Goal: Task Accomplishment & Management: Manage account settings

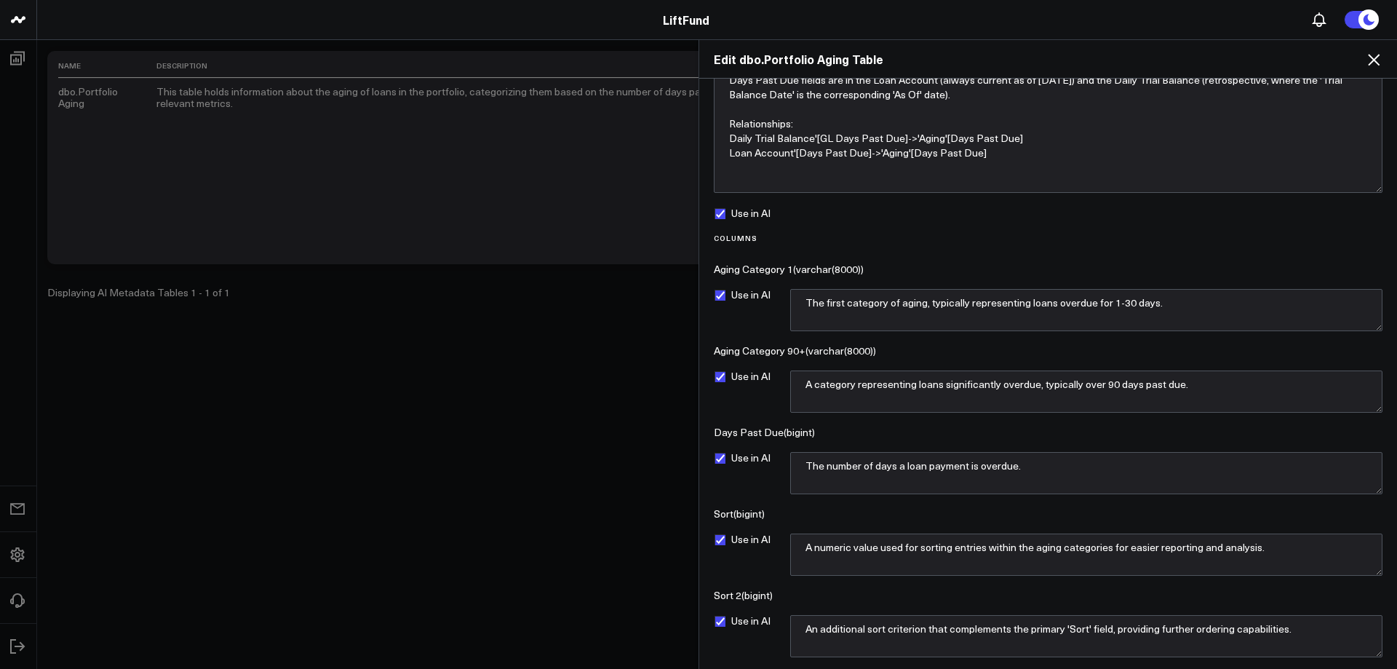
scroll to position [96, 0]
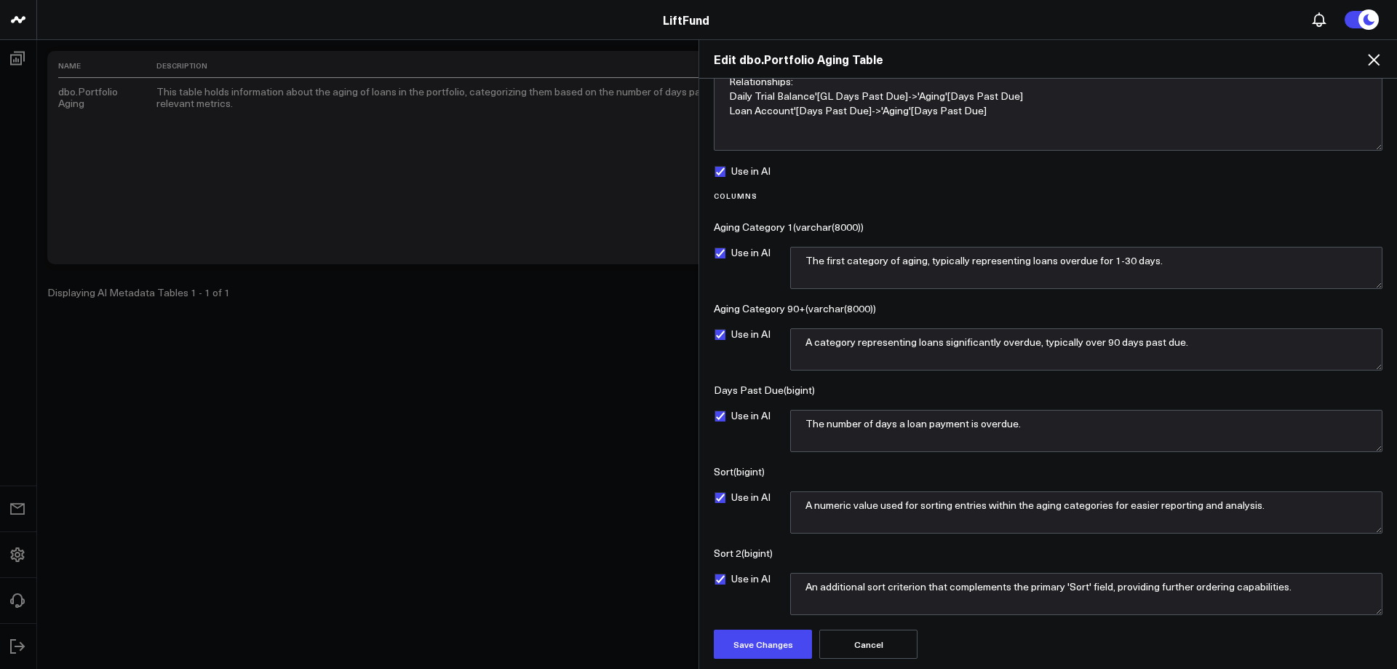
click at [763, 526] on div "Use in AI" at bounding box center [745, 512] width 62 height 42
drag, startPoint x: 1274, startPoint y: 509, endPoint x: 768, endPoint y: 486, distance: 506.1
click at [768, 486] on div "Columns Aging Category 1 ( varchar(8000) ) Use in AI The first category of agin…" at bounding box center [1048, 402] width 669 height 423
click at [994, 591] on textarea "An additional sort criterion that complements the primary 'Sort' field, providi…" at bounding box center [1086, 594] width 592 height 42
drag, startPoint x: 1043, startPoint y: 421, endPoint x: 764, endPoint y: 424, distance: 279.4
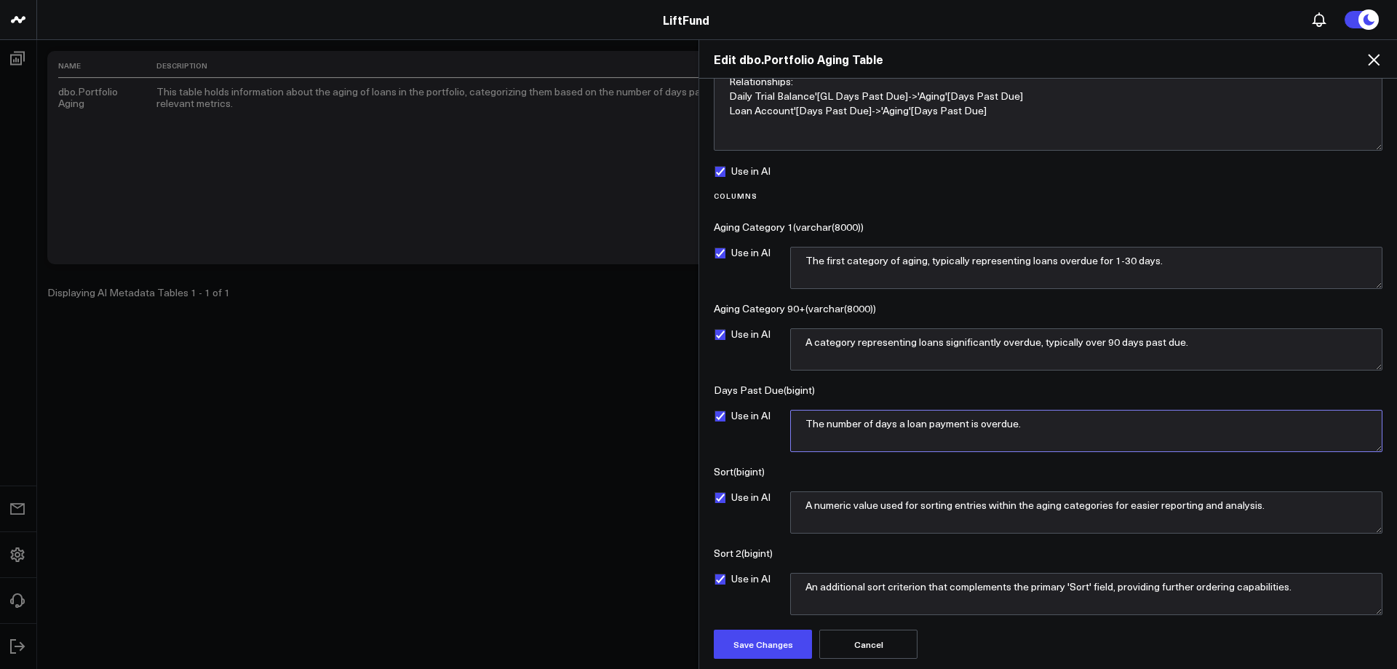
click at [764, 424] on div "Use in AI The number of days a loan payment is overdue." at bounding box center [1048, 431] width 669 height 42
click at [945, 342] on textarea "A category representing loans significantly overdue, typically over 90 days pas…" at bounding box center [1086, 349] width 592 height 42
drag, startPoint x: 1064, startPoint y: 340, endPoint x: 727, endPoint y: 343, distance: 337.6
click at [727, 343] on div "Use in AI A category representing loans significantly overdue, typically over 9…" at bounding box center [1048, 349] width 669 height 42
drag, startPoint x: 989, startPoint y: 258, endPoint x: 664, endPoint y: 252, distance: 325.2
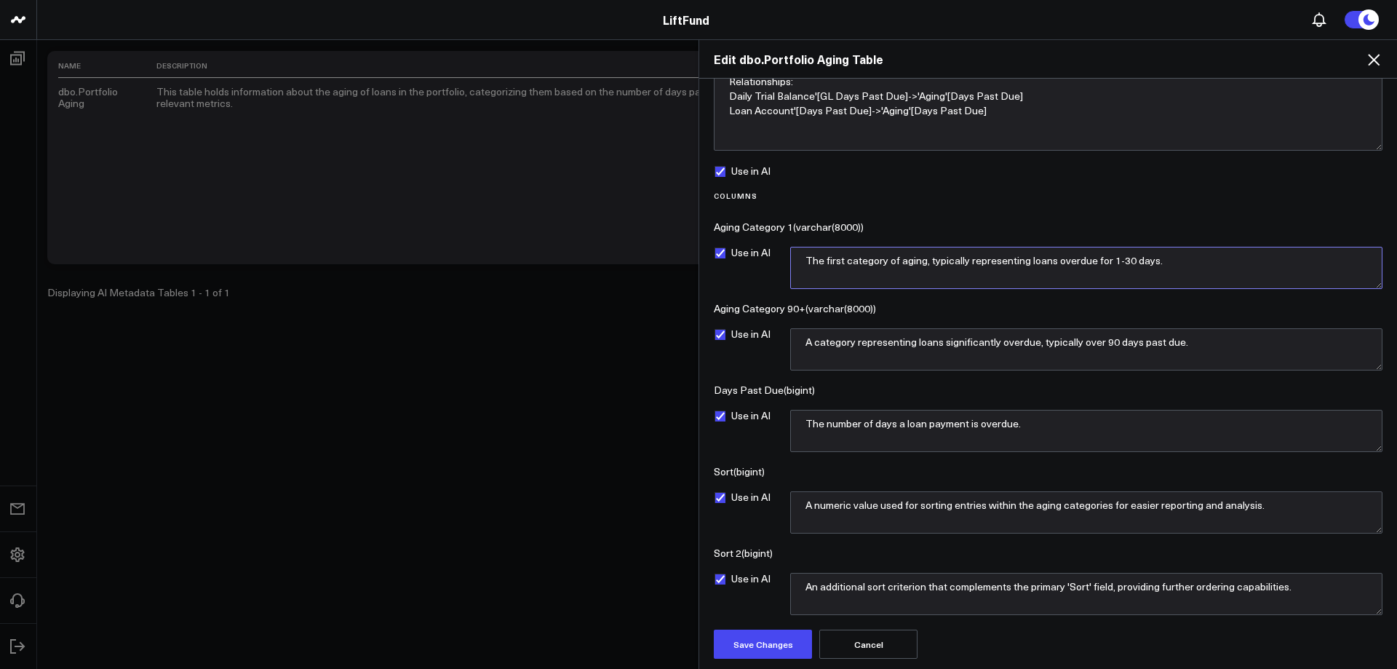
click at [664, 252] on div "Edit dbo.Portfolio Aging Table Description This table is used to categorize day…" at bounding box center [698, 353] width 1397 height 629
click at [847, 590] on textarea "An additional sort criterion that complements the primary 'Sort' field, providi…" at bounding box center [1086, 594] width 592 height 42
paste textarea "Used to order Aging Category 90+."
type textarea "Used to order Aging Category 90+."
click at [862, 516] on textarea "A numeric value used for sorting entries within the aging categories for easier…" at bounding box center [1086, 512] width 592 height 42
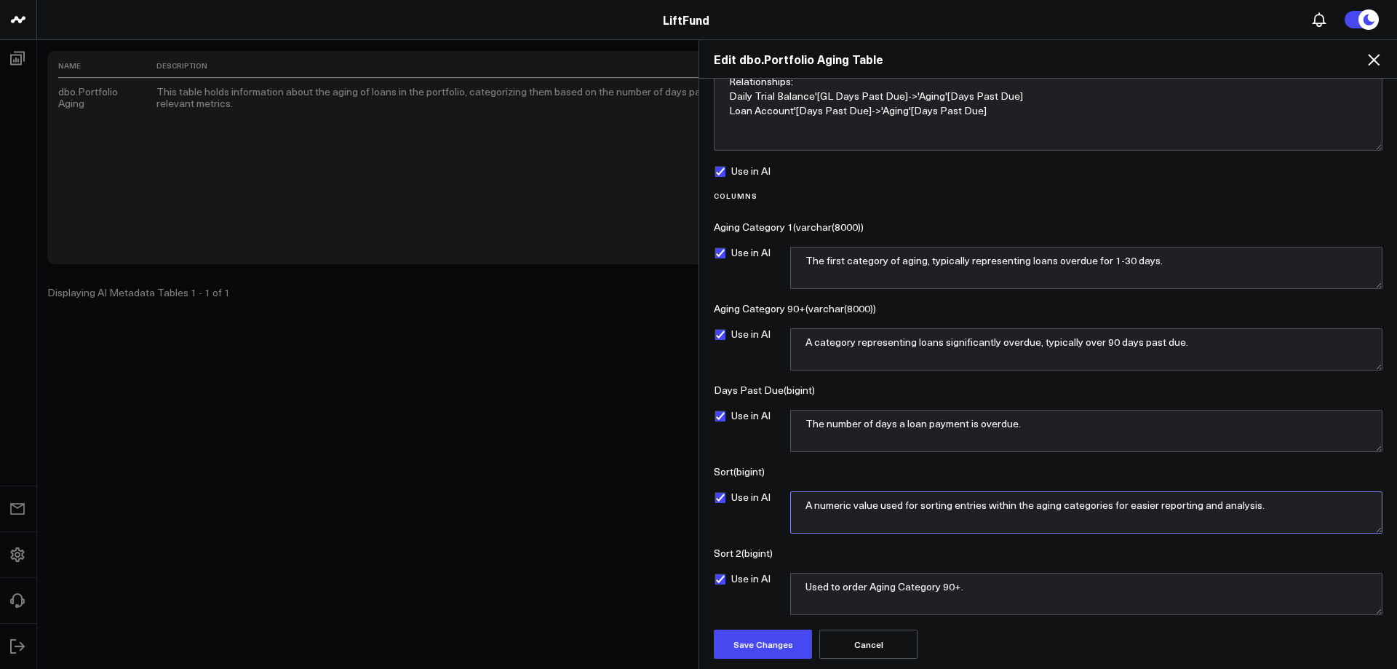
paste textarea "Used to order Aging Category 1."
type textarea "Used to order Aging Category 1."
click at [834, 463] on div "Columns Aging Category 1 ( varchar(8000) ) Use in AI The first category of agin…" at bounding box center [1048, 402] width 669 height 423
click at [882, 344] on textarea "A category representing loans significantly overdue, typically over 90 days pas…" at bounding box center [1086, 349] width 592 height 42
drag, startPoint x: 1218, startPoint y: 340, endPoint x: 789, endPoint y: 342, distance: 429.2
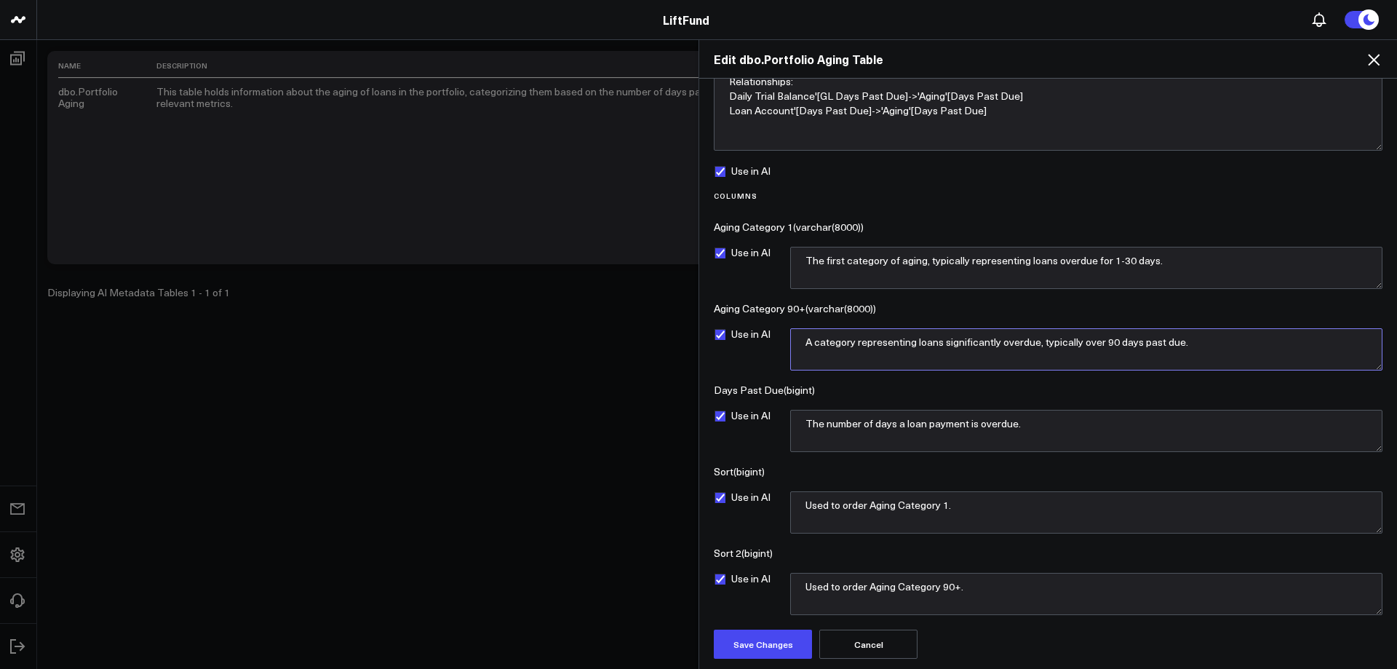
click at [785, 342] on div "Use in AI A category representing loans significantly overdue, typically over 9…" at bounding box center [1048, 349] width 669 height 42
click at [1018, 345] on textarea "Categorizes Days Past Due into" at bounding box center [1086, 349] width 592 height 42
click at [932, 340] on textarea "Categorizes Days Past Due, with 90+ being" at bounding box center [1086, 349] width 592 height 42
click at [1000, 356] on textarea "Categorizes Days Past Due, with 90+ being" at bounding box center [1086, 349] width 592 height 42
drag, startPoint x: 927, startPoint y: 341, endPoint x: 953, endPoint y: 343, distance: 25.6
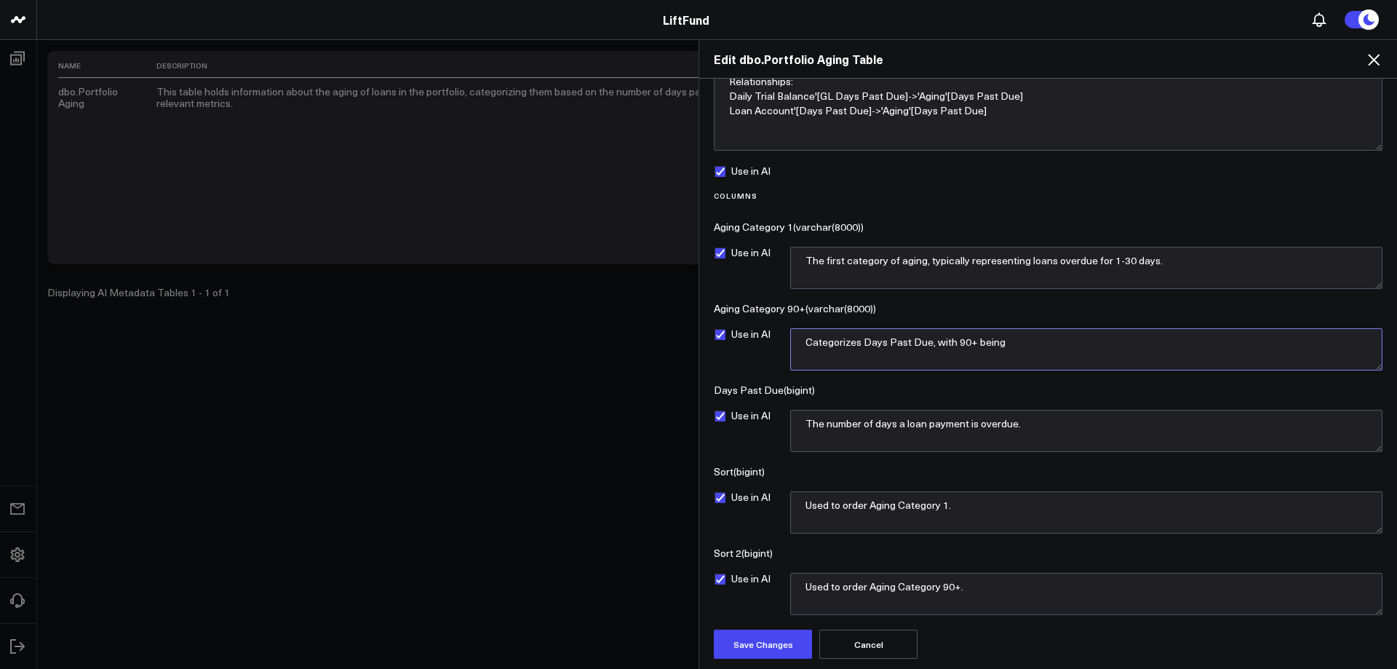
click at [928, 341] on textarea "Categorizes Days Past Due, with 90+ being" at bounding box center [1086, 349] width 592 height 42
type textarea "Categorizes Days Past Due in increments, with 90+ days being the largest catego…"
click at [1077, 424] on textarea "The number of days a loan payment is overdue." at bounding box center [1086, 431] width 592 height 42
type textarea "The number of days a loan payment is overdue. Typically, 5 - 30 days is conside…"
drag, startPoint x: 1089, startPoint y: 344, endPoint x: 768, endPoint y: 337, distance: 320.9
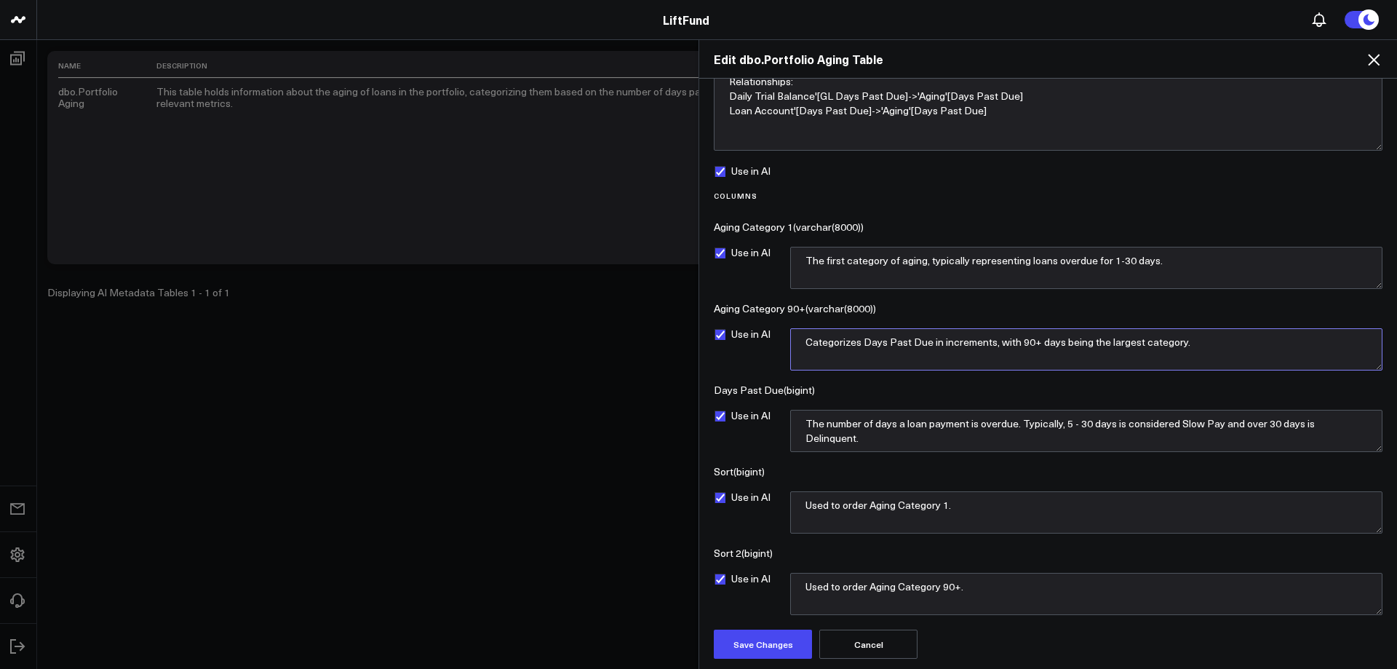
click at [768, 337] on div "Use in AI Categorizes Days Past Due in increments, with 90+ days being the larg…" at bounding box center [1048, 349] width 669 height 42
click at [1058, 269] on textarea "The first category of aging, typically representing loans overdue for 1-30 days." at bounding box center [1086, 268] width 592 height 42
drag, startPoint x: 1172, startPoint y: 264, endPoint x: 762, endPoint y: 260, distance: 410.3
click at [762, 260] on div "Use in AI The first category of aging, typically representing loans overdue for…" at bounding box center [1048, 268] width 669 height 42
paste textarea "Categorizes Days Past Due in increments, with 90+ days being the largest catego…"
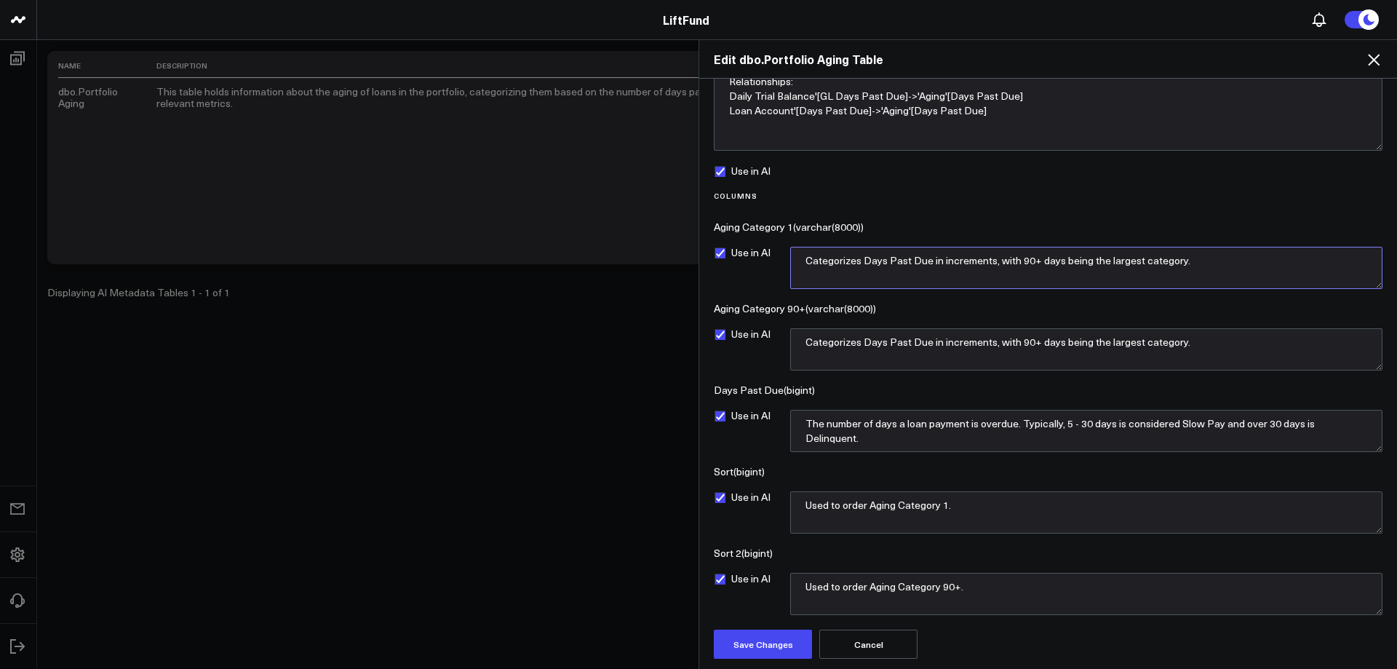
click at [1034, 260] on textarea "Categorizes Days Past Due in increments, with 90+ days being the largest catego…" at bounding box center [1086, 268] width 592 height 42
click at [1024, 258] on textarea "Categorizes Days Past Due in increments, with 90+ days being the largest catego…" at bounding box center [1086, 268] width 592 height 42
click at [802, 265] on textarea "Categorizes Days Past Due in increments, with 90+ days being the largest catego…" at bounding box center [1086, 268] width 592 height 42
click at [1121, 263] on textarea "The Aging Schedule. Categorizes Days Past Due in increments, with 90+ days bein…" at bounding box center [1086, 268] width 592 height 42
type textarea "The Aging Schedule. Categorizes Days Past Due in increments, with 180+ days bei…"
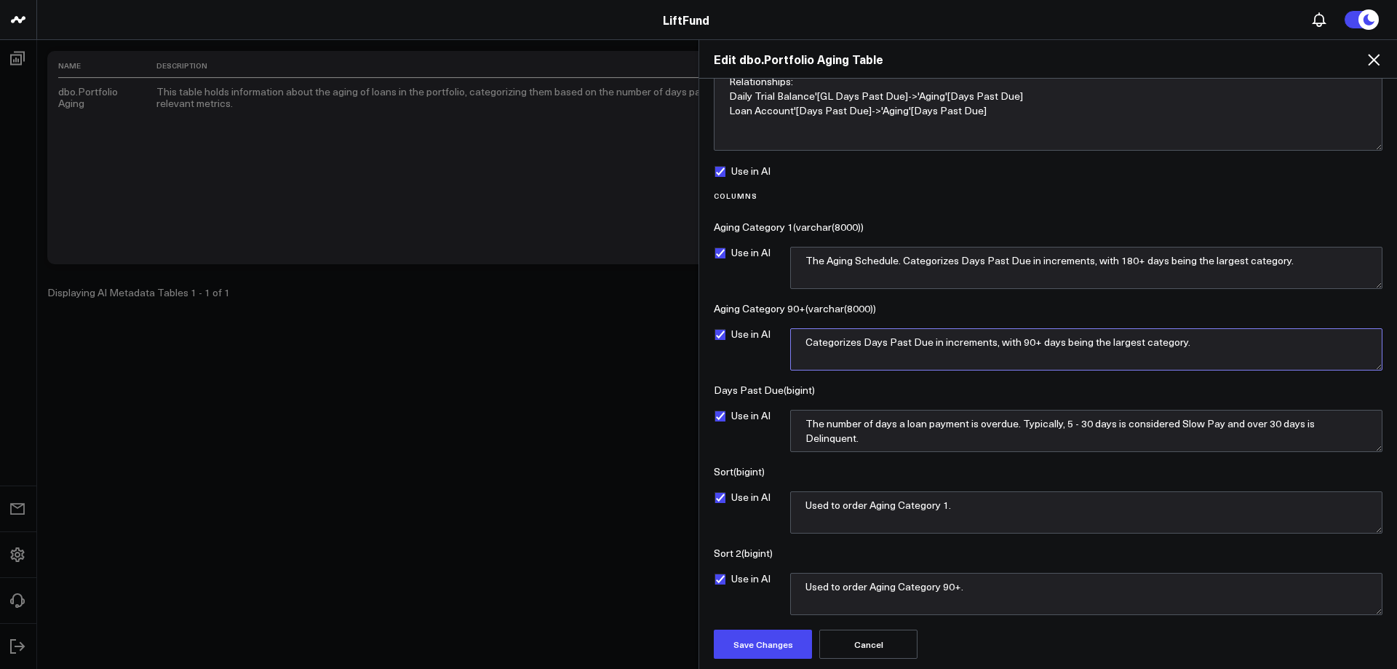
click at [805, 340] on textarea "Categorizes Days Past Due in increments, with 90+ days being the largest catego…" at bounding box center [1086, 349] width 592 height 42
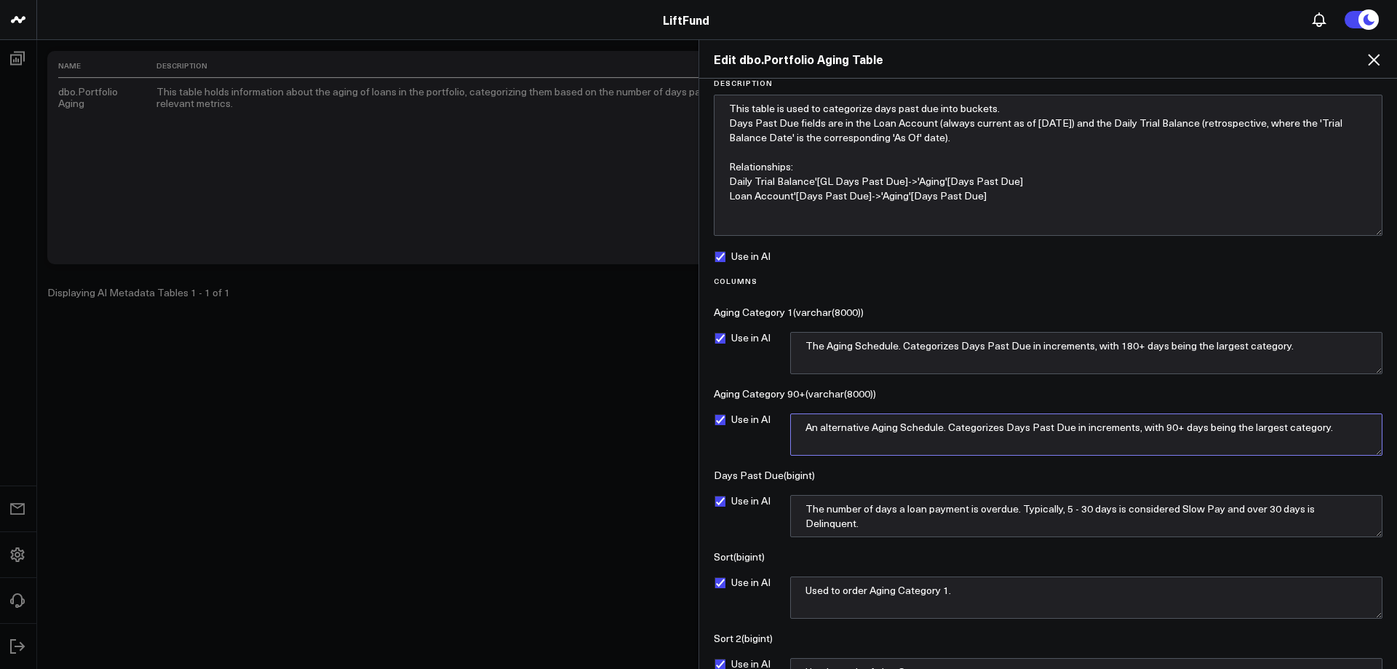
scroll to position [0, 0]
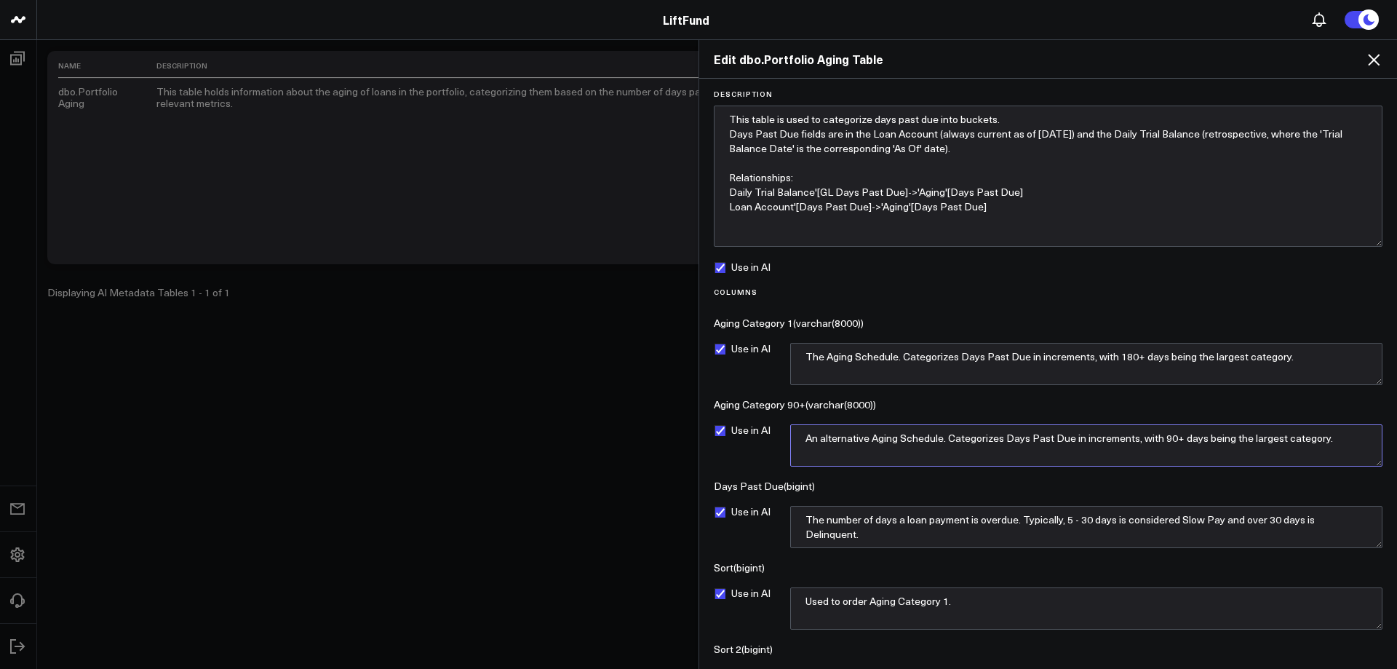
type textarea "An alternative Aging Schedule. Categorizes Days Past Due in increments, with 90…"
click at [822, 116] on textarea "This table is used to categorize days past due into buckets. Days Past Due fiel…" at bounding box center [1048, 175] width 669 height 141
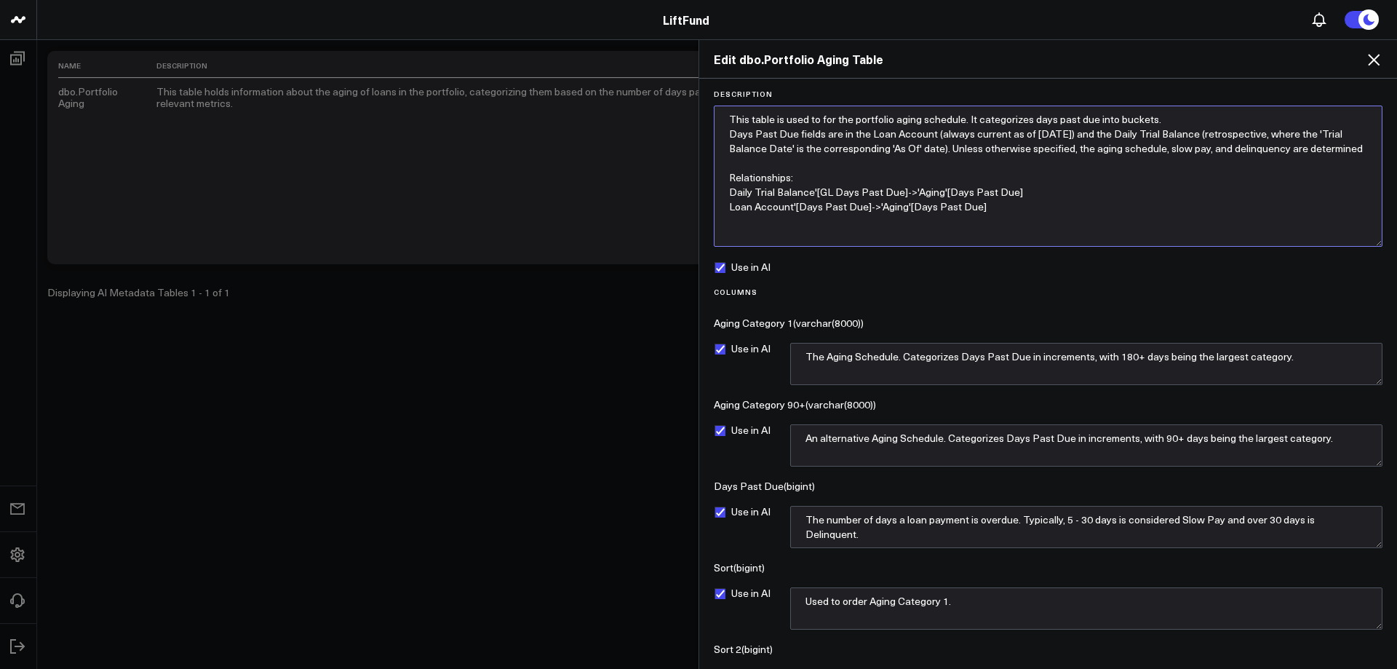
drag, startPoint x: 1164, startPoint y: 148, endPoint x: 1356, endPoint y: 148, distance: 192.0
click at [1356, 148] on textarea "This table is used to for the portfolio aging schedule. It categorizes days pas…" at bounding box center [1048, 175] width 669 height 141
drag, startPoint x: 1095, startPoint y: 121, endPoint x: 1138, endPoint y: 119, distance: 42.9
click at [1138, 119] on textarea "This table is used to for the portfolio aging schedule. It categorizes days pas…" at bounding box center [1048, 175] width 669 height 141
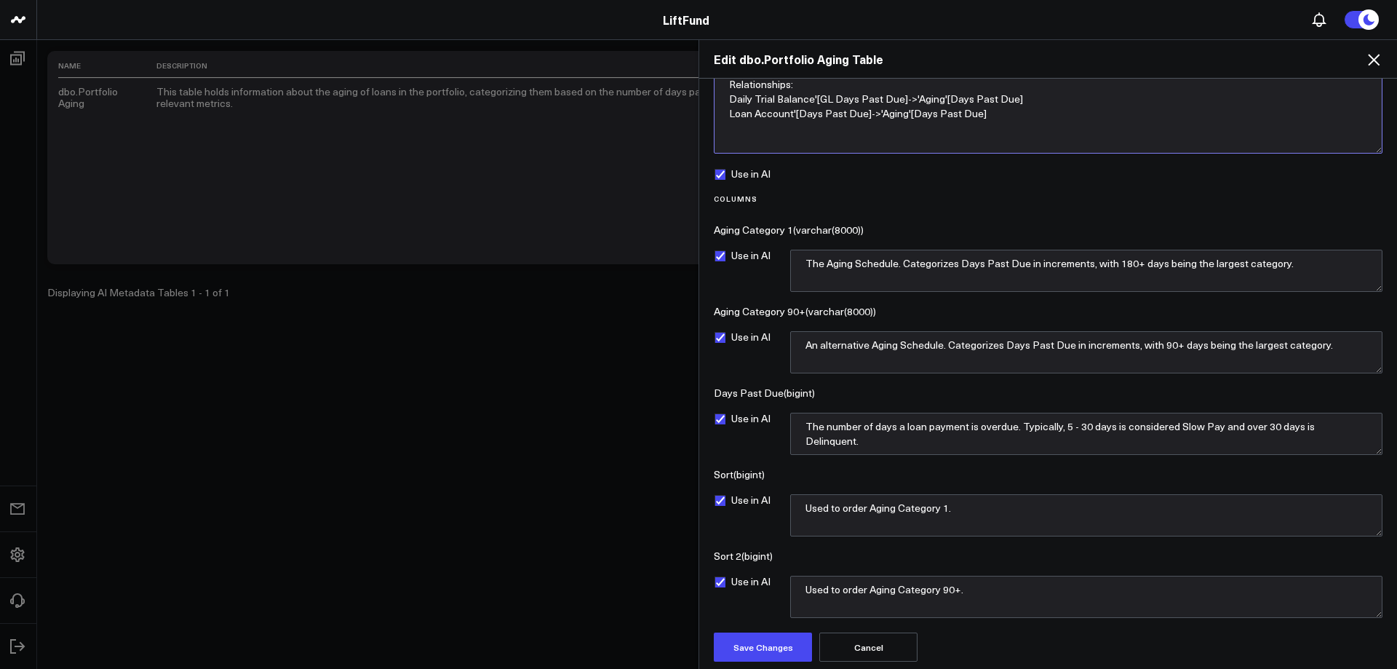
scroll to position [96, 0]
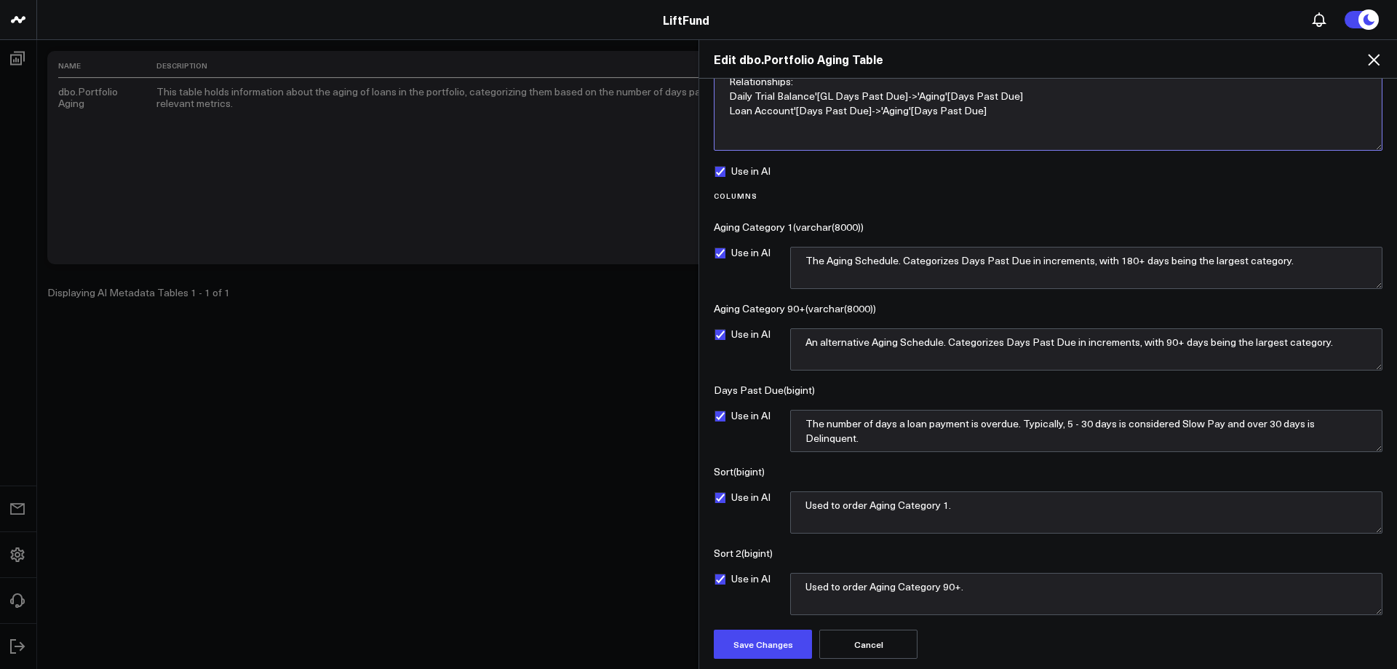
type textarea "This table is used to for the portfolio aging schedule. It categorizes days pas…"
click at [879, 267] on textarea "The Aging Schedule. Categorizes Days Past Due in increments, with 180+ days bei…" at bounding box center [1086, 268] width 592 height 42
click at [846, 335] on textarea "An alternative Aging Schedule. Categorizes Days Past Due in increments, with 90…" at bounding box center [1086, 349] width 592 height 42
click at [914, 431] on textarea "The number of days a loan payment is overdue. Typically, 5 - 30 days is conside…" at bounding box center [1086, 431] width 592 height 42
click at [994, 113] on textarea "This table is used to for the portfolio aging schedule. It categorizes days pas…" at bounding box center [1048, 79] width 669 height 141
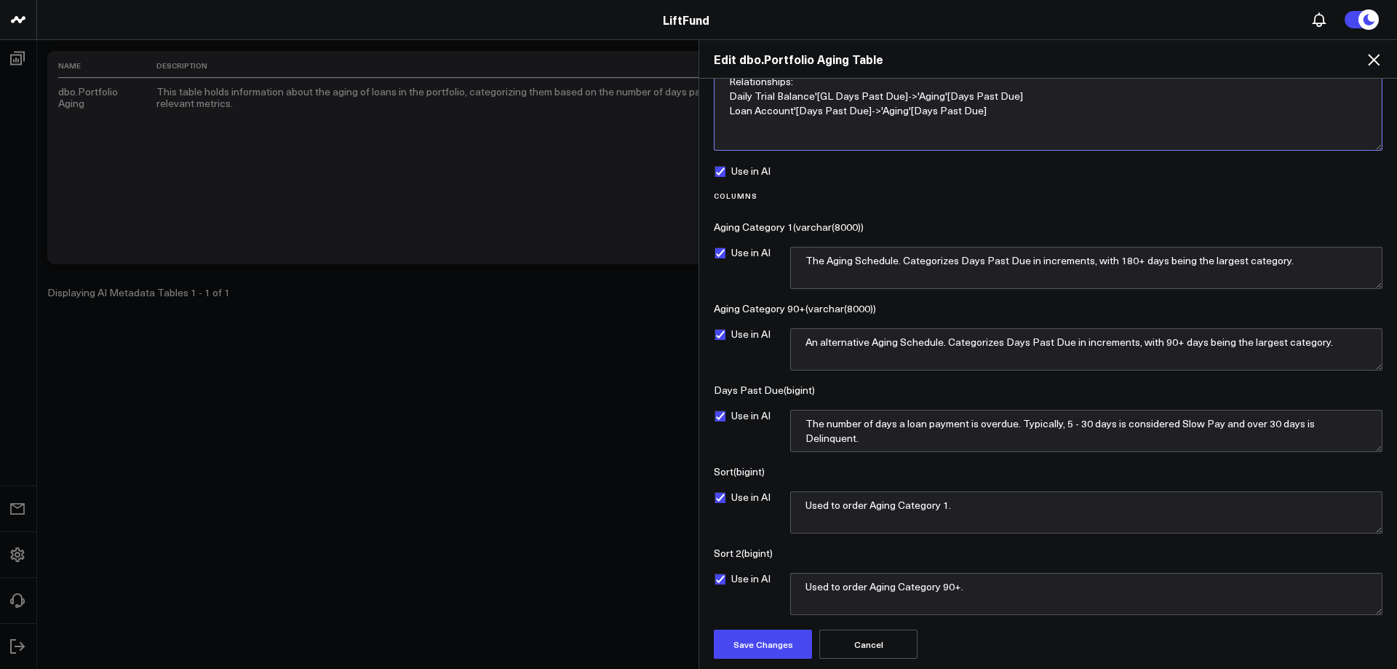
click at [933, 127] on textarea "This table is used to for the portfolio aging schedule. It categorizes days pas…" at bounding box center [1048, 79] width 669 height 141
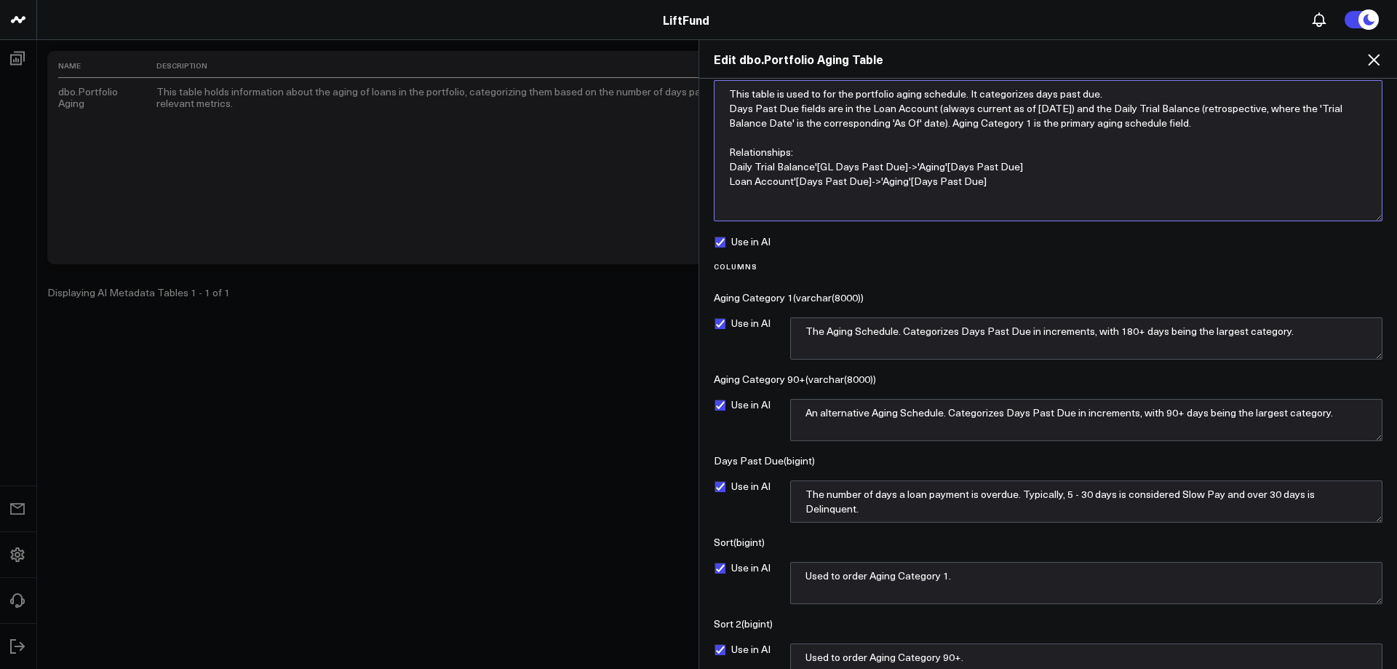
scroll to position [0, 0]
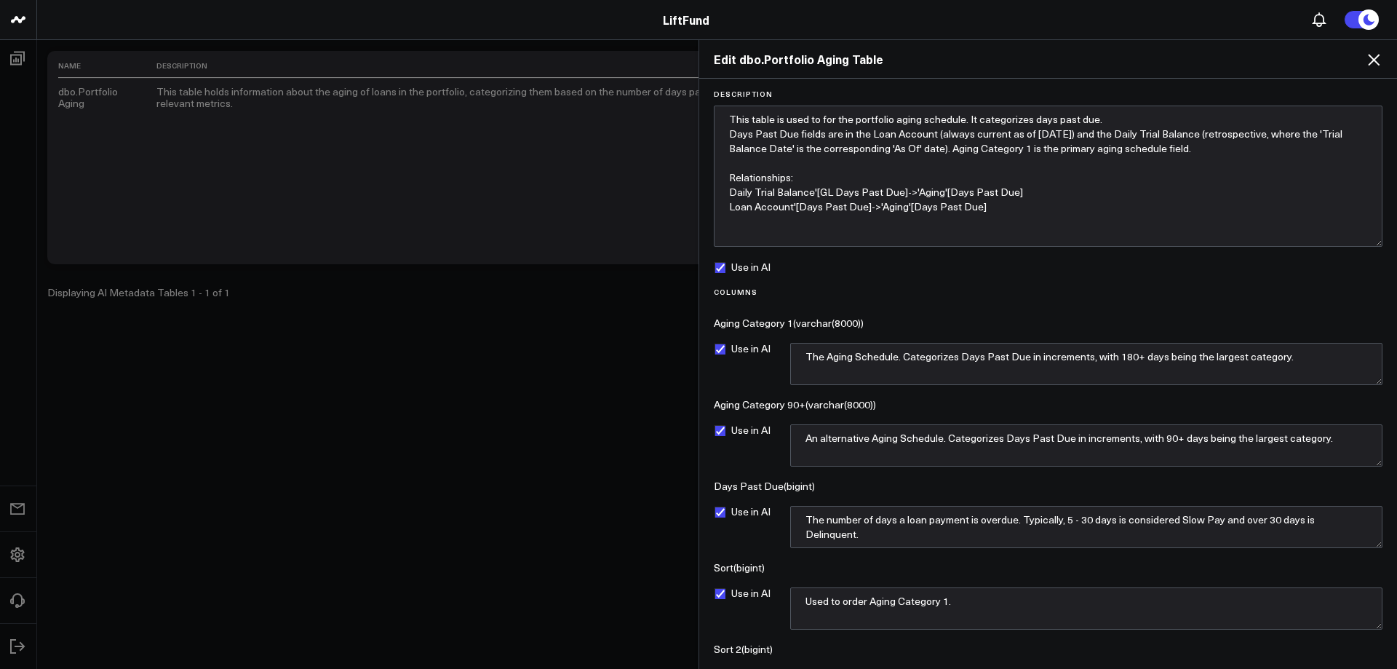
click at [1085, 274] on form "Description This table is used to for the portfolio aging schedule. It categori…" at bounding box center [1047, 421] width 683 height 665
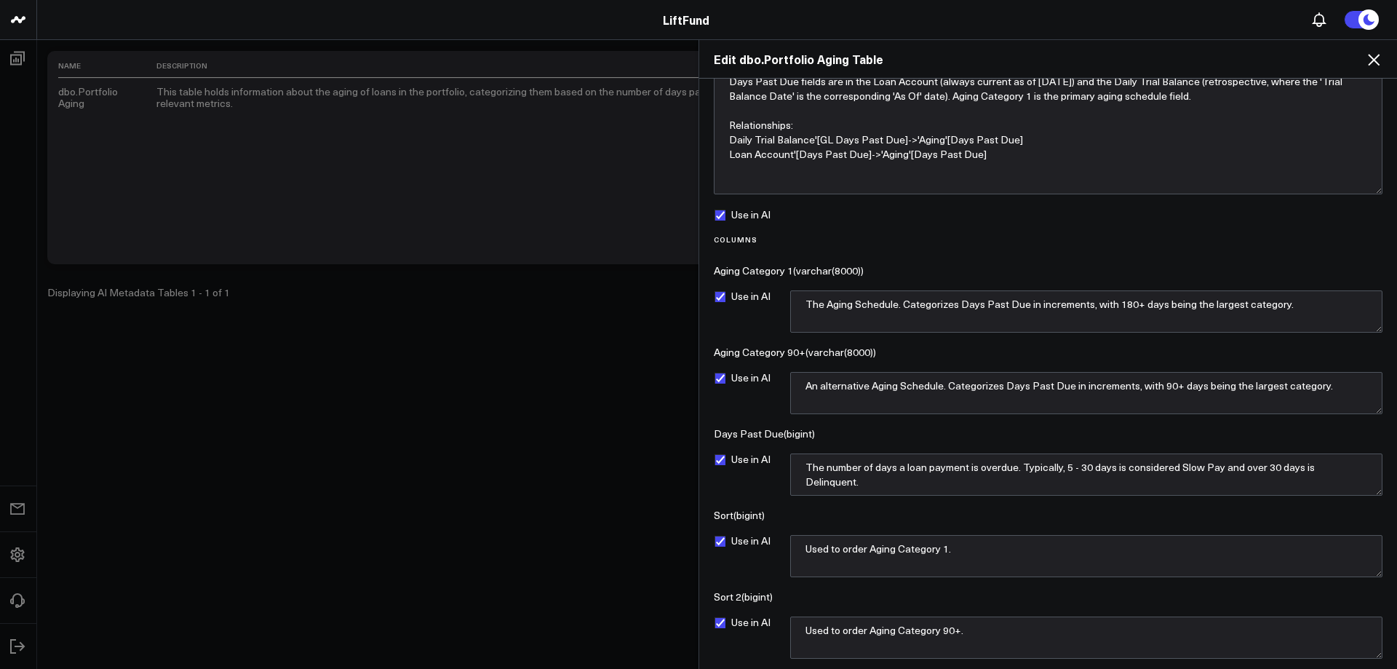
scroll to position [96, 0]
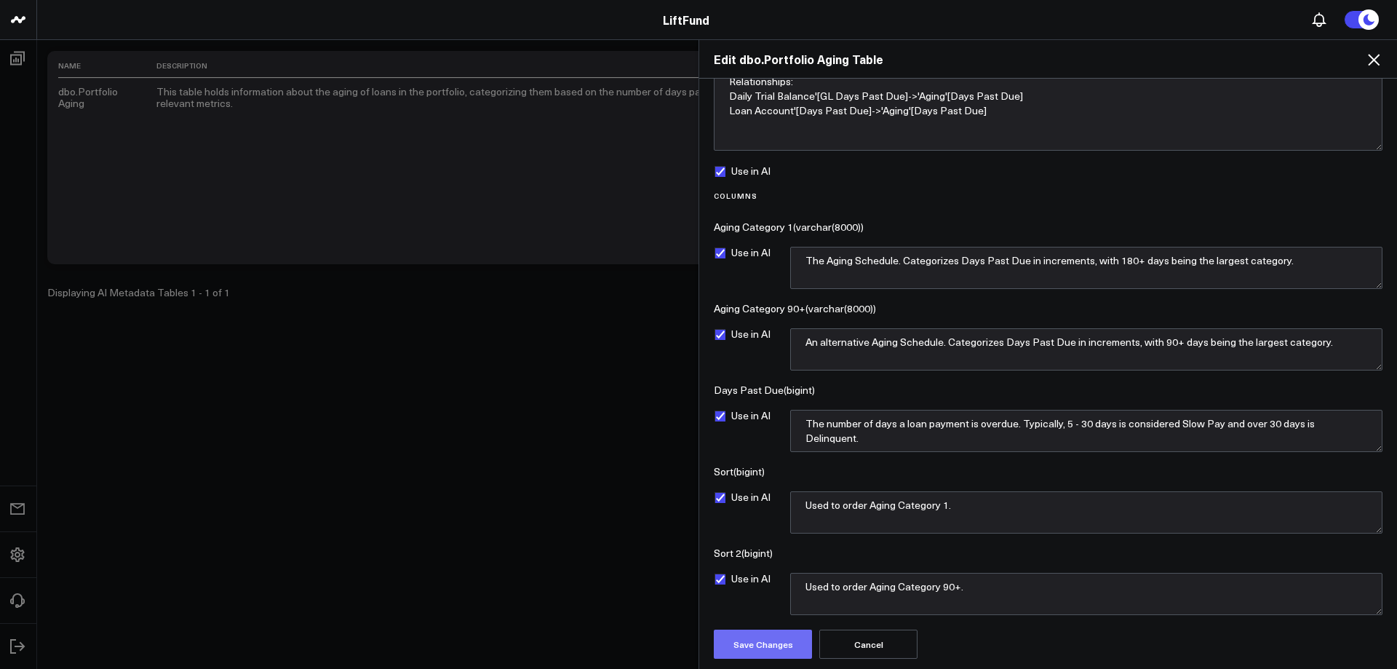
click at [778, 630] on button "Save Changes" at bounding box center [763, 643] width 98 height 29
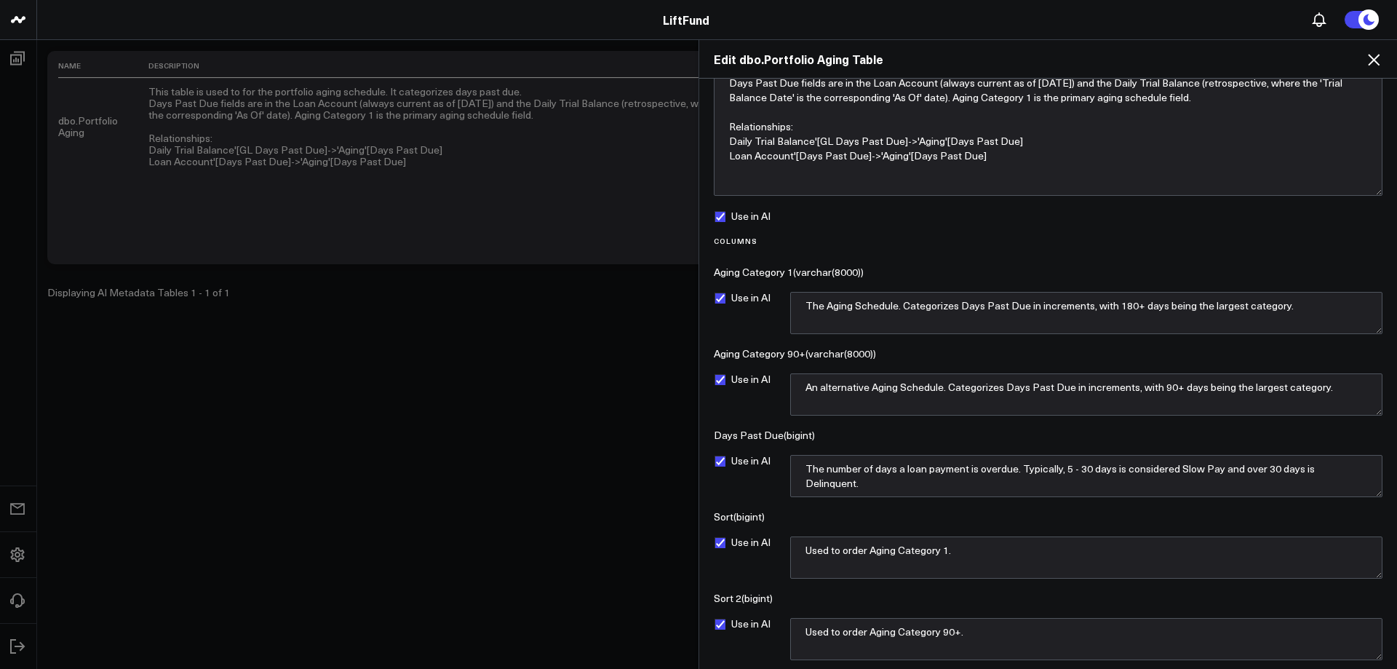
scroll to position [52, 0]
click at [1064, 466] on textarea "The number of days a loan payment is overdue. Typically, 5 - 30 days is conside…" at bounding box center [1086, 475] width 592 height 42
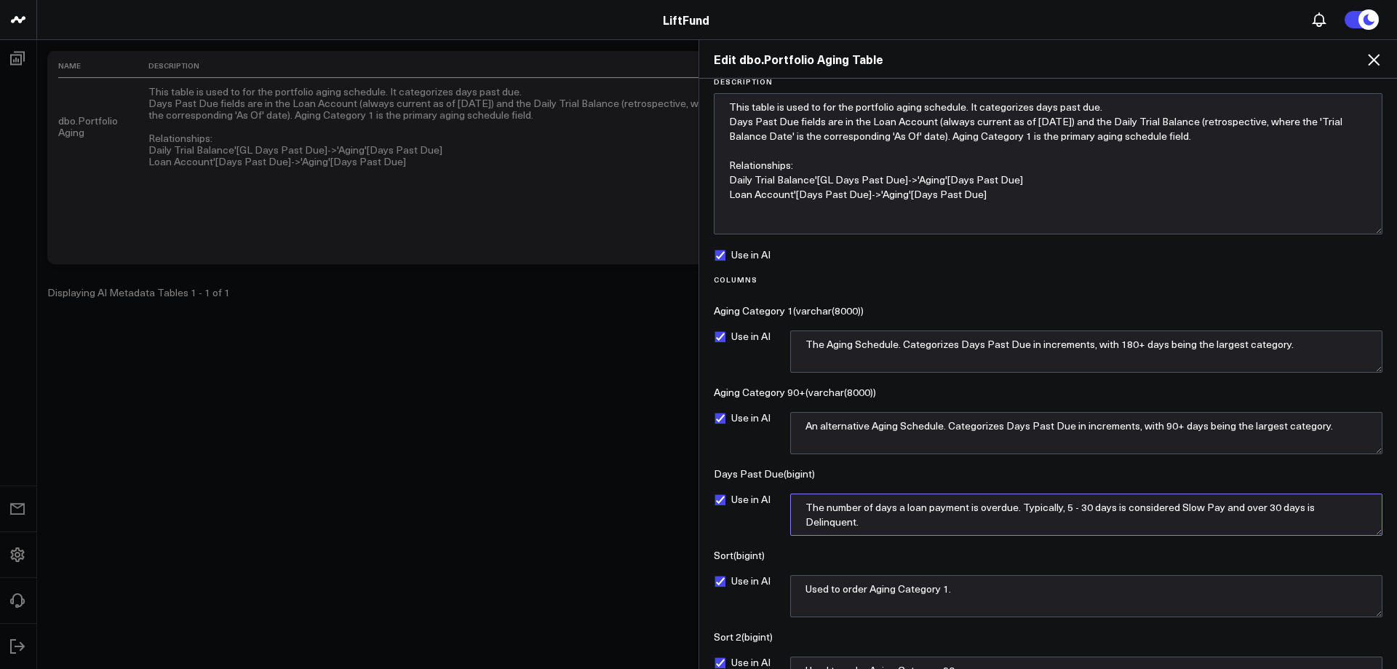
scroll to position [0, 0]
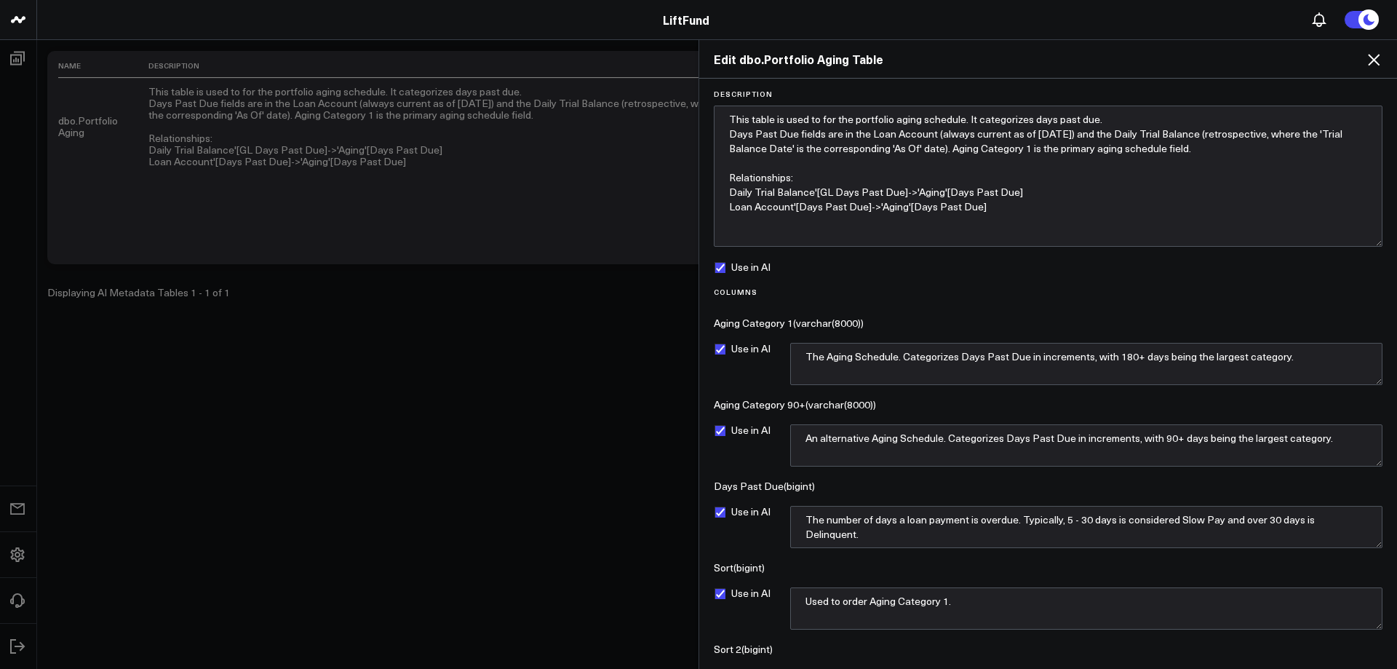
click at [1376, 63] on icon at bounding box center [1374, 60] width 12 height 12
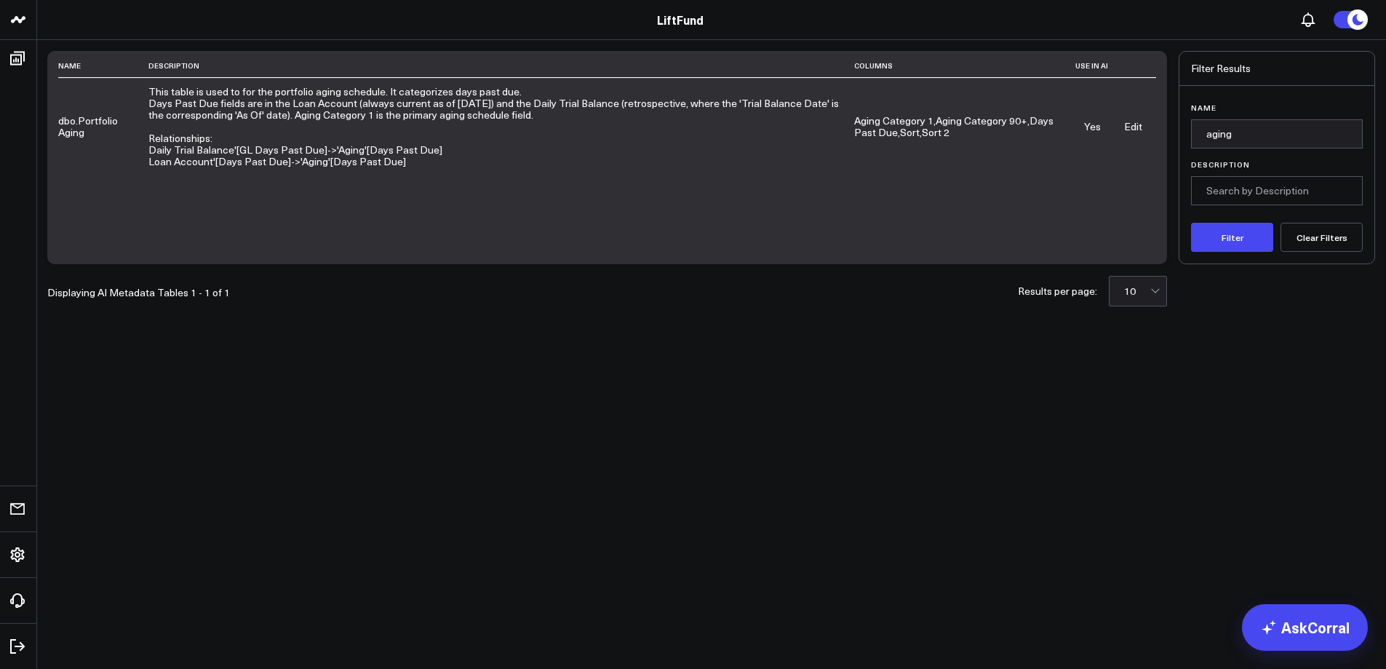
click at [1135, 129] on link "Edit" at bounding box center [1133, 126] width 18 height 14
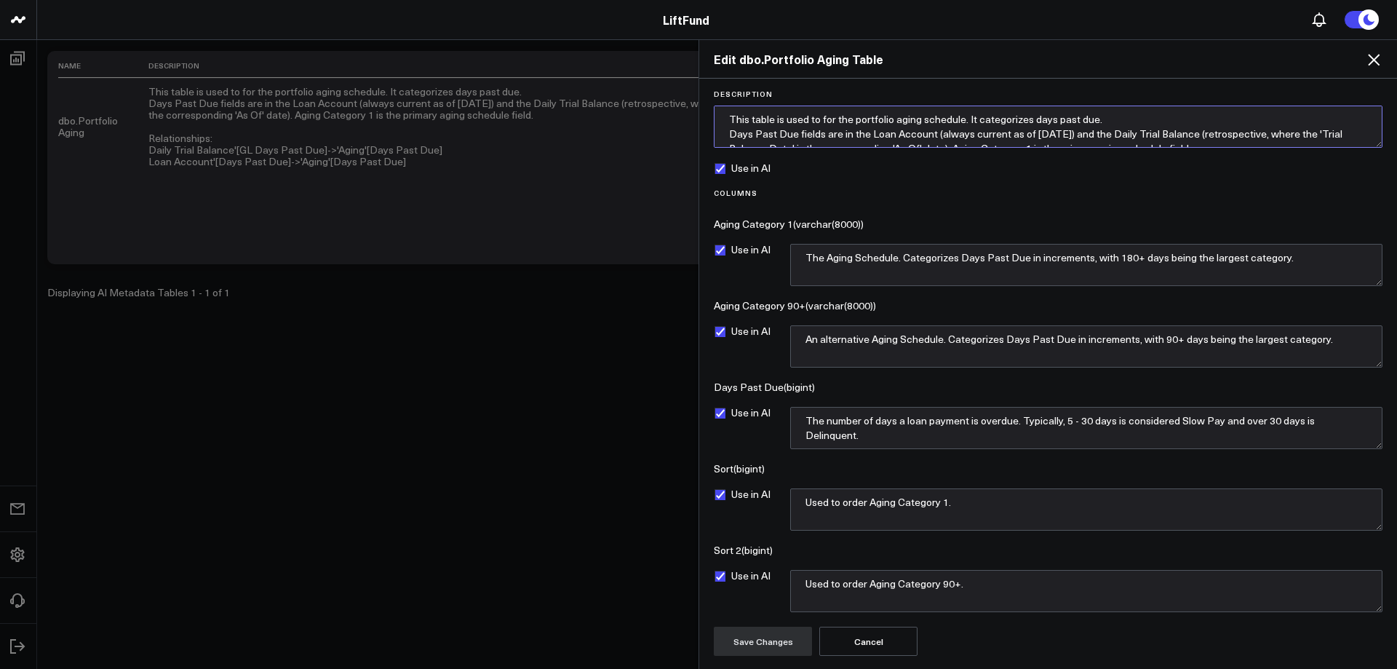
click at [932, 129] on textarea "This table is used to for the portfolio aging schedule. It categorizes days pas…" at bounding box center [1048, 126] width 669 height 42
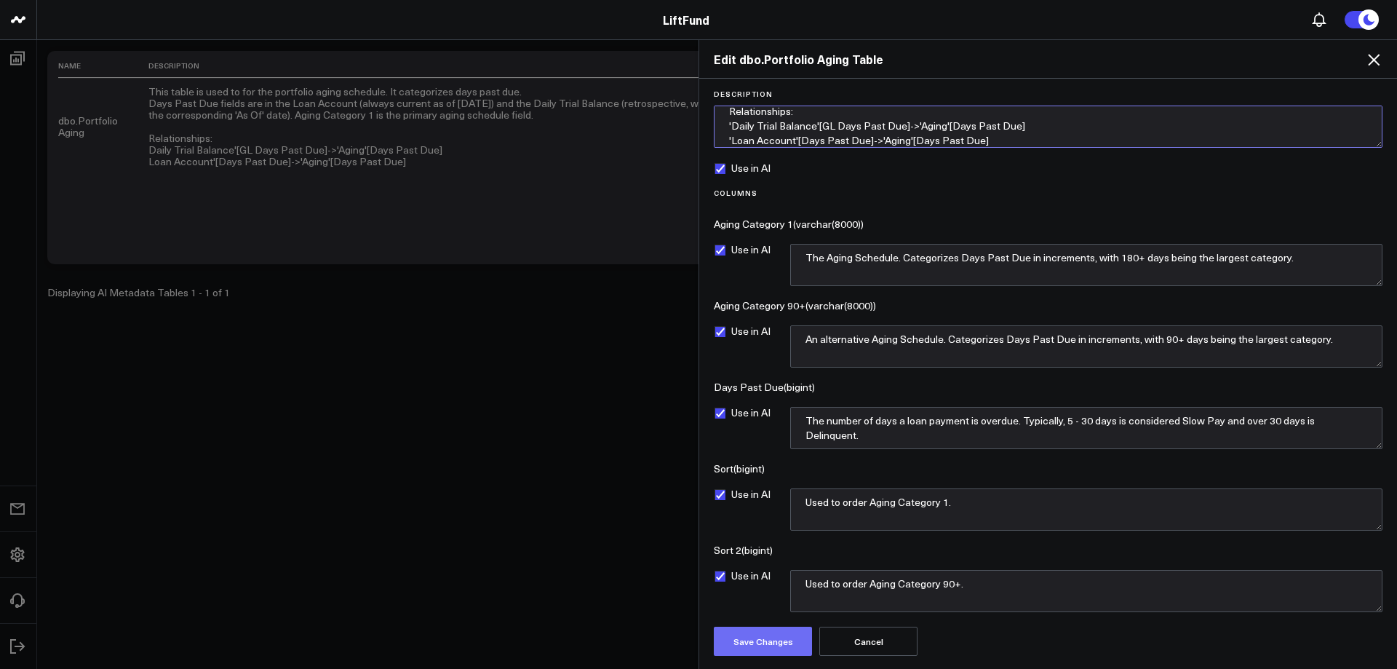
type textarea "This table is used to for the portfolio aging schedule. It categorizes days pas…"
click at [750, 640] on button "Save Changes" at bounding box center [763, 640] width 98 height 29
click at [1373, 62] on icon at bounding box center [1374, 60] width 12 height 12
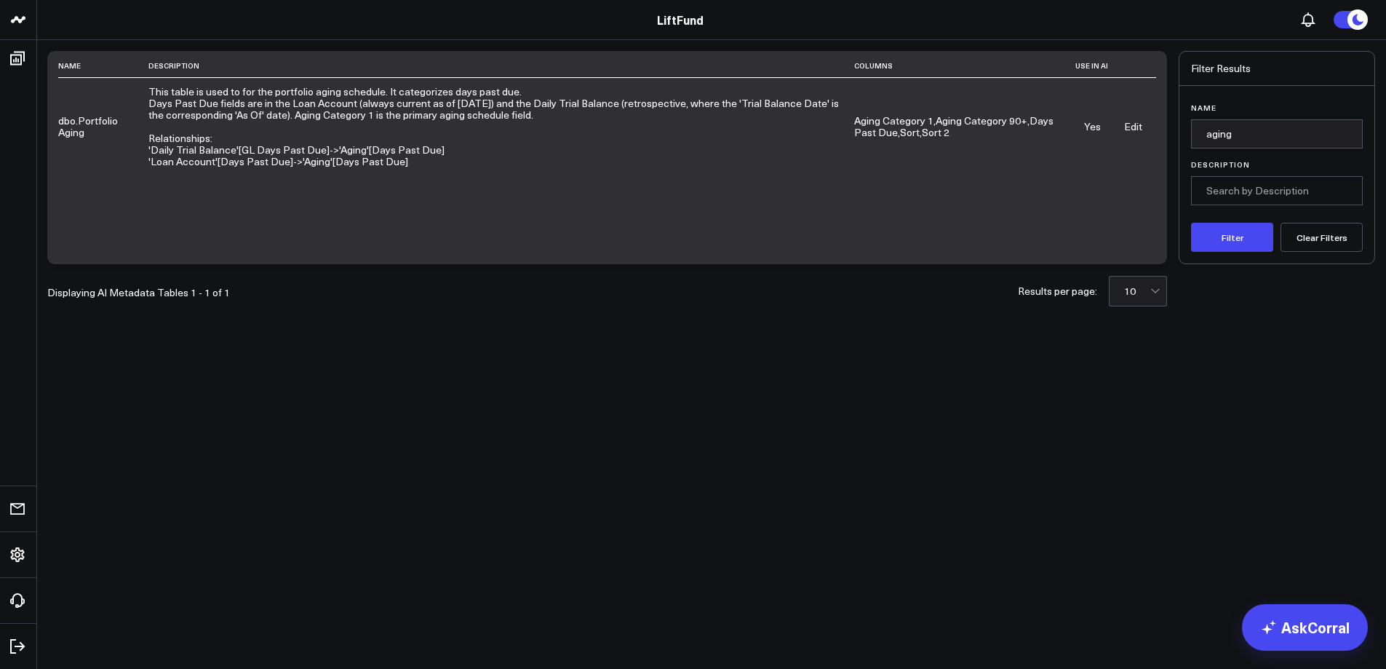
click at [1136, 129] on link "Edit" at bounding box center [1133, 126] width 18 height 14
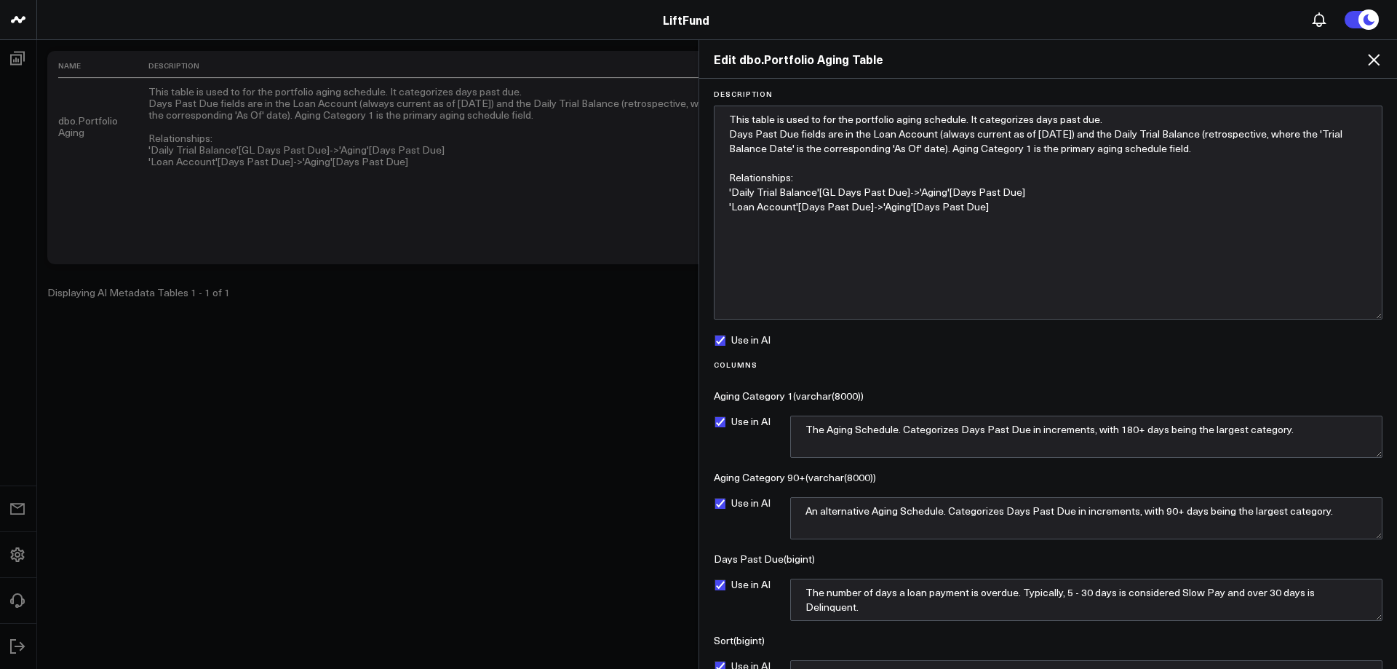
drag, startPoint x: 1380, startPoint y: 144, endPoint x: 1349, endPoint y: 345, distance: 203.2
click at [1359, 319] on textarea "This table is used to for the portfolio aging schedule. It categorizes days pas…" at bounding box center [1048, 212] width 669 height 214
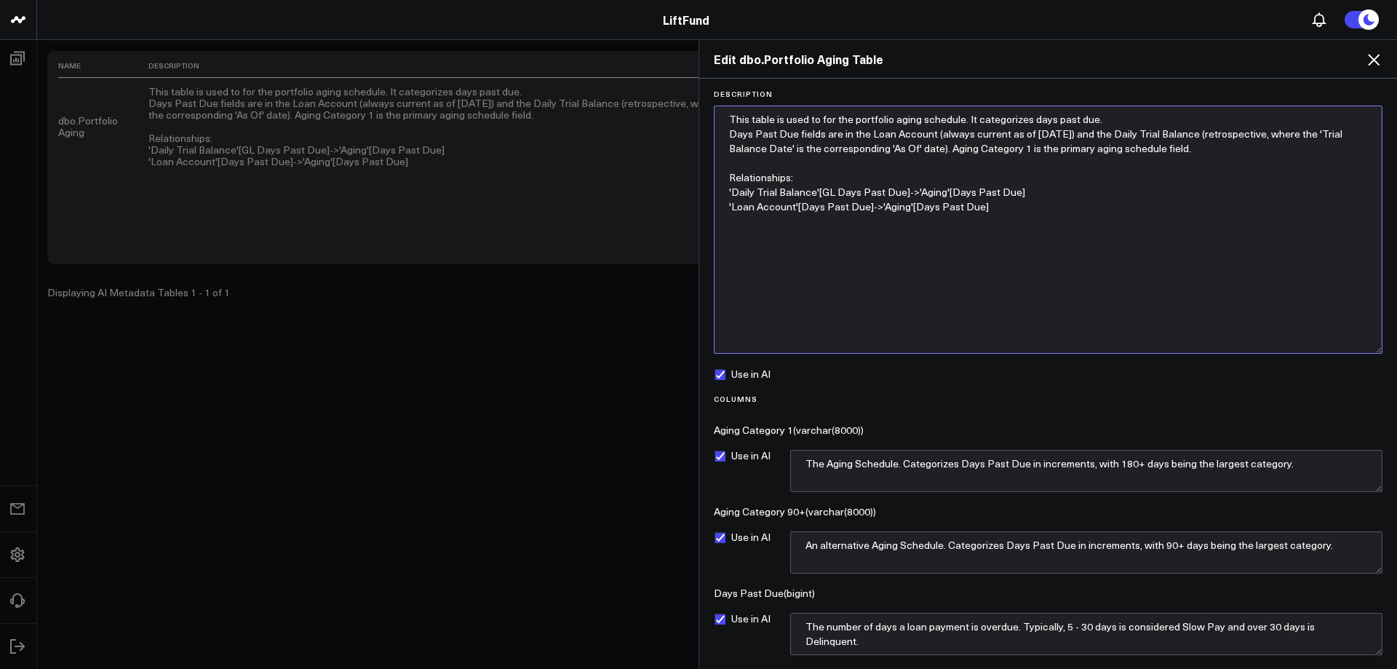
click at [733, 191] on textarea "This table is used to for the portfolio aging schedule. It categorizes days pas…" at bounding box center [1048, 229] width 669 height 248
drag, startPoint x: 1056, startPoint y: 209, endPoint x: 720, endPoint y: 191, distance: 335.8
click at [720, 191] on textarea "This table is used to for the portfolio aging schedule. It categorizes days pas…" at bounding box center [1048, 229] width 669 height 248
type textarea "This table is used to for the portfolio aging schedule. It categorizes days pas…"
click at [900, 304] on textarea "This table is used to for the portfolio aging schedule. It categorizes days pas…" at bounding box center [1048, 229] width 669 height 248
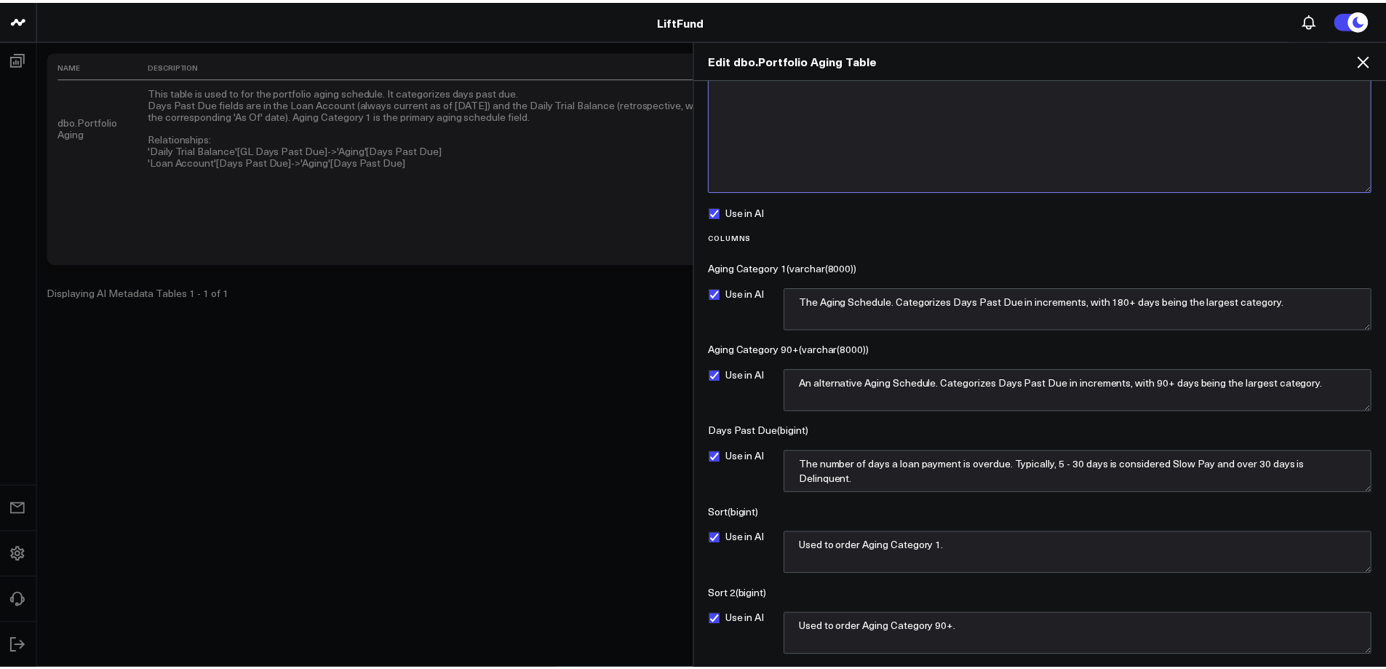
scroll to position [203, 0]
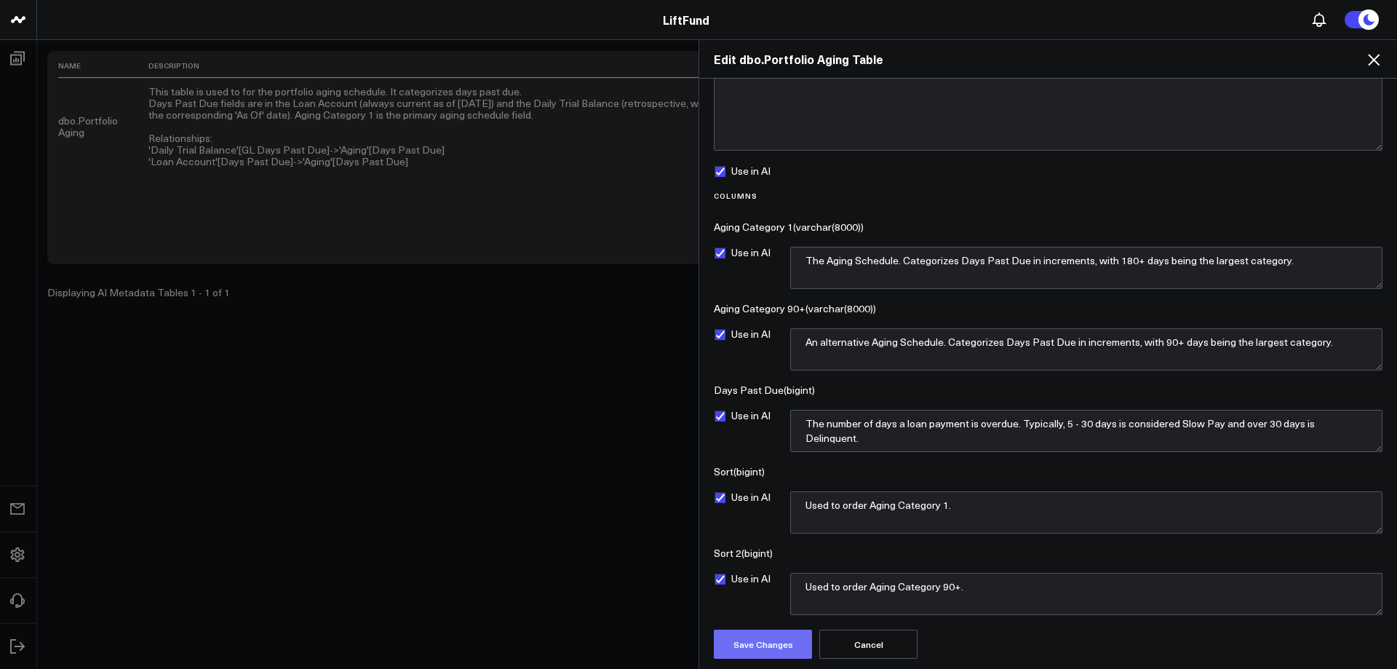
click at [756, 650] on button "Save Changes" at bounding box center [763, 643] width 98 height 29
click at [1377, 60] on icon at bounding box center [1373, 59] width 17 height 17
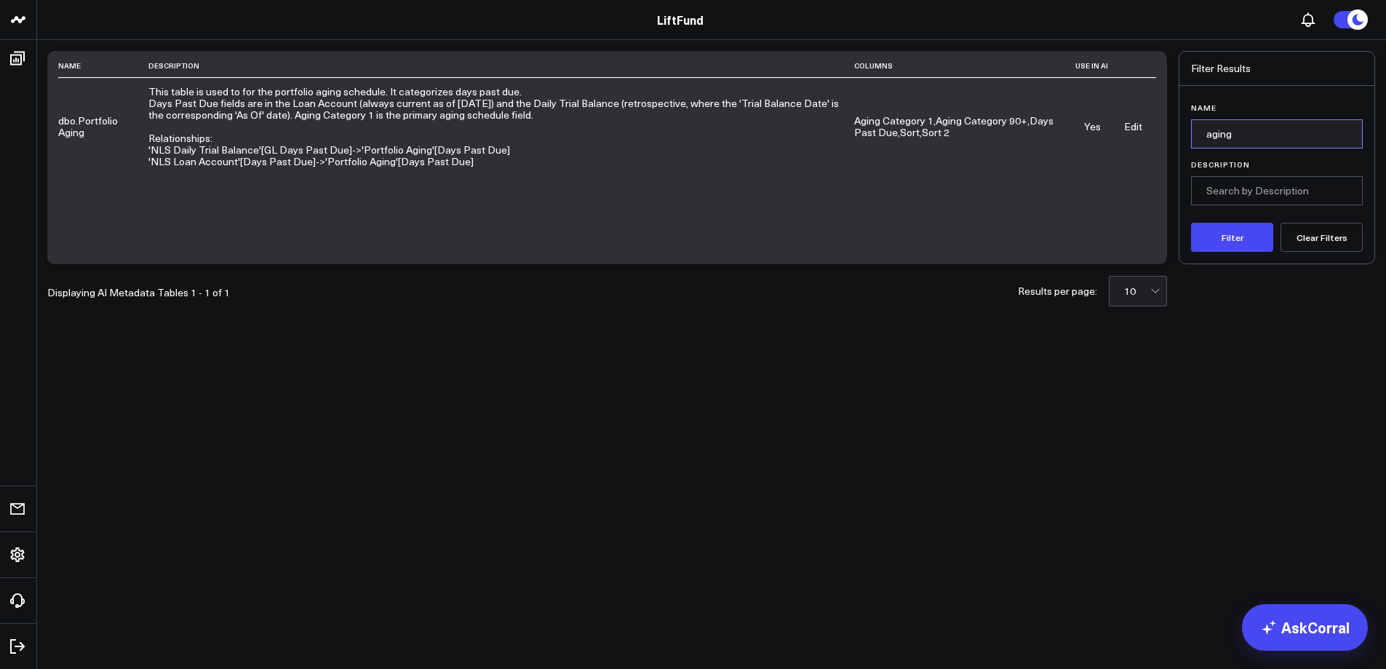
drag, startPoint x: 1196, startPoint y: 136, endPoint x: 1109, endPoint y: 132, distance: 86.7
click at [1114, 132] on div "Name Description Columns Use in AI dbo.Portfolio Aging This table is used to fo…" at bounding box center [711, 157] width 1328 height 213
click at [1191, 223] on button "Filter" at bounding box center [1232, 237] width 82 height 29
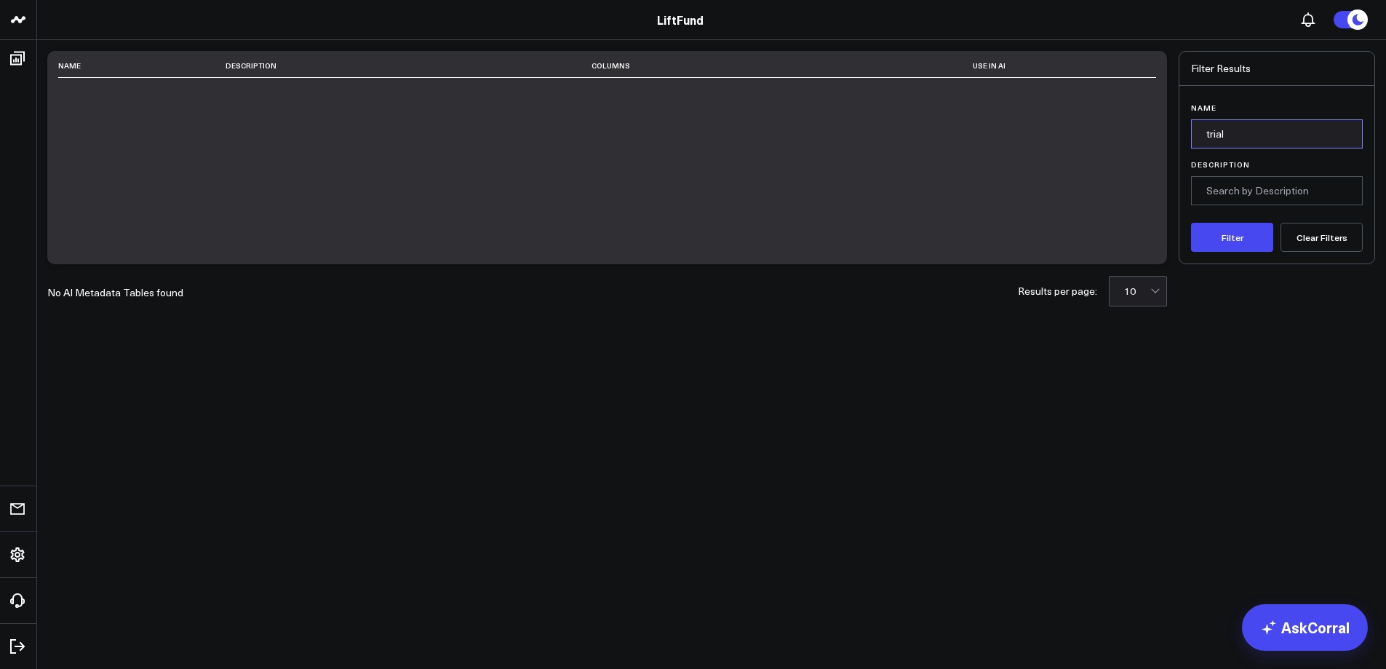
drag, startPoint x: 1234, startPoint y: 133, endPoint x: 1118, endPoint y: 116, distance: 117.7
click at [1120, 119] on div "Name Description Columns Use in AI No AI Metadata Tables found Results per page…" at bounding box center [711, 157] width 1328 height 213
click at [1191, 223] on button "Filter" at bounding box center [1232, 237] width 82 height 29
type input "b"
click at [1323, 240] on button "Clear Filters" at bounding box center [1321, 237] width 82 height 29
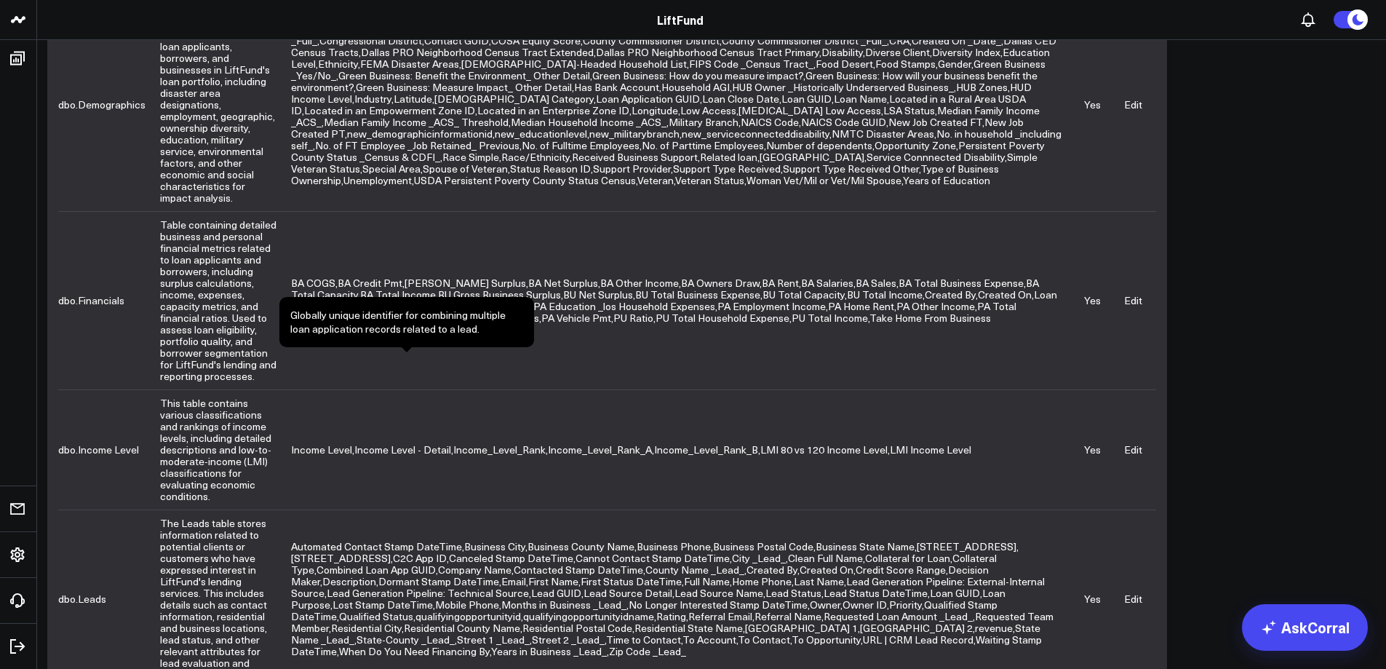
scroll to position [655, 0]
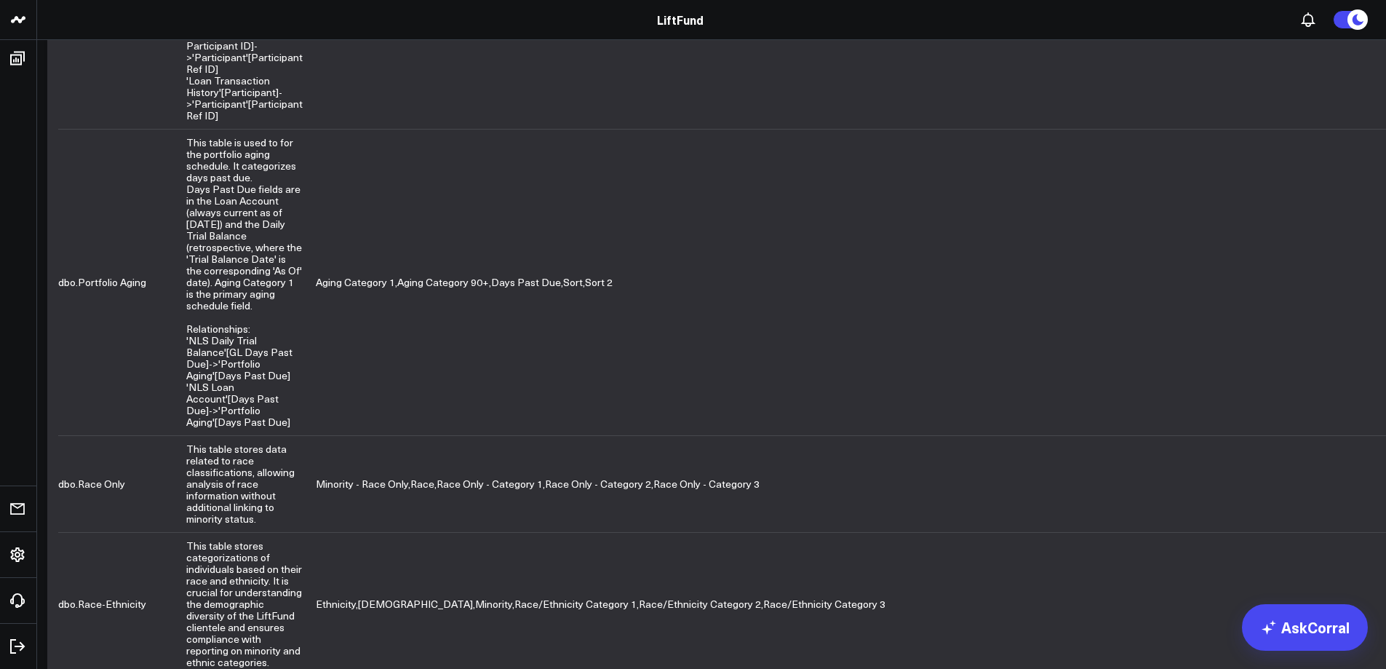
scroll to position [1091, 0]
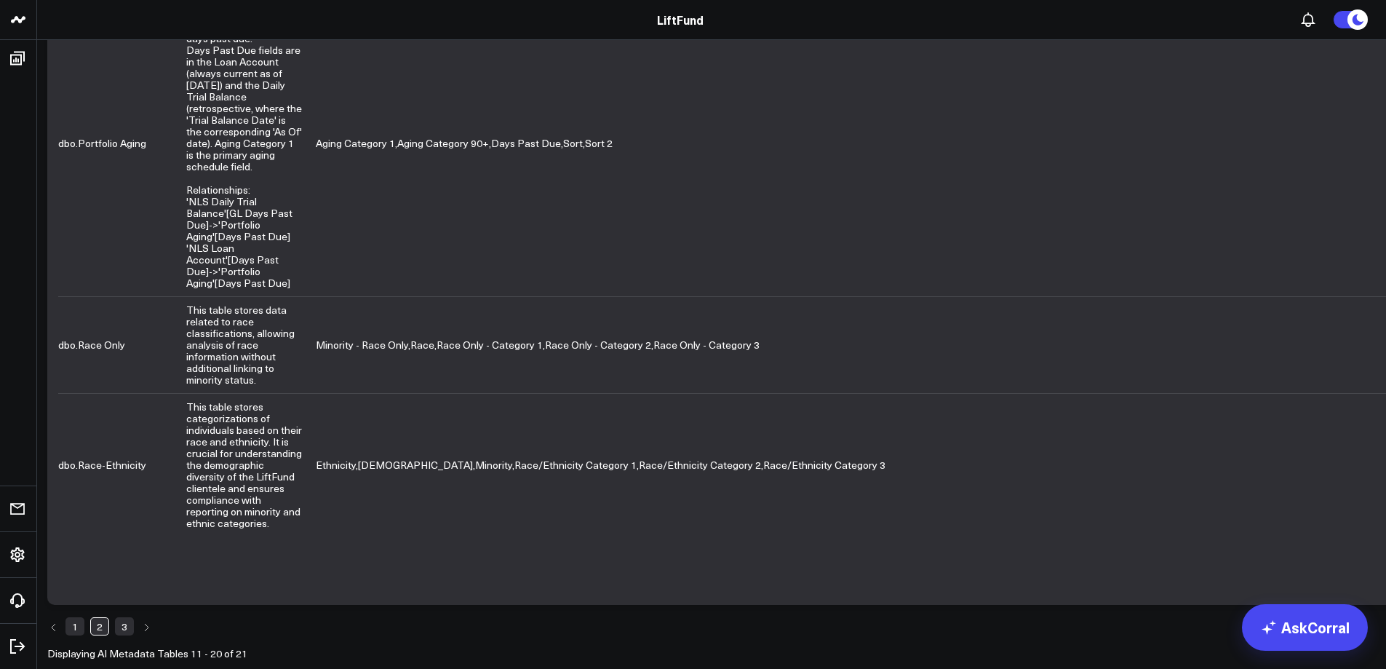
click at [145, 631] on icon "Next page" at bounding box center [146, 627] width 9 height 9
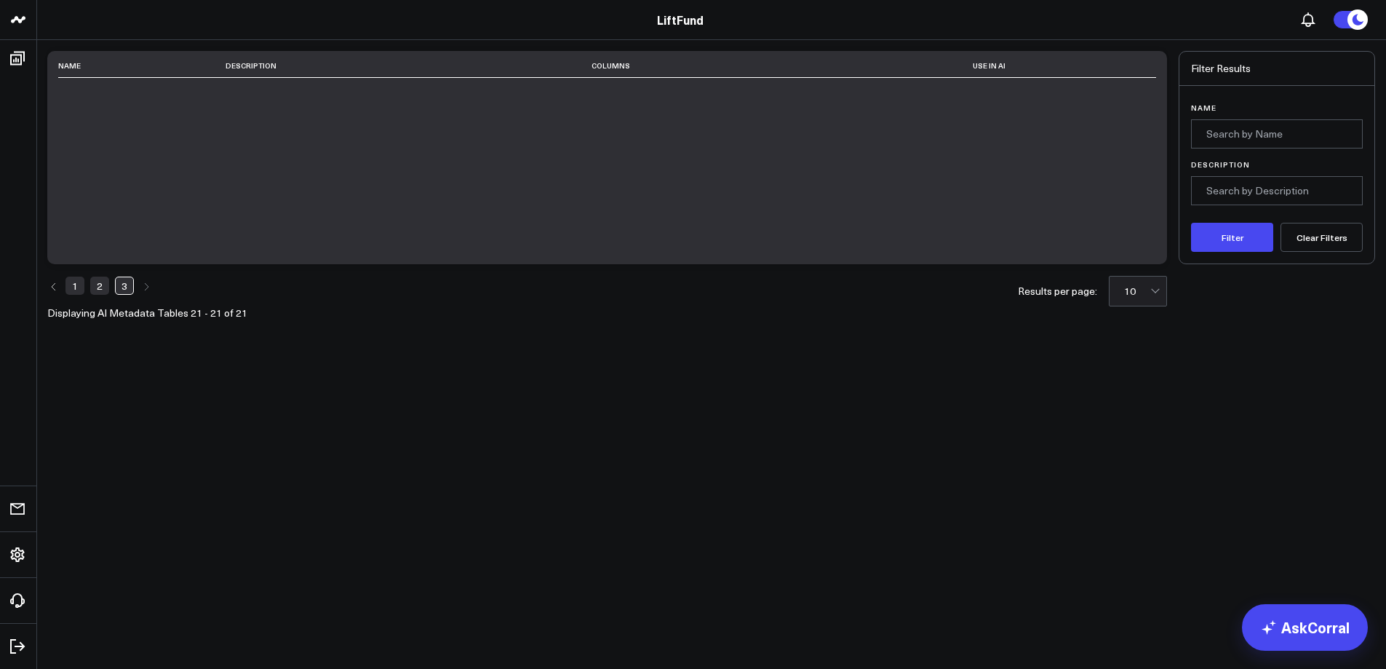
scroll to position [0, 0]
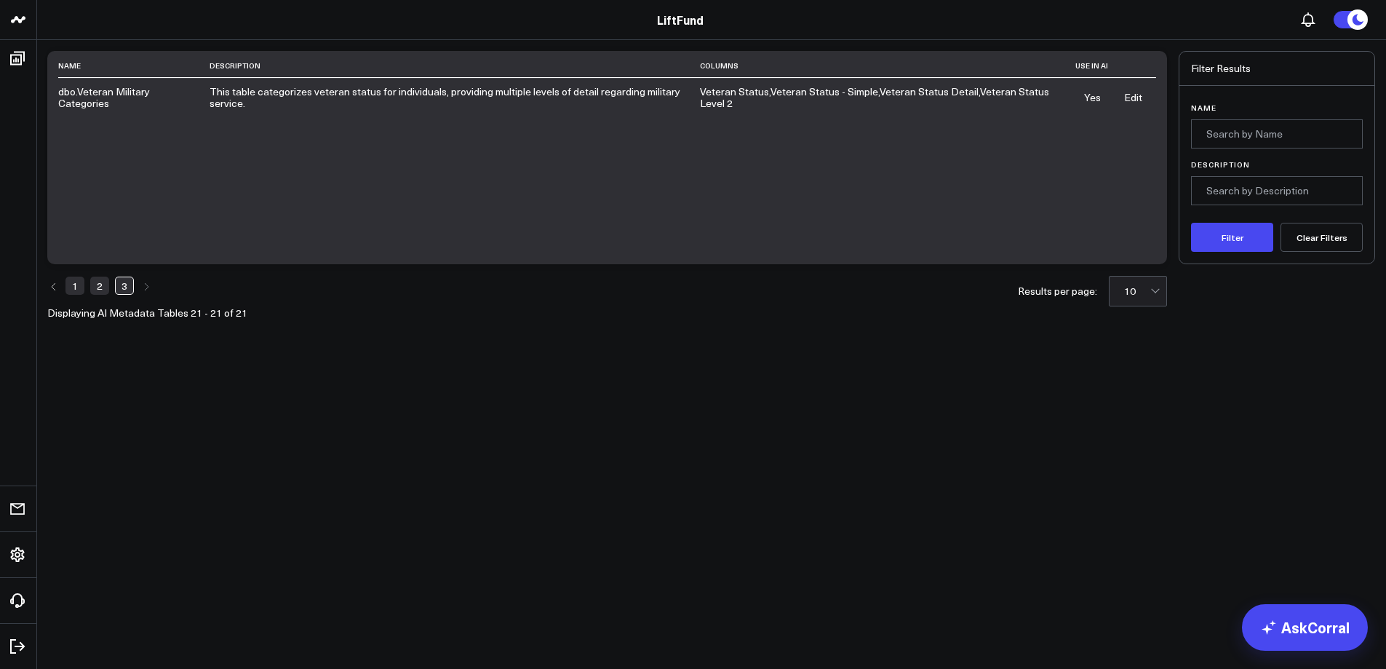
click at [95, 287] on link "2" at bounding box center [99, 284] width 19 height 17
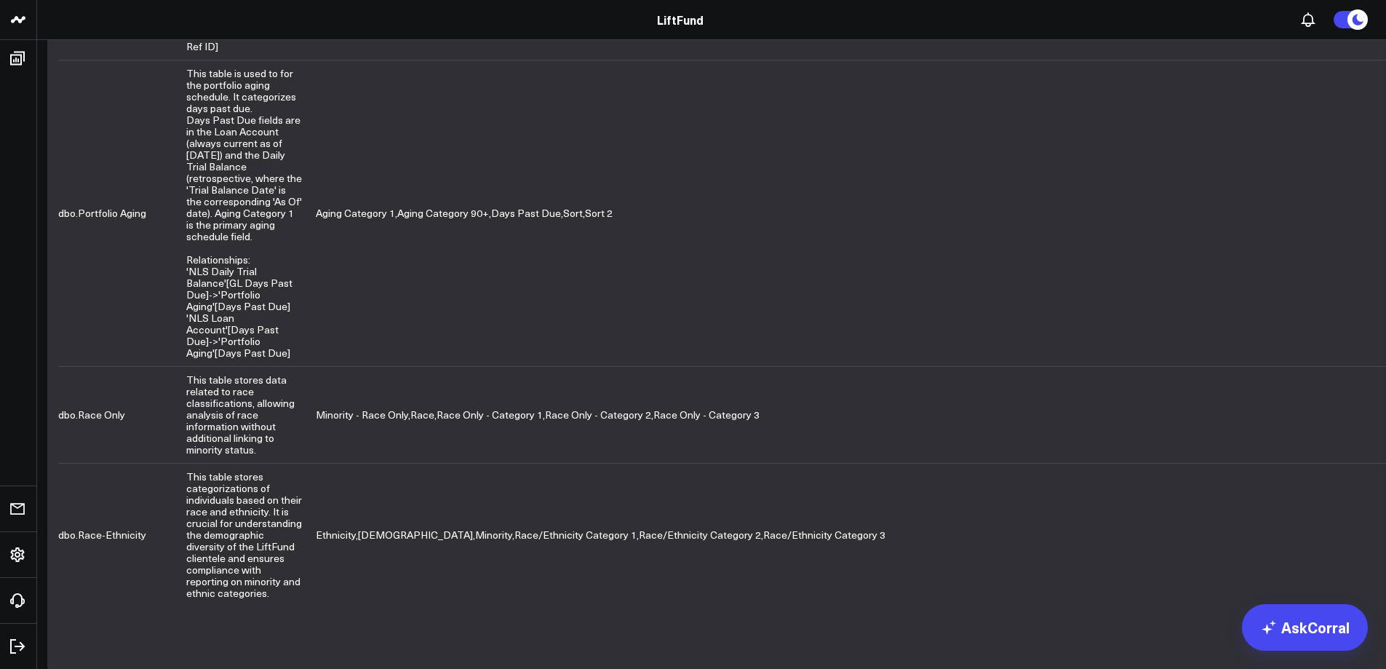
scroll to position [1091, 0]
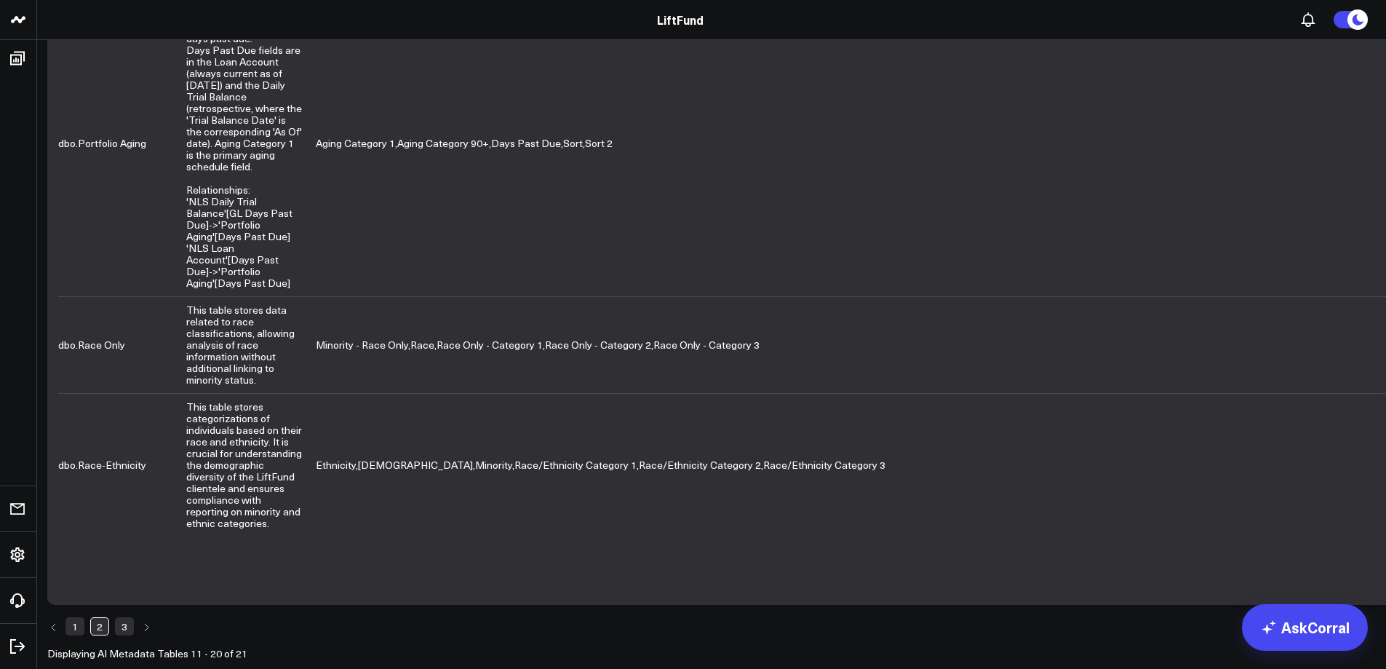
click at [76, 634] on link "1" at bounding box center [74, 625] width 19 height 17
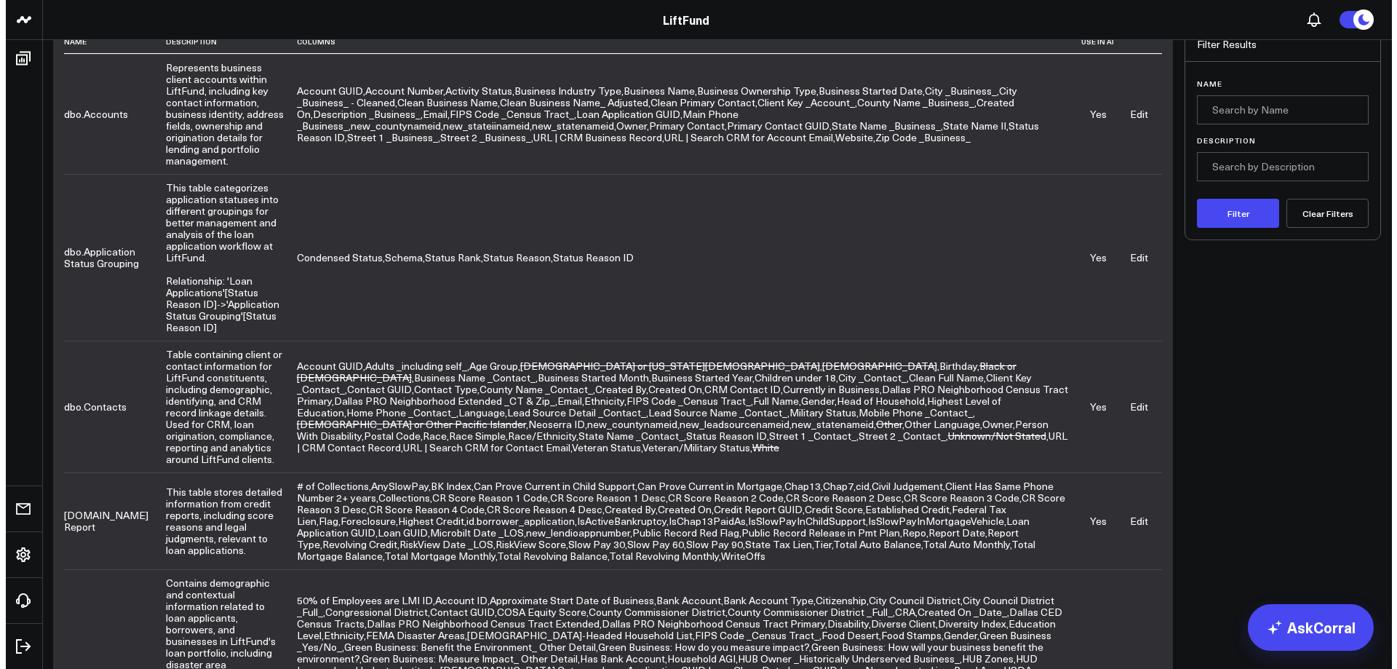
scroll to position [0, 0]
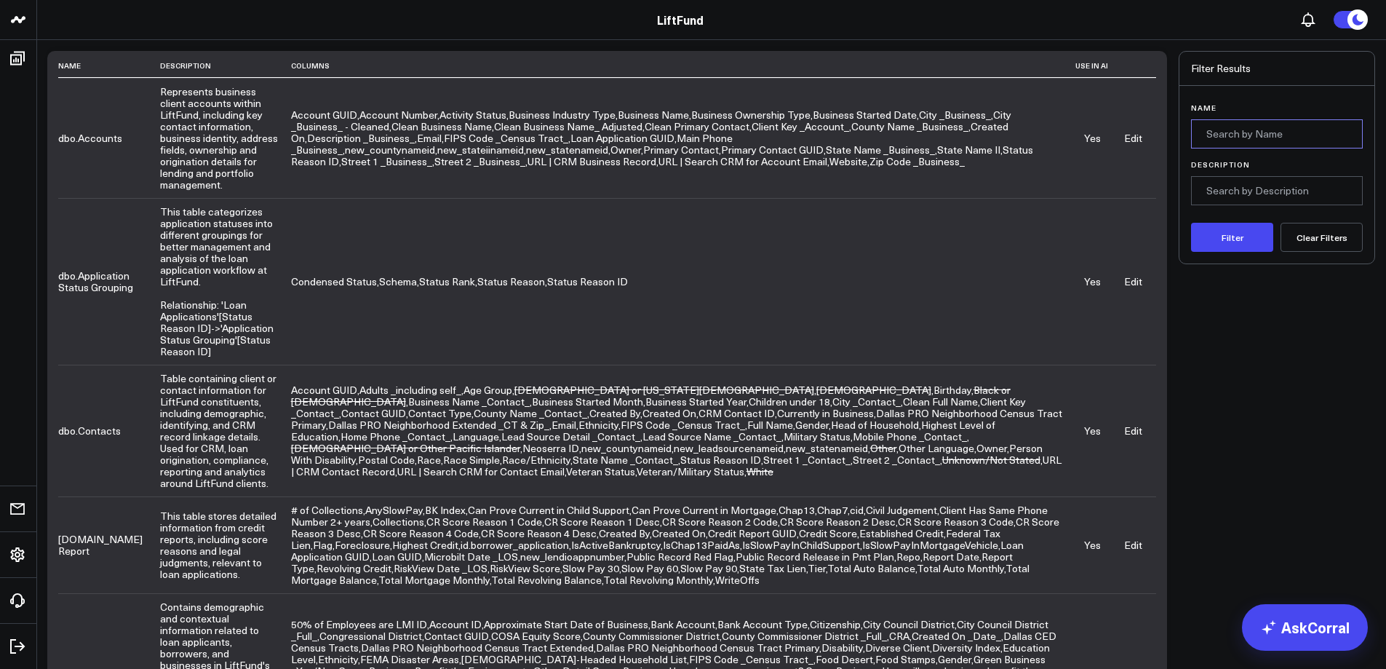
click at [1248, 130] on input "Name" at bounding box center [1277, 133] width 172 height 29
type input "nls"
click at [1191, 223] on button "Filter" at bounding box center [1232, 237] width 82 height 29
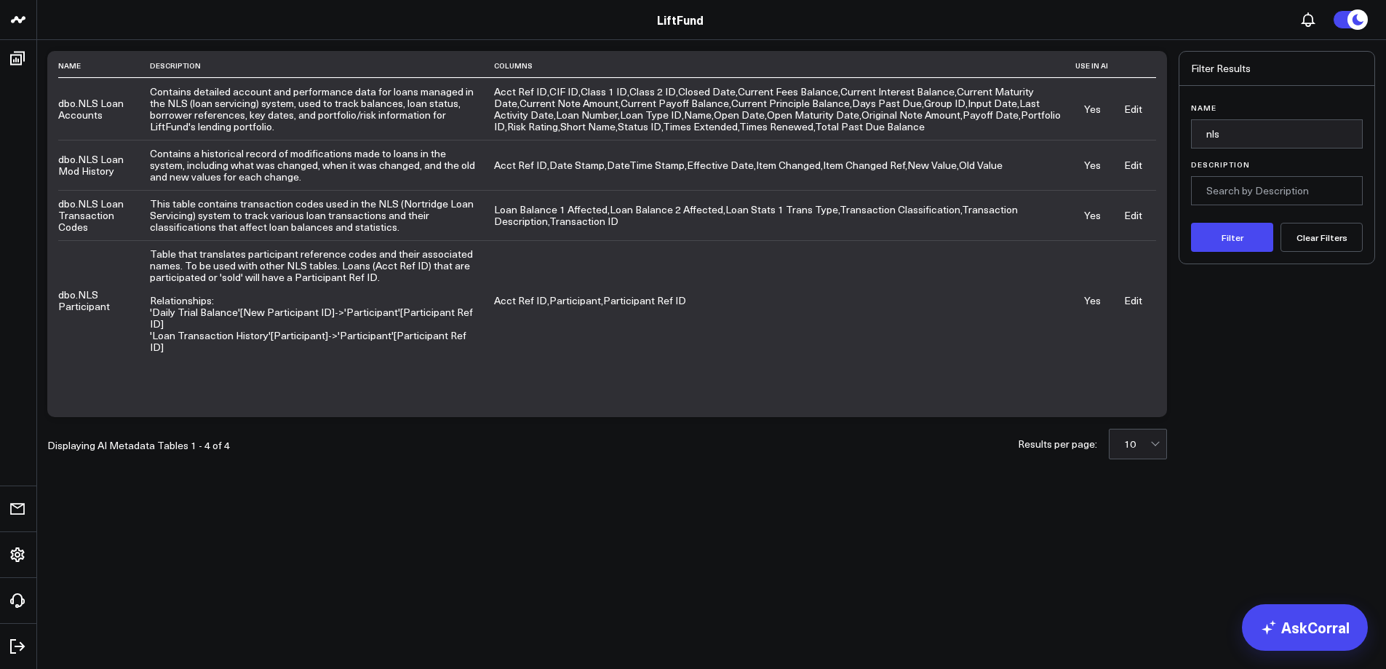
click at [1134, 293] on link "Edit" at bounding box center [1133, 300] width 18 height 14
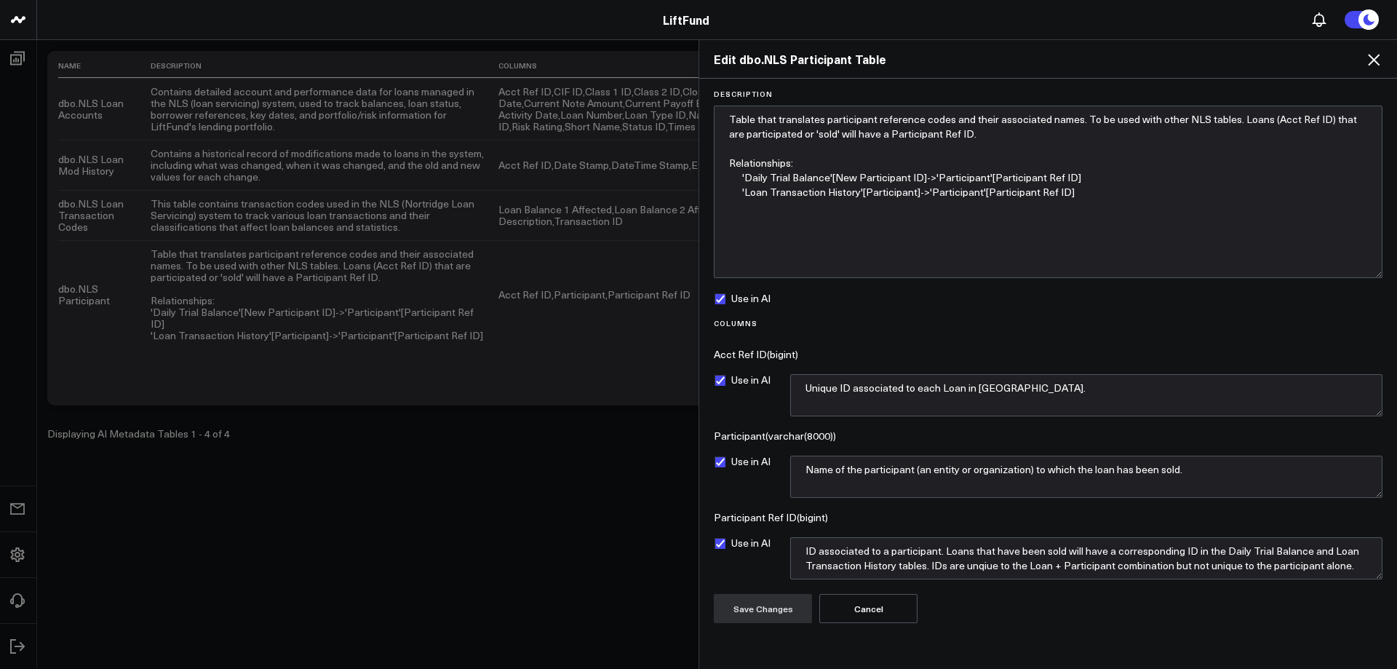
drag, startPoint x: 1379, startPoint y: 143, endPoint x: 1365, endPoint y: 273, distance: 130.9
click at [1365, 273] on textarea "Table that translates participant reference codes and their associated names. T…" at bounding box center [1048, 191] width 669 height 172
click at [1138, 199] on textarea "Table that translates participant reference codes and their associated names. T…" at bounding box center [1048, 191] width 669 height 172
drag, startPoint x: 993, startPoint y: 193, endPoint x: 691, endPoint y: 176, distance: 302.4
click at [691, 176] on div "Edit dbo.NLS Participant Table Description Table that translates participant re…" at bounding box center [698, 353] width 1397 height 629
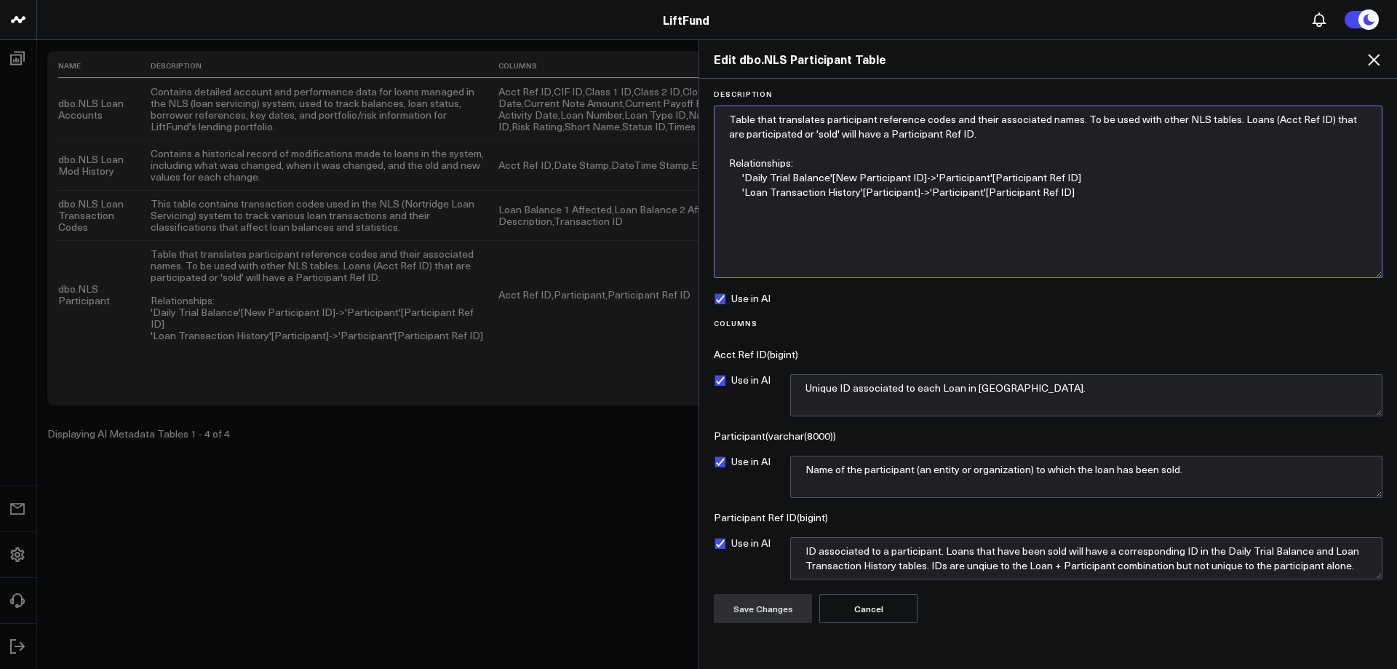
paste textarea "'NLS Daily Trial Balance'[New Participant ID]->'NLS Participant'[Participant Re…"
type textarea "Table that translates participant reference codes and their associated names. T…"
click at [785, 617] on button "Save Changes" at bounding box center [763, 608] width 98 height 29
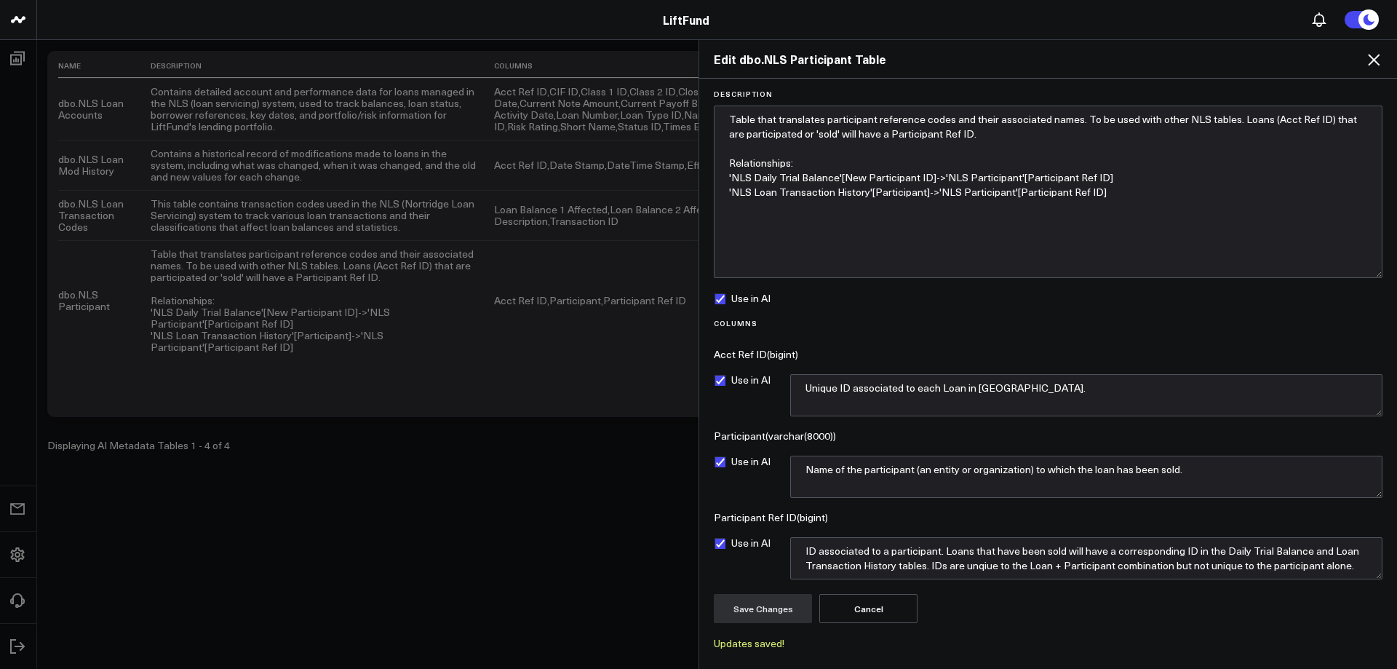
click at [1380, 68] on div "Edit dbo.NLS Participant Table" at bounding box center [1048, 59] width 698 height 39
click at [1372, 60] on icon at bounding box center [1373, 59] width 17 height 17
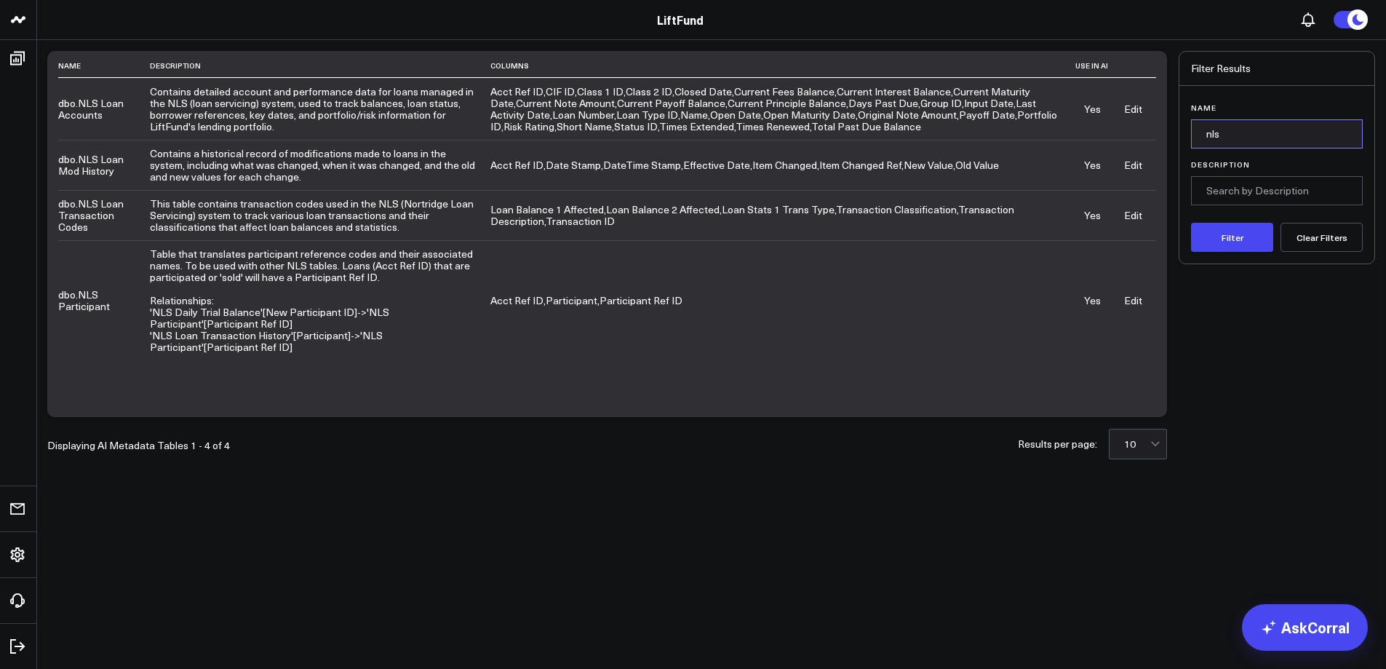
drag, startPoint x: 1155, startPoint y: 127, endPoint x: 1141, endPoint y: 130, distance: 14.8
click at [1144, 129] on div "Name Description Columns Use in AI dbo.NLS Loan Accounts Contains detailed acco…" at bounding box center [711, 234] width 1328 height 366
click at [1191, 223] on button "Filter" at bounding box center [1232, 237] width 82 height 29
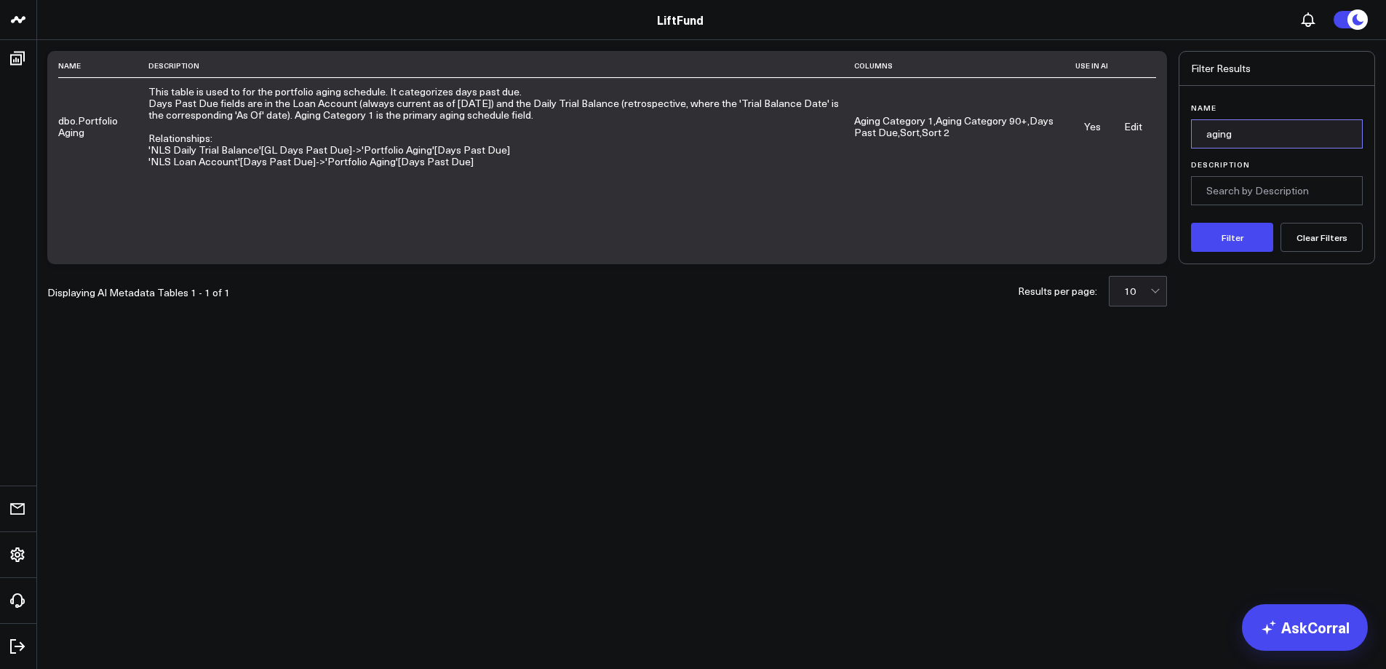
drag, startPoint x: 1232, startPoint y: 132, endPoint x: 1091, endPoint y: 134, distance: 141.1
click at [1096, 133] on div "Name Description Columns Use in AI dbo.Portfolio Aging This table is used to fo…" at bounding box center [711, 157] width 1328 height 213
type input "nls"
click at [1191, 223] on button "Filter" at bounding box center [1232, 237] width 82 height 29
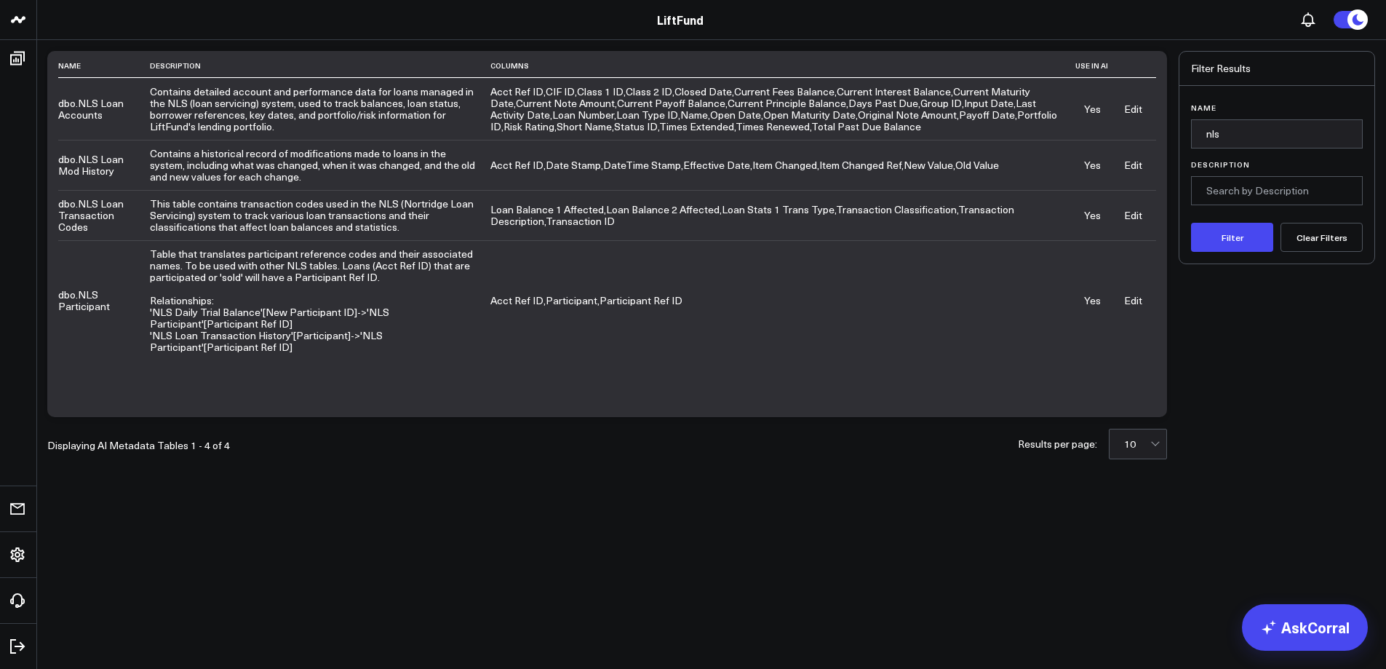
click at [1133, 215] on link "Edit" at bounding box center [1133, 215] width 18 height 14
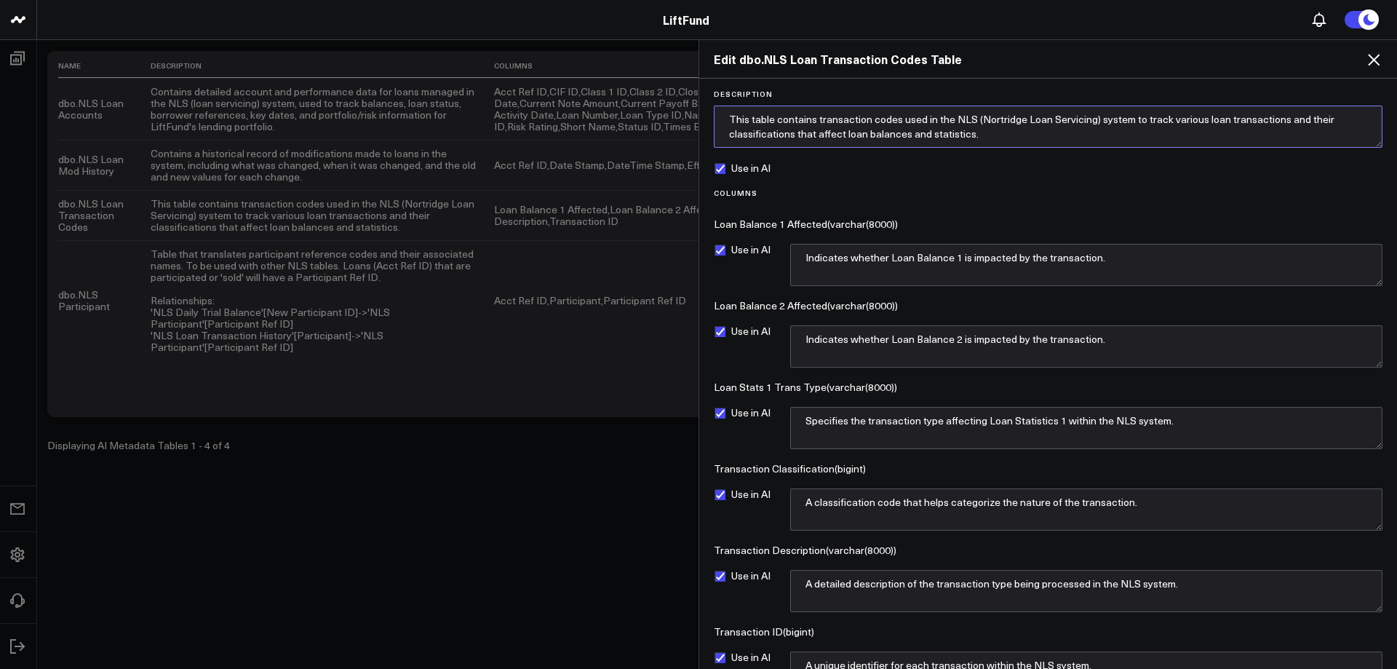
click at [1007, 134] on textarea "This table contains transaction codes used in the NLS (Nortridge Loan Servicing…" at bounding box center [1048, 126] width 669 height 42
paste textarea "'Loan Transaction History'[Transaction ID]->'Loan Transaction Codes'[Transactio…"
click at [953, 124] on textarea "This table contains transaction codes used in the NLS (Nortridge Loan Servicing…" at bounding box center [1048, 126] width 669 height 42
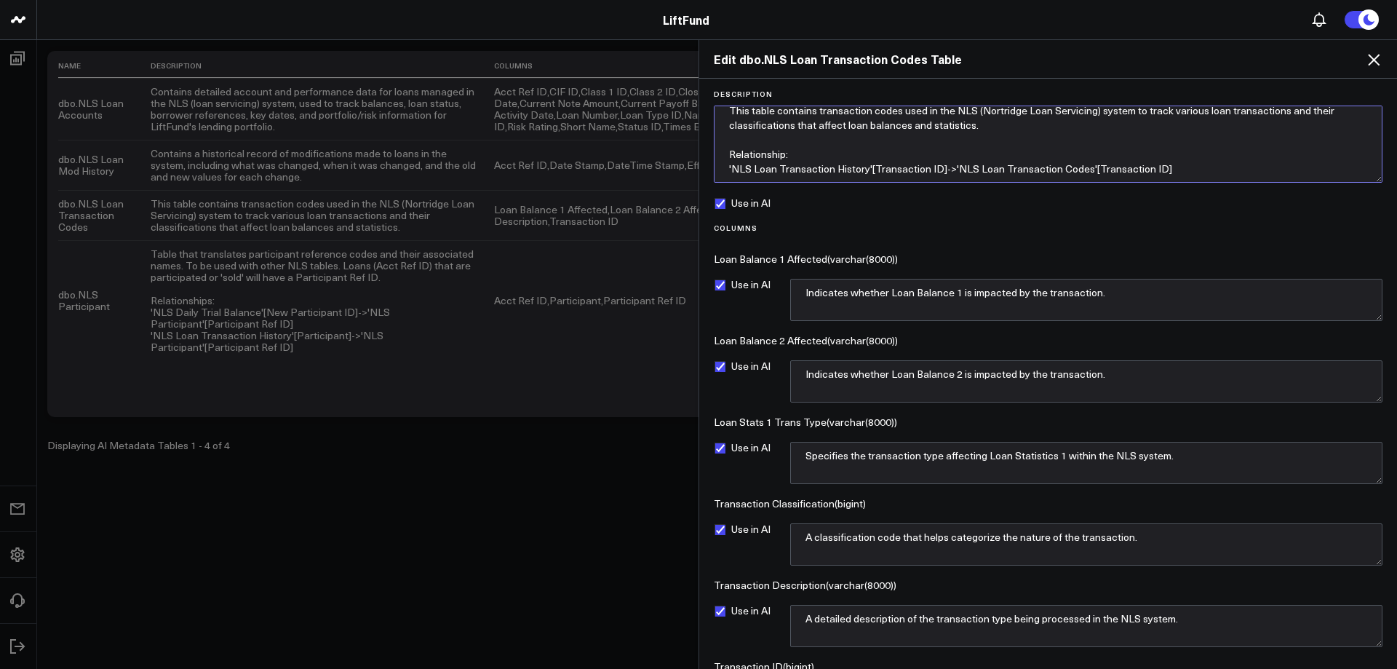
scroll to position [0, 0]
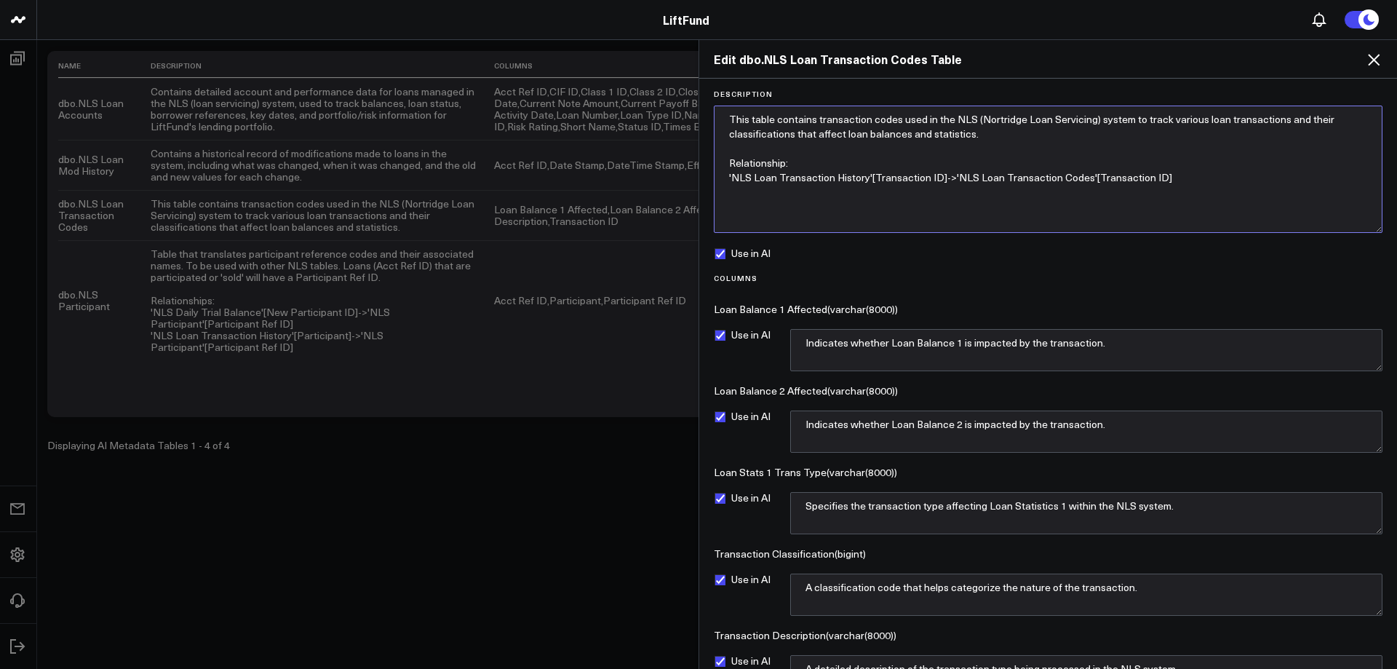
drag, startPoint x: 1370, startPoint y: 141, endPoint x: 1286, endPoint y: 214, distance: 110.9
click at [1350, 227] on textarea "This table contains transaction codes used in the NLS (Nortridge Loan Servicing…" at bounding box center [1048, 168] width 669 height 127
drag, startPoint x: 1027, startPoint y: 152, endPoint x: 705, endPoint y: 105, distance: 325.7
click at [705, 105] on div "Description This table contains transaction codes used in the NLS (Nortridge Lo…" at bounding box center [1048, 374] width 698 height 591
click at [945, 194] on textarea "This table contains transaction codes used in the NLS (Nortridge Loan Servicing…" at bounding box center [1048, 169] width 669 height 128
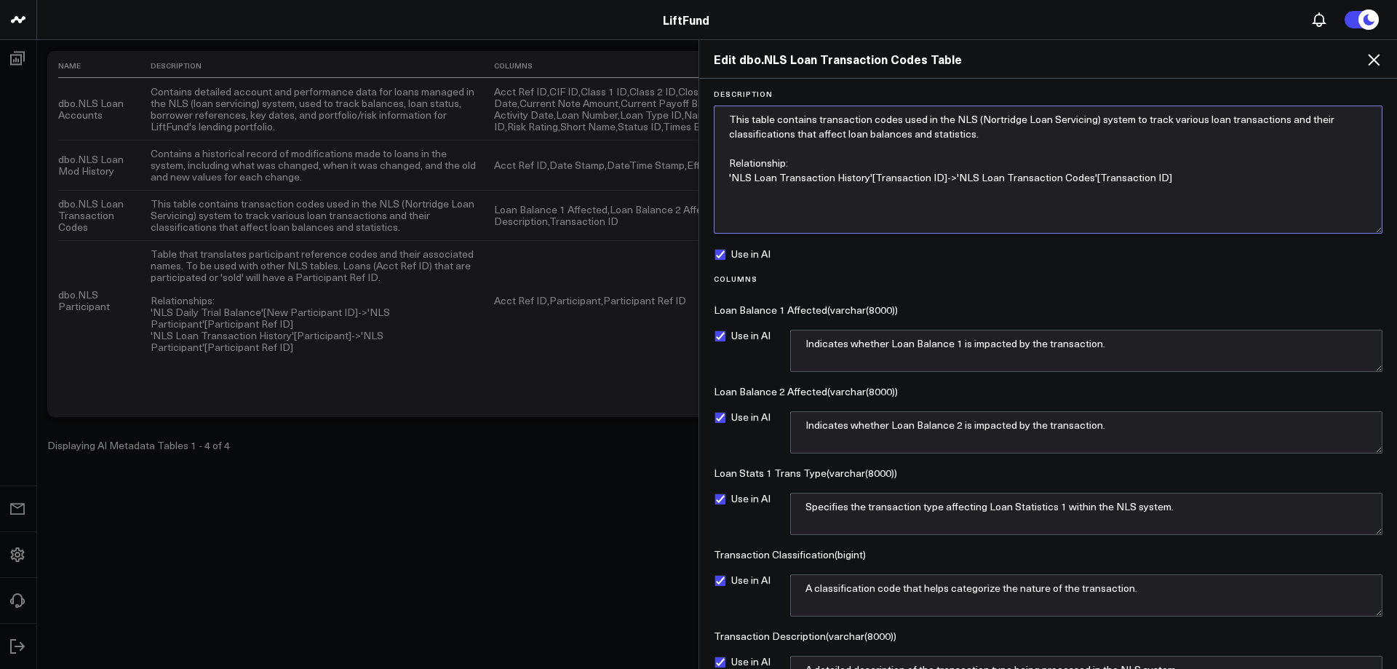
type textarea "This table contains transaction codes used in the NLS (Nortridge Loan Servicing…"
click at [1175, 127] on textarea "This table contains transaction codes used in the NLS (Nortridge Loan Servicing…" at bounding box center [1048, 169] width 669 height 128
drag, startPoint x: 934, startPoint y: 121, endPoint x: 951, endPoint y: 118, distance: 17.0
click at [951, 118] on textarea "This table contains transaction codes used in the NLS (Nortridge Loan Servicing…" at bounding box center [1048, 169] width 669 height 128
click at [1097, 121] on textarea "This table contains transaction codes used in the NLS (Nortridge Loan Servicing…" at bounding box center [1048, 169] width 669 height 128
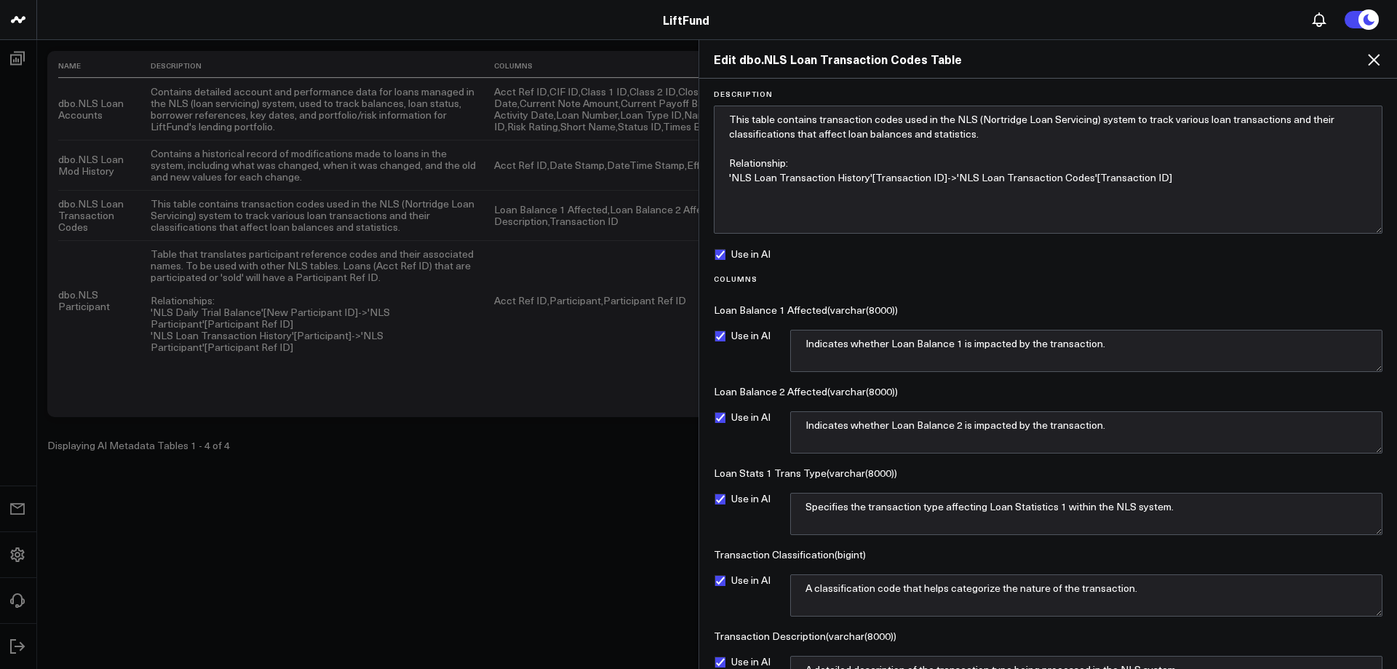
click at [721, 340] on label "Use in AI" at bounding box center [742, 336] width 57 height 12
click at [721, 340] on input "Use in AI" at bounding box center [720, 336] width 12 height 12
checkbox input "false"
click at [726, 419] on label "Use in AI" at bounding box center [742, 417] width 57 height 12
click at [725, 419] on input "Use in AI" at bounding box center [720, 417] width 12 height 12
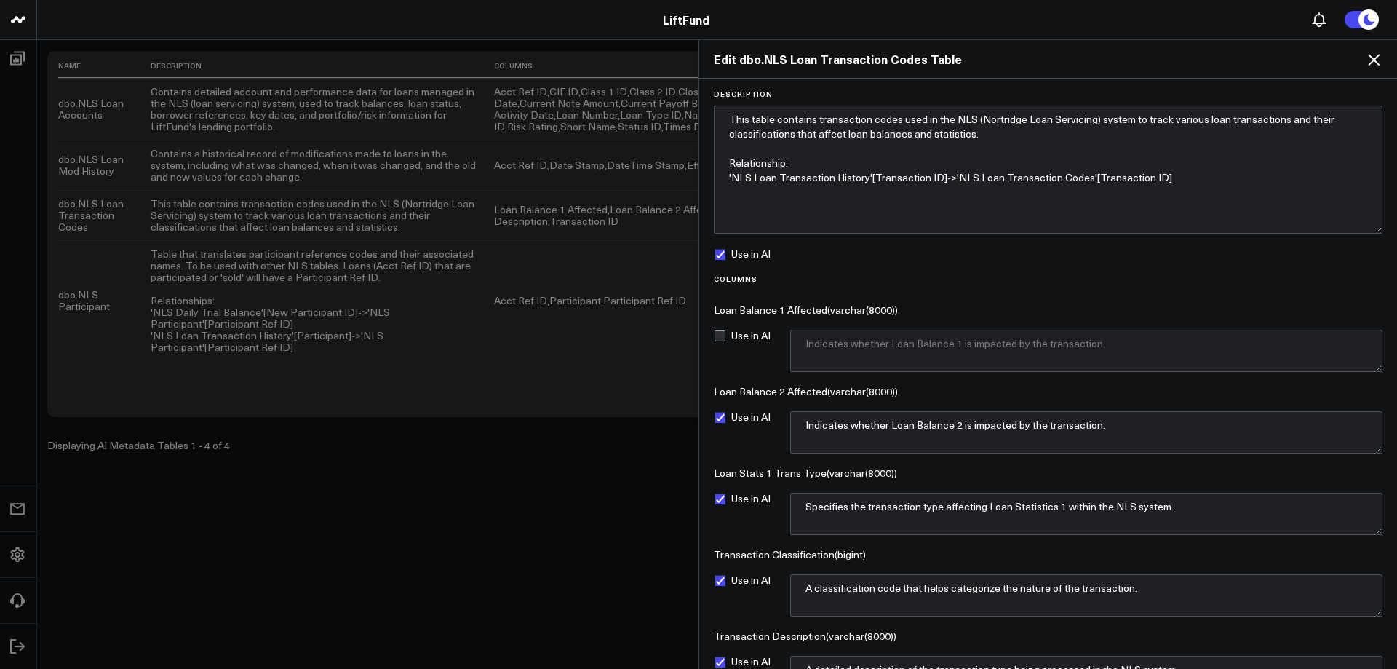
checkbox input "false"
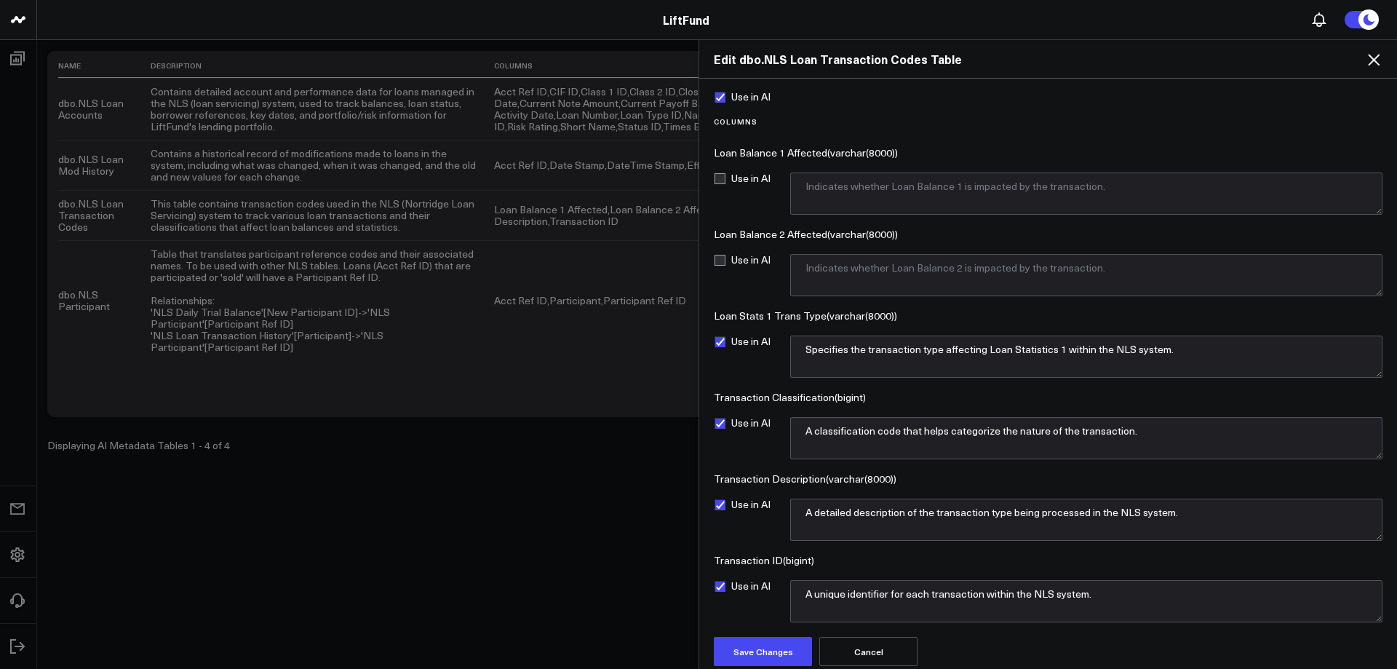
scroll to position [164, 0]
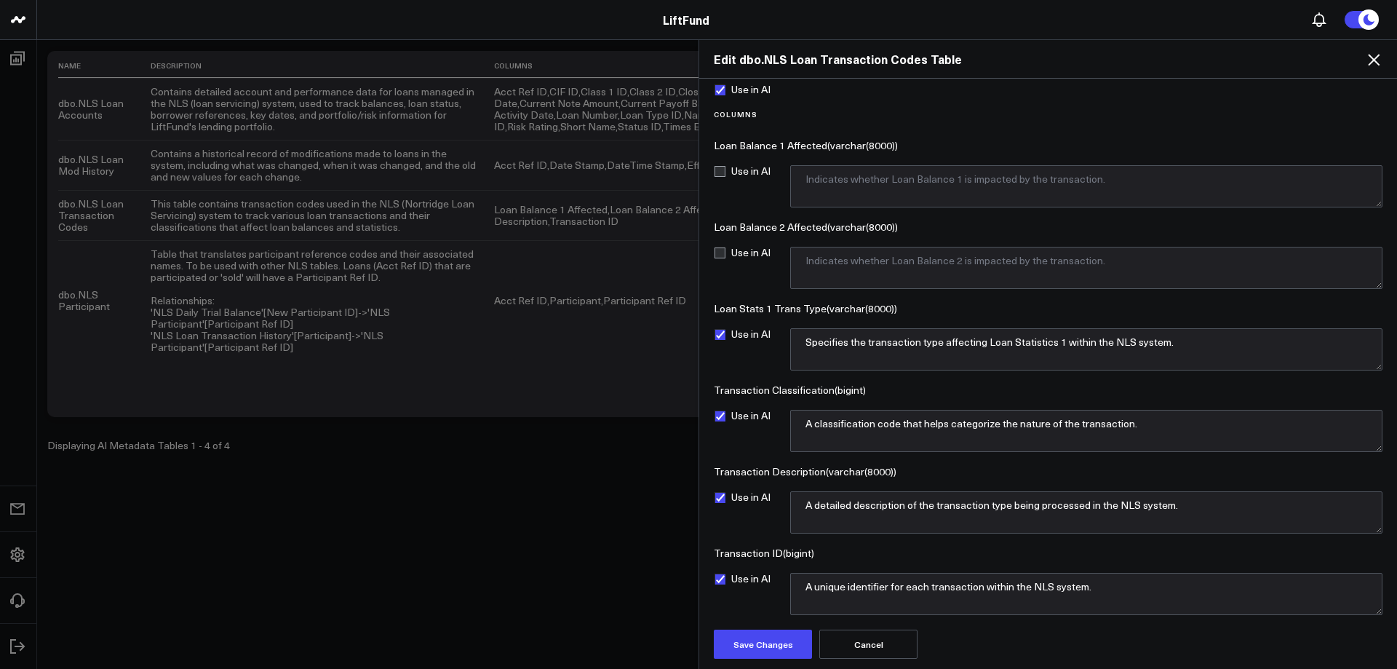
click at [719, 419] on label "Use in AI" at bounding box center [742, 416] width 57 height 12
click at [719, 419] on input "Use in AI" at bounding box center [720, 416] width 12 height 12
checkbox input "false"
click at [722, 172] on label "Use in AI" at bounding box center [742, 171] width 57 height 12
click at [722, 172] on input "Use in AI" at bounding box center [720, 171] width 12 height 12
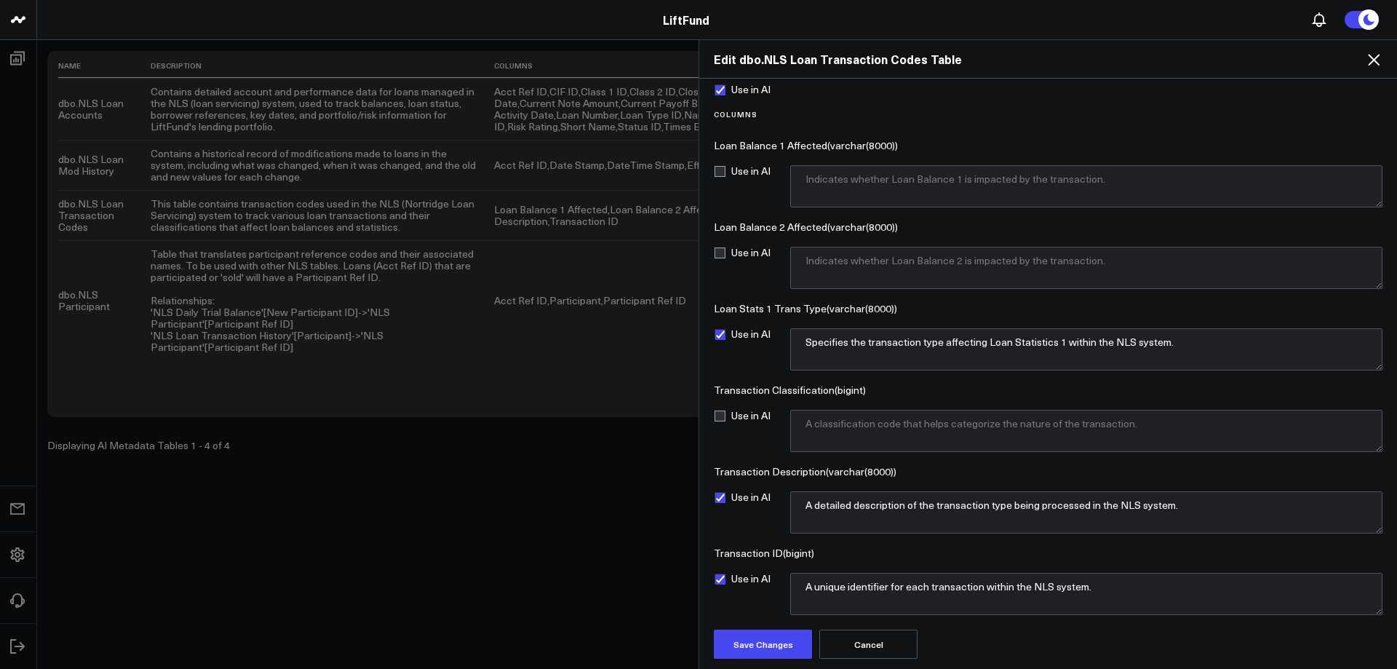
checkbox input "true"
drag, startPoint x: 1003, startPoint y: 177, endPoint x: 777, endPoint y: 169, distance: 226.4
click at [777, 169] on div "Use in AI Indicates whether Loan Balance 1 is impacted by the transaction." at bounding box center [1048, 186] width 669 height 42
drag, startPoint x: 860, startPoint y: 182, endPoint x: 969, endPoint y: 174, distance: 109.4
click at [973, 175] on textarea "Not used in reporting" at bounding box center [1086, 186] width 592 height 42
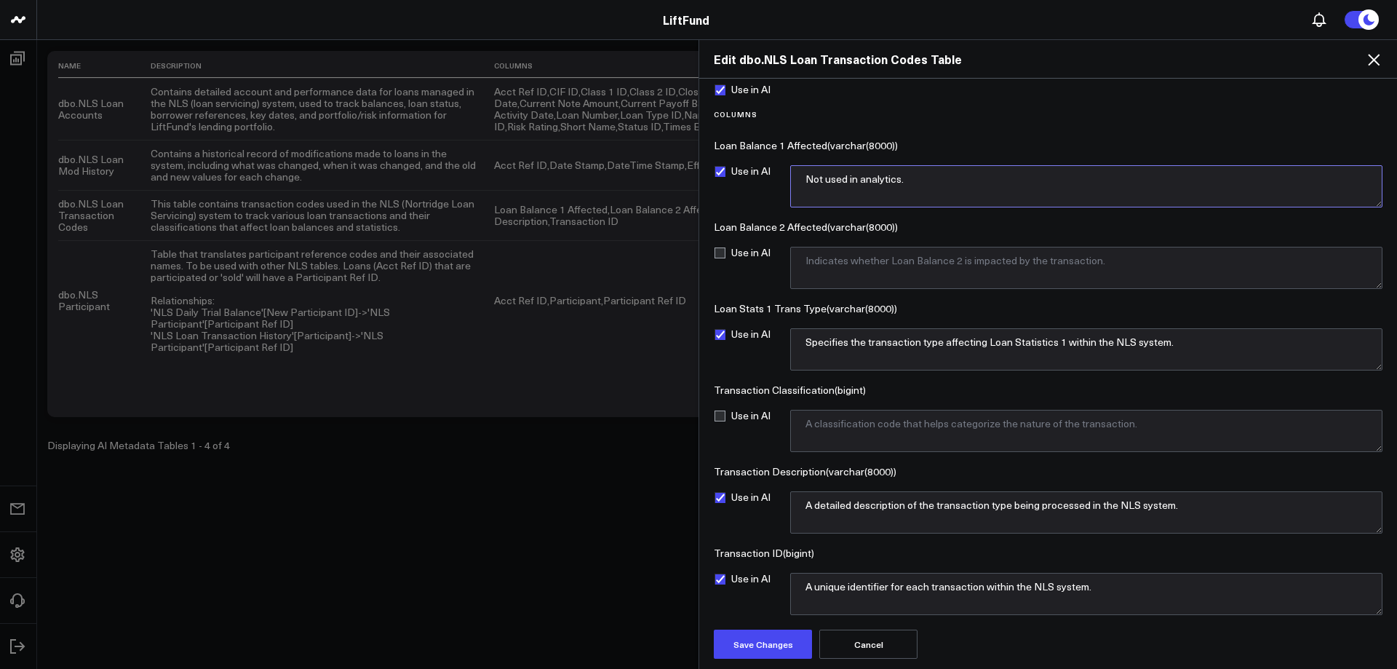
drag, startPoint x: 899, startPoint y: 178, endPoint x: 774, endPoint y: 175, distance: 125.2
click at [774, 175] on div "Use in AI Not used in analytics." at bounding box center [1048, 186] width 669 height 42
type textarea "Not used in analytics."
click at [722, 169] on label "Use in AI" at bounding box center [742, 171] width 57 height 12
click at [722, 169] on input "Use in AI" at bounding box center [720, 171] width 12 height 12
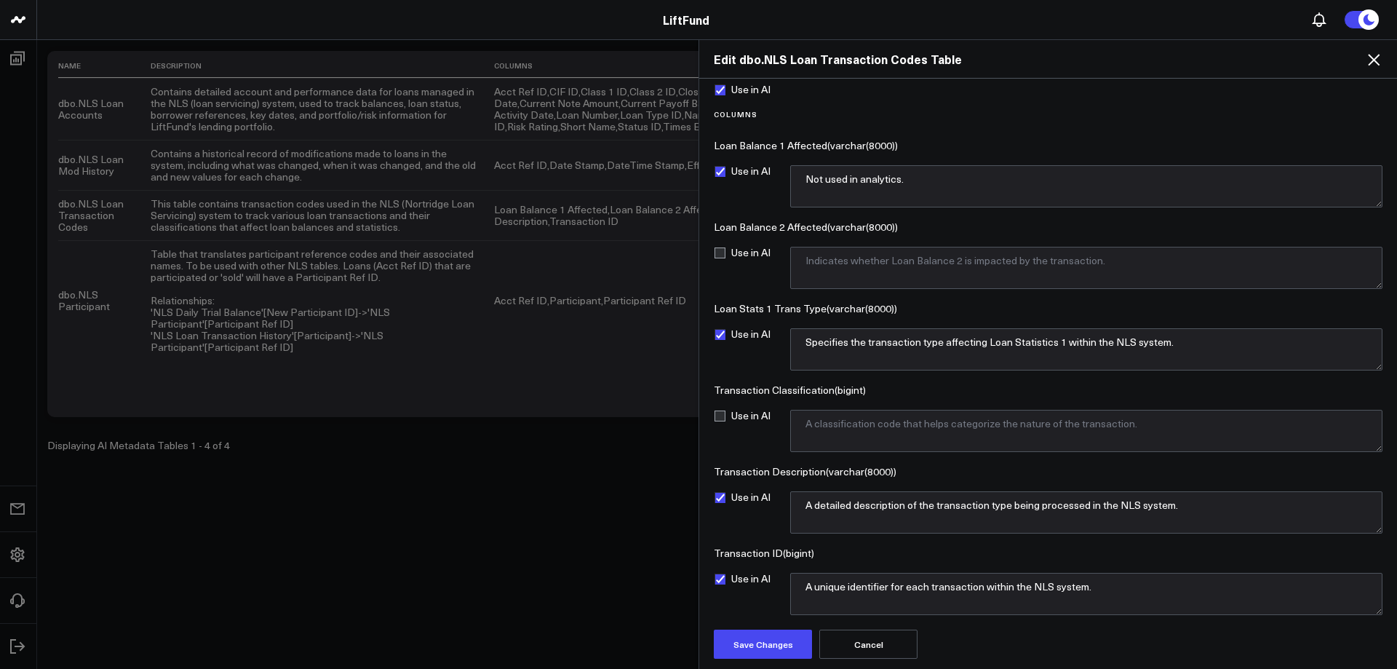
checkbox input "false"
click at [719, 251] on label "Use in AI" at bounding box center [742, 253] width 57 height 12
click at [719, 251] on input "Use in AI" at bounding box center [720, 253] width 12 height 12
checkbox input "true"
drag, startPoint x: 1112, startPoint y: 263, endPoint x: 748, endPoint y: 252, distance: 363.9
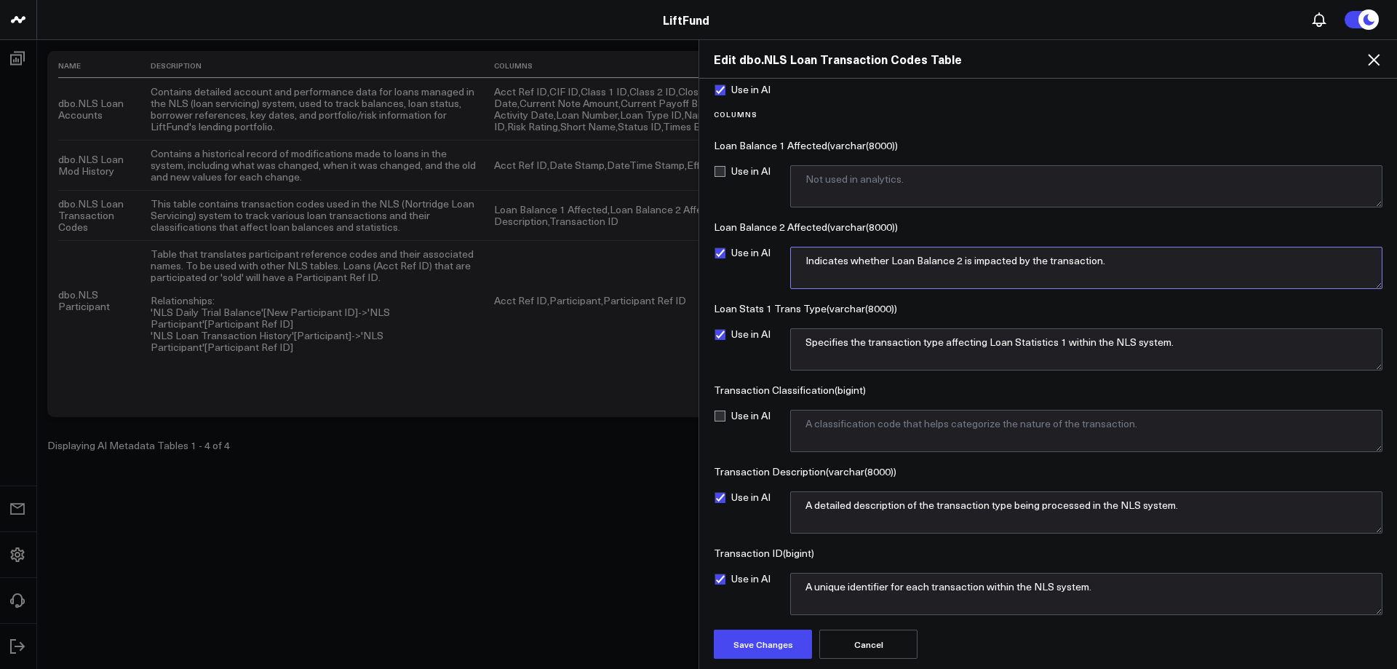
click at [748, 252] on div "Use in AI Indicates whether Loan Balance 2 is impacted by the transaction." at bounding box center [1048, 268] width 669 height 42
click at [939, 268] on textarea "Indicates whether Loan Balance 2 is impacted by the transaction." at bounding box center [1086, 268] width 592 height 42
click at [1128, 268] on textarea "Indicates whether Loan Balance 2 is impacted by the transaction." at bounding box center [1086, 268] width 592 height 42
drag, startPoint x: 1036, startPoint y: 260, endPoint x: 741, endPoint y: 244, distance: 295.7
click at [741, 244] on div "Columns Loan Balance 1 Affected ( varchar(8000) ) Use in AI Not used in analyti…" at bounding box center [1048, 362] width 669 height 505
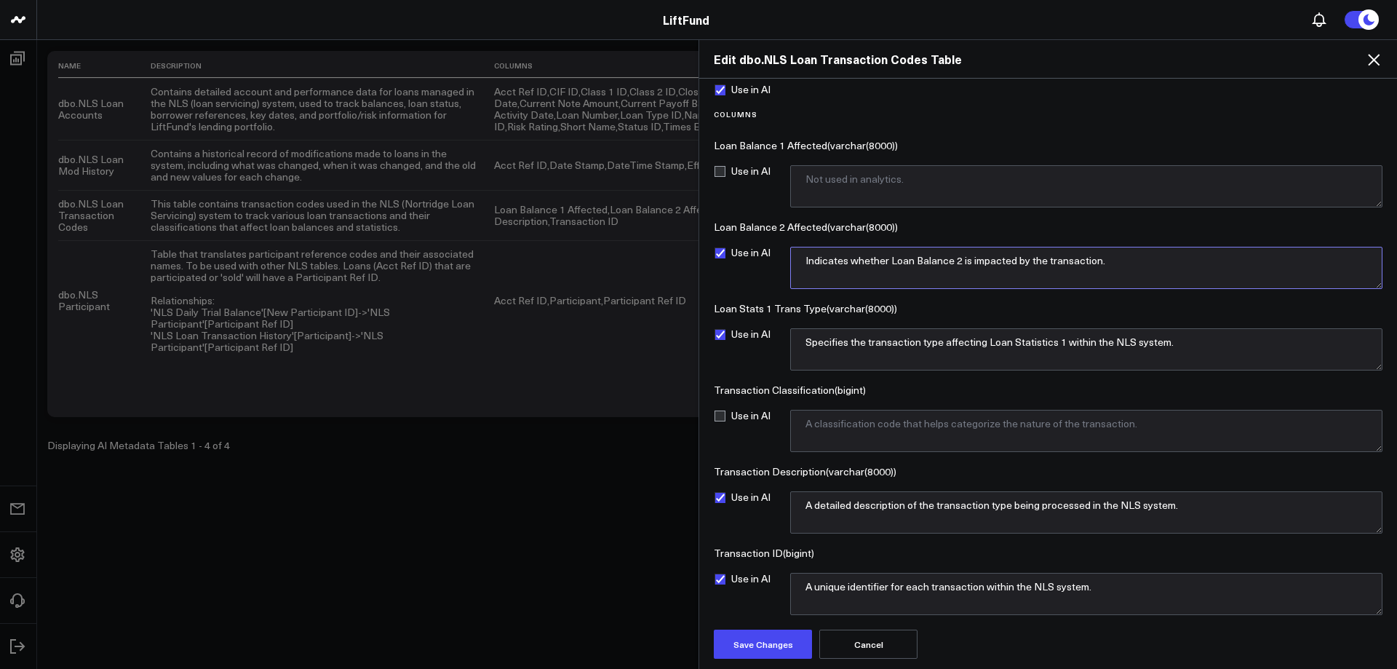
paste textarea "Not used in analytics"
type textarea "Not used in analytics."
click at [721, 251] on label "Use in AI" at bounding box center [742, 253] width 57 height 12
click at [721, 251] on input "Use in AI" at bounding box center [720, 253] width 12 height 12
checkbox input "false"
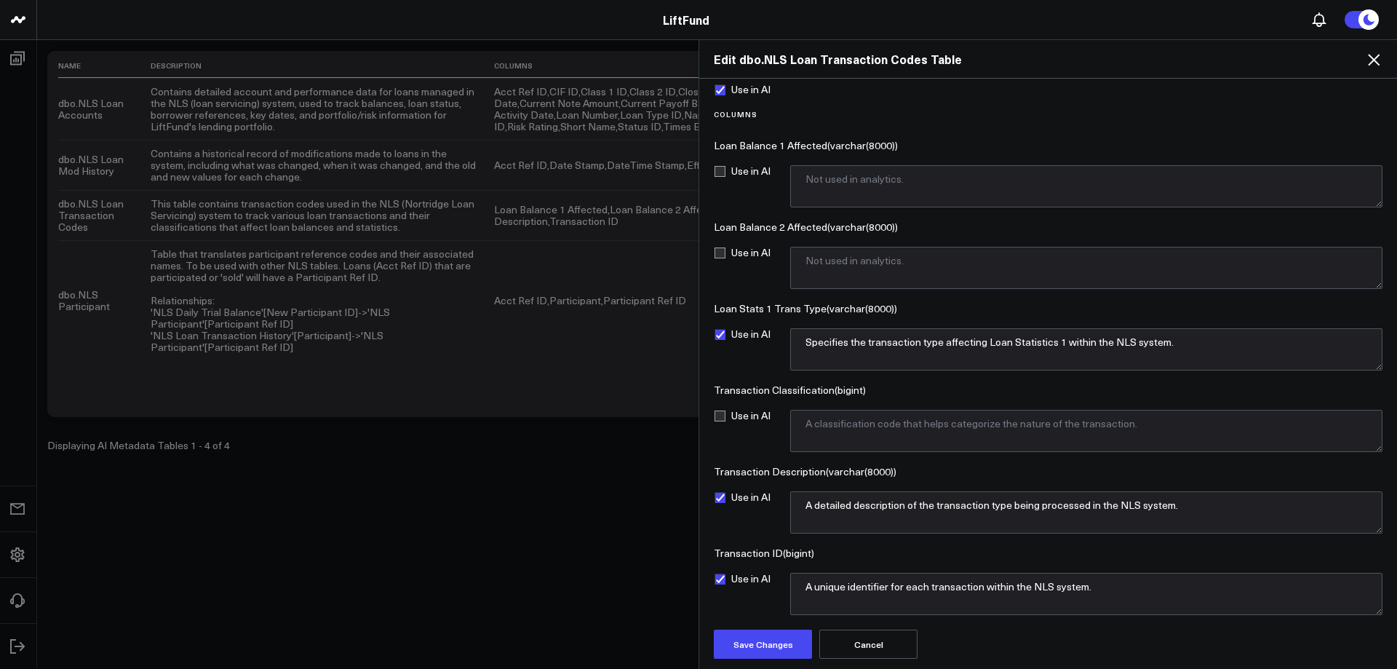
click at [725, 415] on label "Use in AI" at bounding box center [742, 416] width 57 height 12
click at [725, 415] on input "Use in AI" at bounding box center [720, 416] width 12 height 12
checkbox input "true"
drag, startPoint x: 1080, startPoint y: 419, endPoint x: 780, endPoint y: 419, distance: 300.4
click at [778, 418] on div "Use in AI A classification code that helps categorize the nature of the transac…" at bounding box center [1048, 431] width 669 height 42
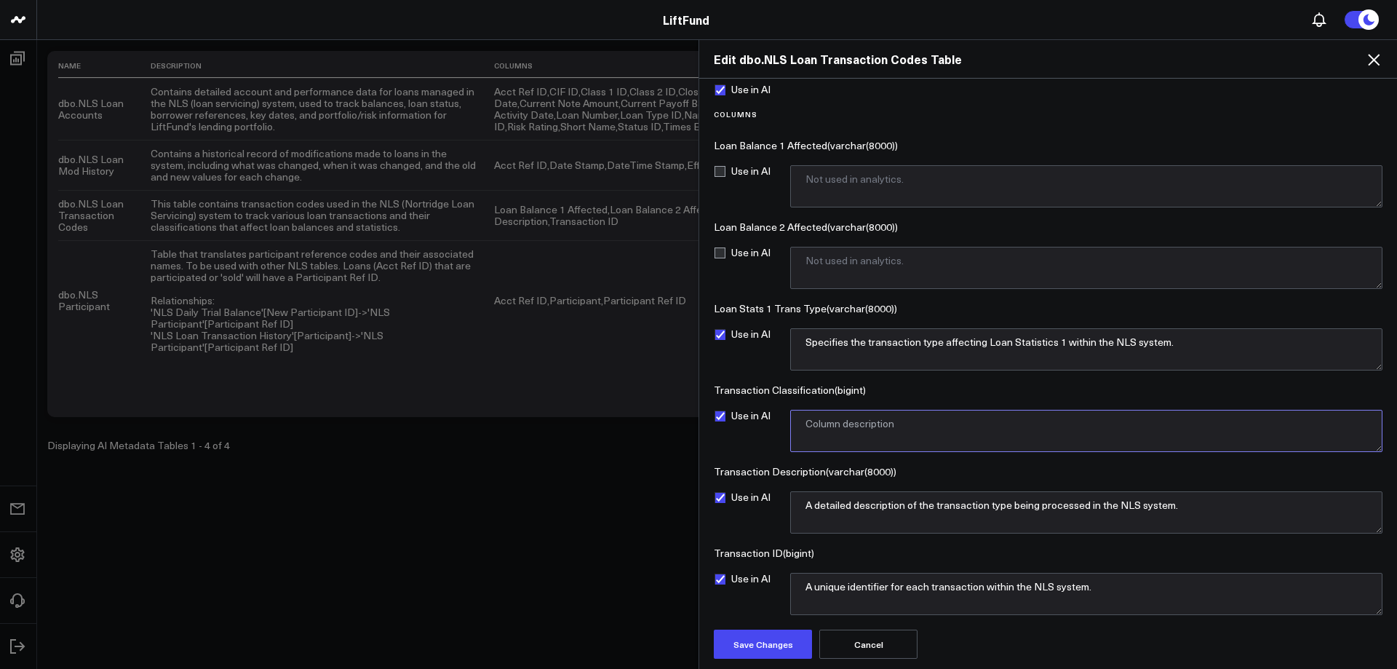
paste textarea "Not used in analytics."
type textarea "Not used in analytics."
click at [718, 417] on label "Use in AI" at bounding box center [742, 416] width 57 height 12
click at [718, 417] on input "Use in AI" at bounding box center [720, 416] width 12 height 12
drag, startPoint x: 718, startPoint y: 416, endPoint x: 794, endPoint y: 436, distance: 78.2
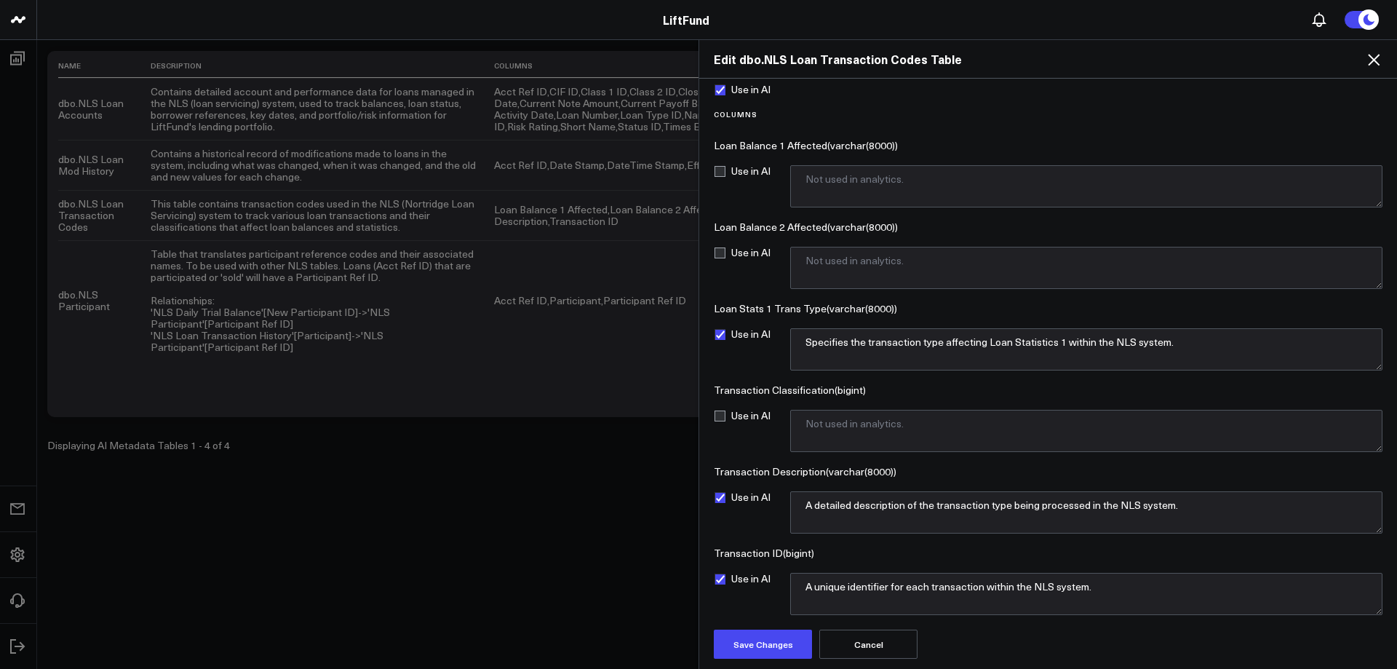
click at [725, 419] on label "Use in AI" at bounding box center [742, 416] width 57 height 12
click at [725, 419] on input "Use in AI" at bounding box center [720, 416] width 12 height 12
checkbox input "true"
click at [860, 443] on textarea "Not used in analytics." at bounding box center [1086, 431] width 592 height 42
type textarea "A classification code that helps categorize the nature of the transaction."
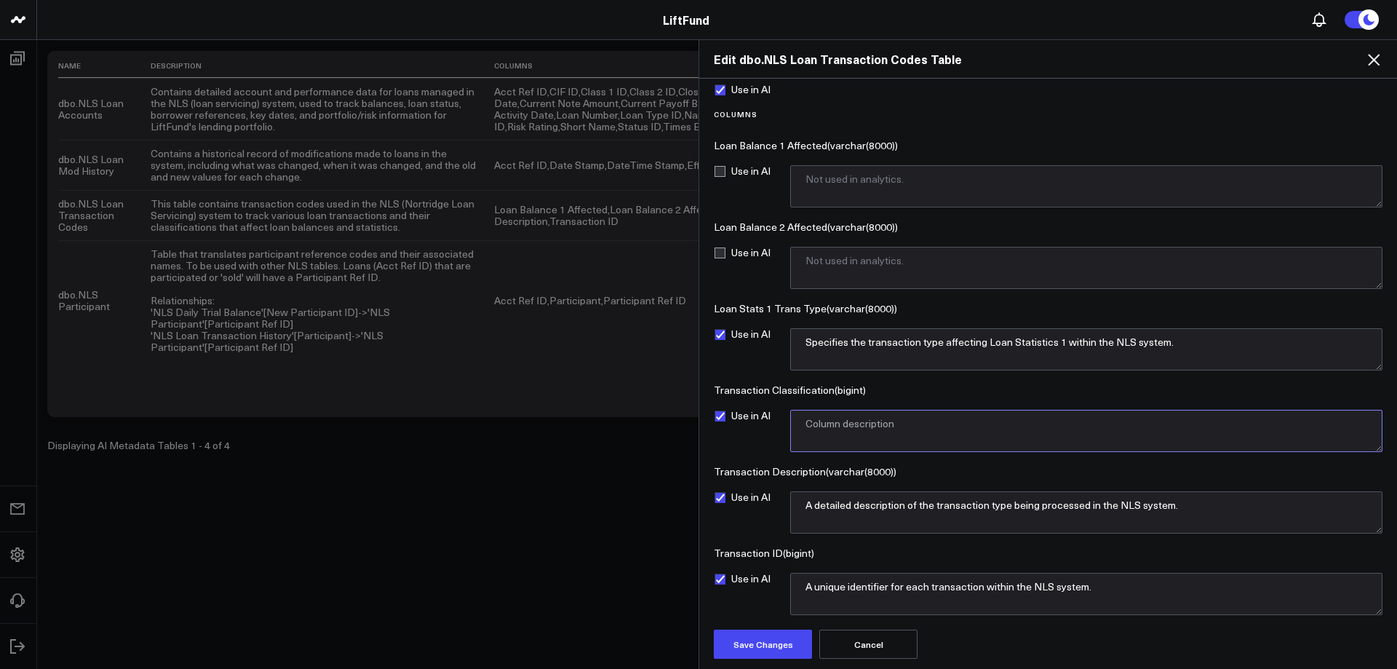
paste textarea "Not used in analytics."
type textarea "Not used in analytics."
click at [718, 415] on label "Use in AI" at bounding box center [742, 416] width 57 height 12
click at [718, 415] on input "Use in AI" at bounding box center [720, 416] width 12 height 12
checkbox input "false"
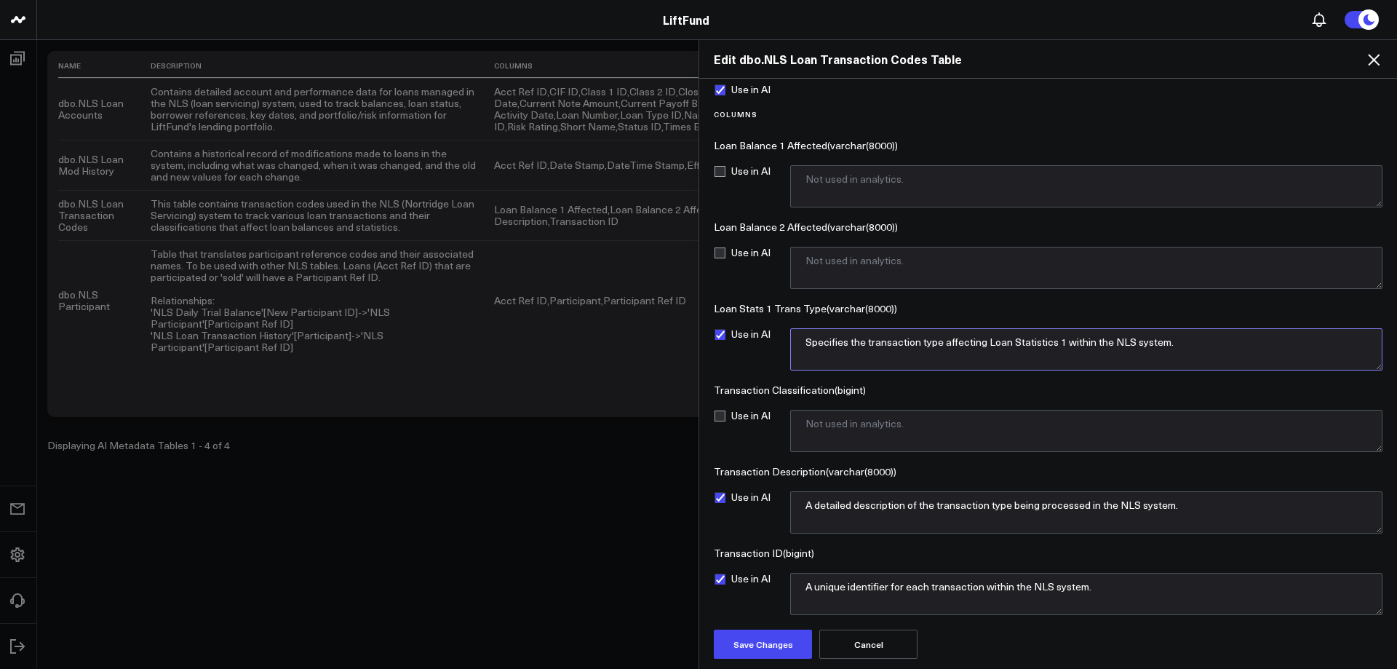
drag, startPoint x: 922, startPoint y: 340, endPoint x: 969, endPoint y: 348, distance: 47.8
click at [922, 340] on textarea "Specifies the transaction type affecting Loan Statistics 1 within the NLS syste…" at bounding box center [1086, 349] width 592 height 42
drag, startPoint x: 1069, startPoint y: 337, endPoint x: 769, endPoint y: 340, distance: 300.5
click at [769, 340] on div "Use in AI Specifies the transaction type affecting Loan Statistics 1 within the…" at bounding box center [1048, 349] width 669 height 42
click at [1149, 492] on textarea "A detailed description of the transaction type being processed in the NLS syste…" at bounding box center [1086, 512] width 592 height 42
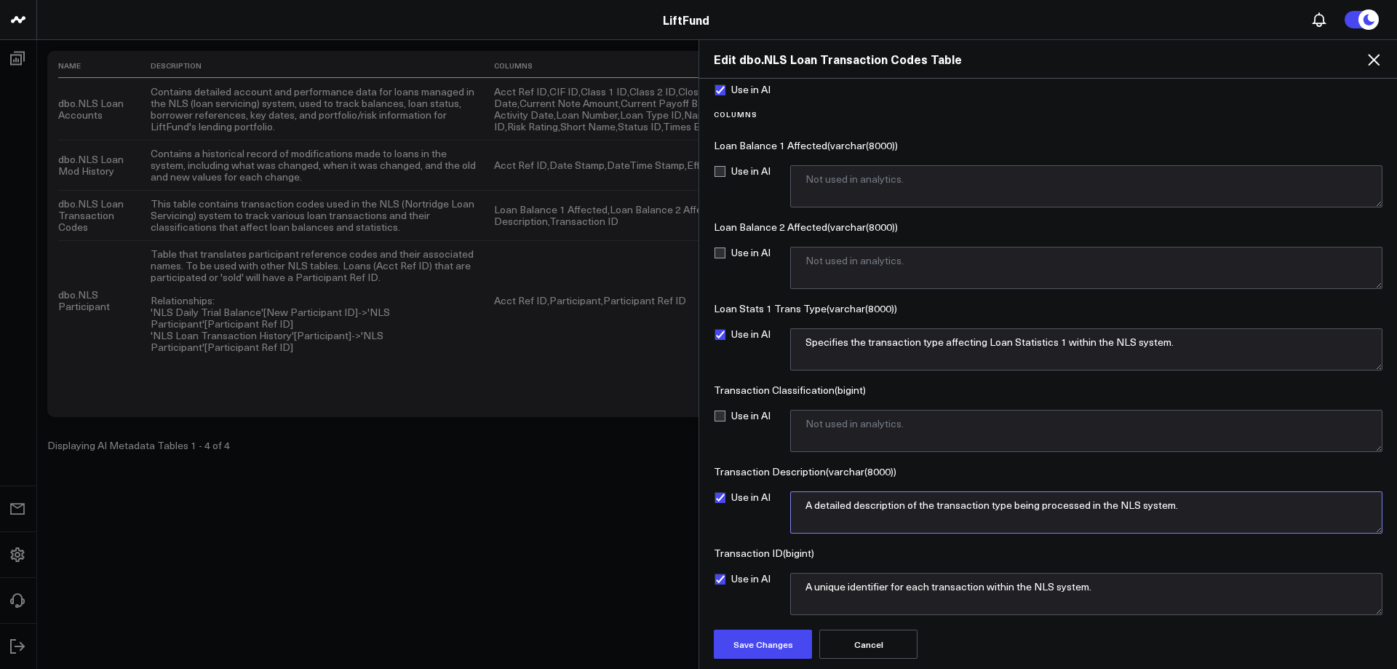
drag, startPoint x: 1132, startPoint y: 504, endPoint x: 751, endPoint y: 506, distance: 381.2
click at [751, 506] on div "Use in AI A detailed description of the transaction type being processed in the…" at bounding box center [1048, 512] width 669 height 42
click at [863, 578] on textarea "A unique identifier for each transaction within the NLS system." at bounding box center [1086, 594] width 592 height 42
drag, startPoint x: 1113, startPoint y: 591, endPoint x: 777, endPoint y: 578, distance: 336.3
click at [777, 578] on div "Use in AI A unique identifier for each transaction within the NLS system." at bounding box center [1048, 594] width 669 height 42
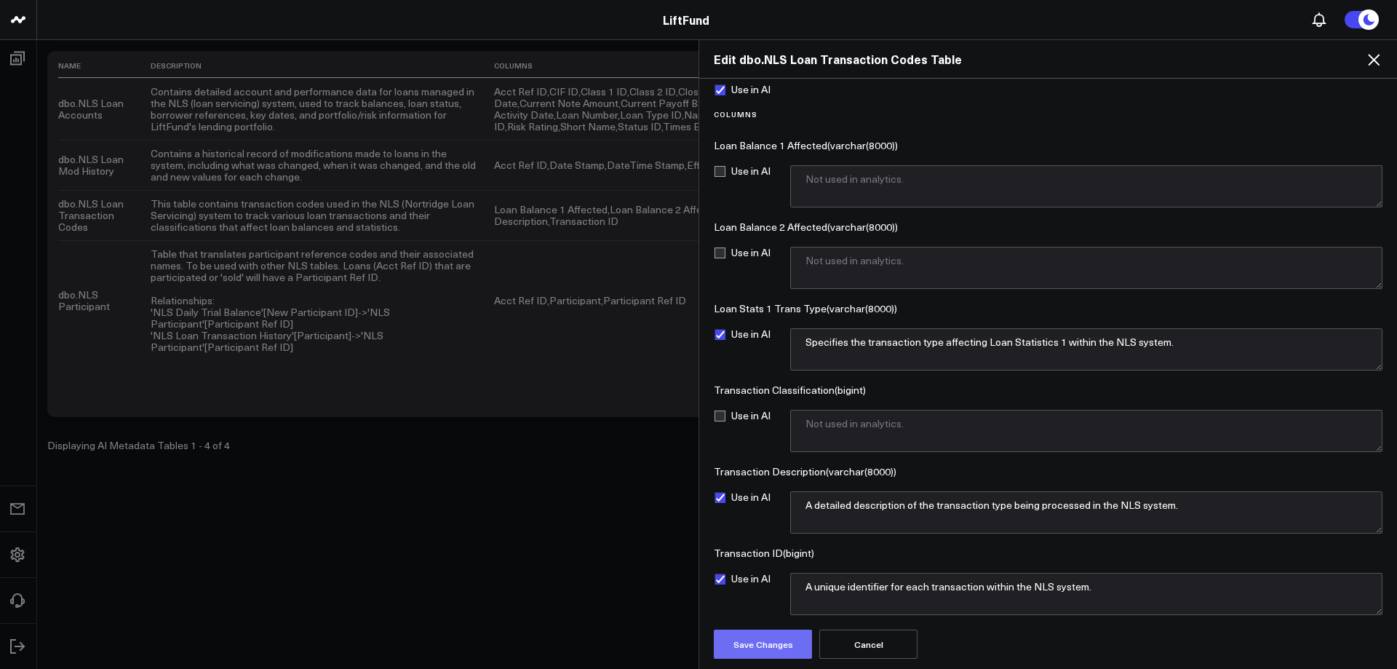
click at [779, 642] on button "Save Changes" at bounding box center [763, 643] width 98 height 29
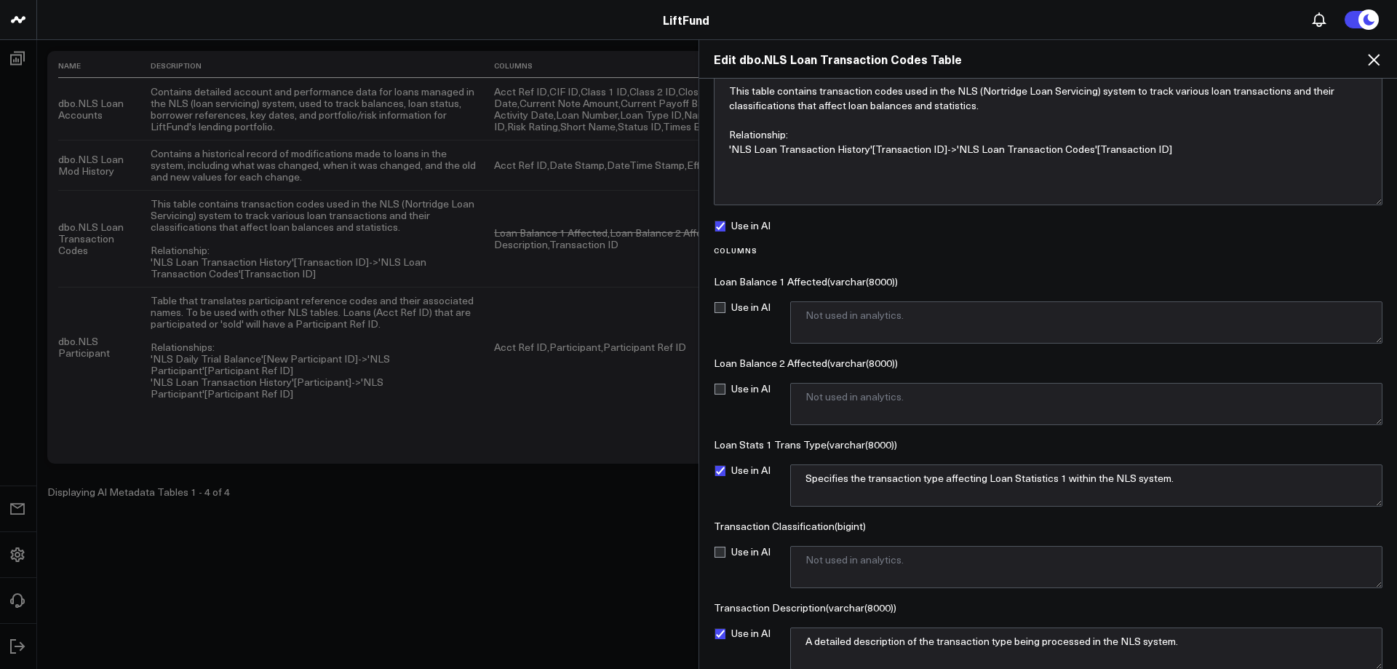
scroll to position [19, 0]
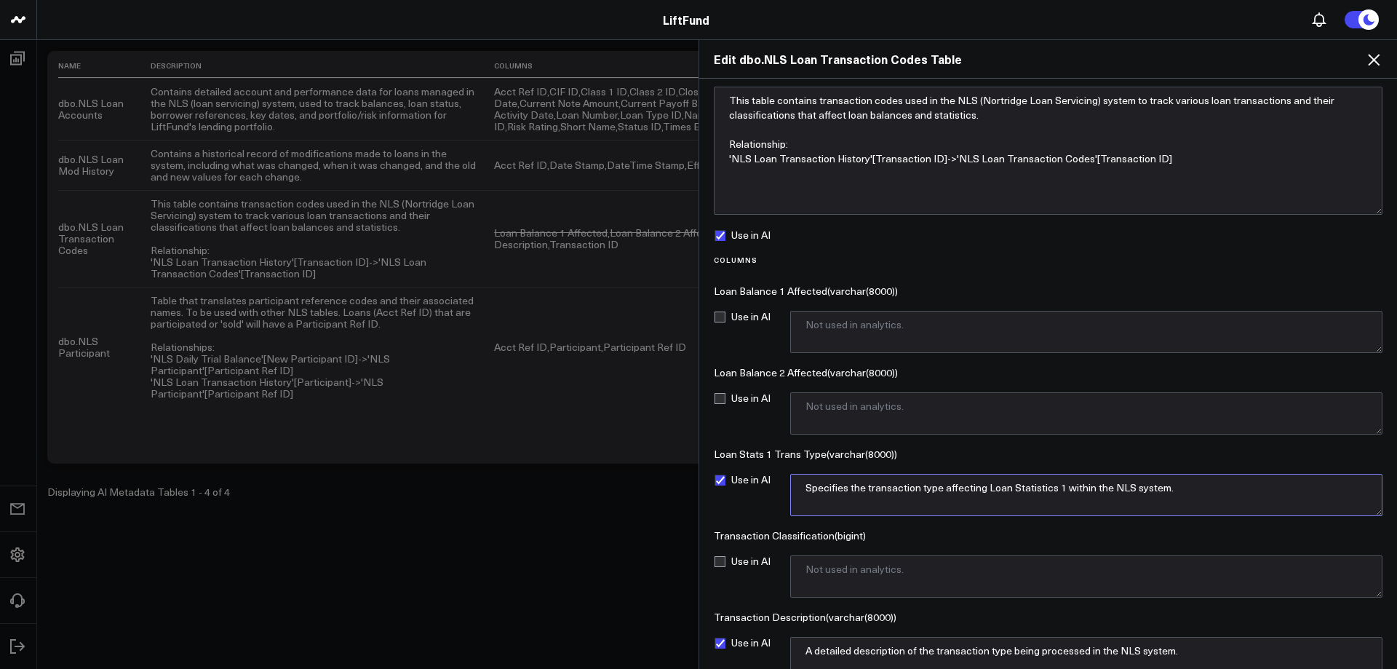
drag, startPoint x: 1195, startPoint y: 484, endPoint x: 775, endPoint y: 498, distance: 420.7
click at [775, 498] on div "Use in AI Specifies the transaction type affecting Loan Statistics 1 within the…" at bounding box center [1048, 495] width 669 height 42
type textarea "T"
click at [994, 492] on textarea "Type of transaction (credit or debit)." at bounding box center [1086, 495] width 592 height 42
paste textarea "C = positive, D = negative""
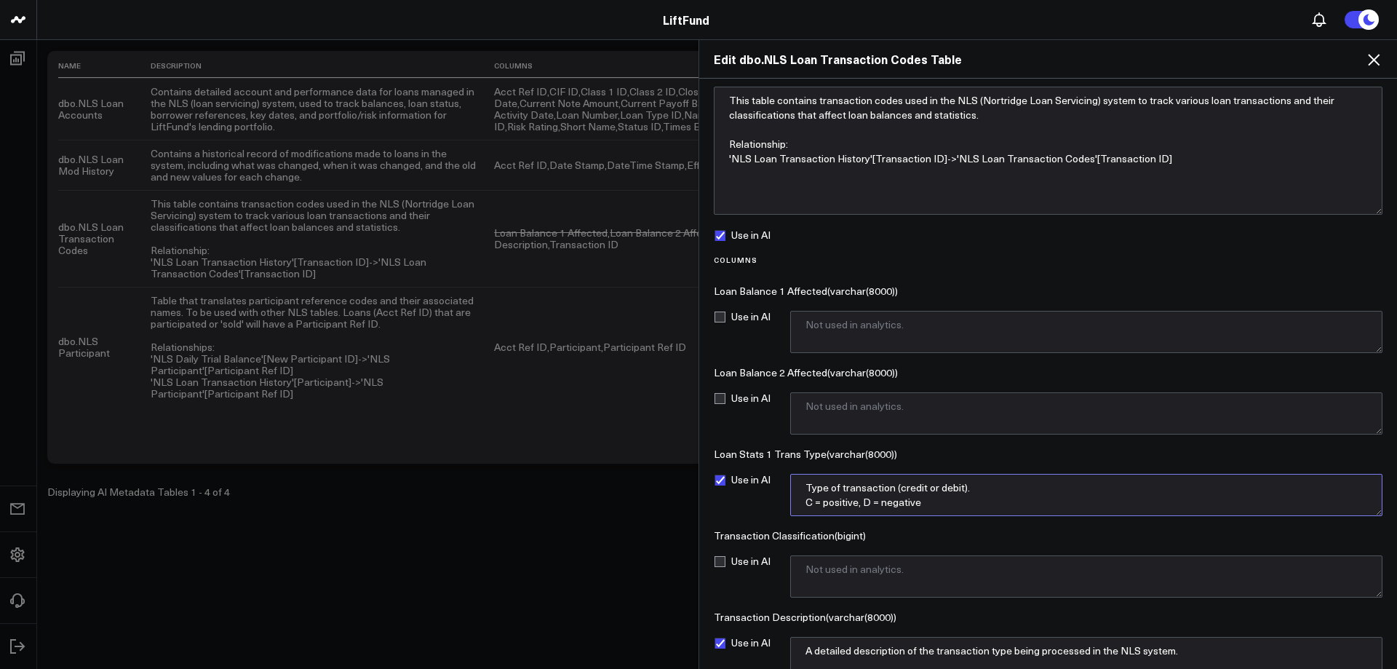
drag, startPoint x: 946, startPoint y: 502, endPoint x: 754, endPoint y: 463, distance: 195.9
click at [754, 463] on div "Columns Loan Balance 1 Affected ( varchar(8000) ) Use in AI Not used in analyti…" at bounding box center [1048, 507] width 669 height 505
click at [960, 499] on textarea "Type of transaction (credit or debit). C = positive, D = negative" at bounding box center [1086, 495] width 592 height 42
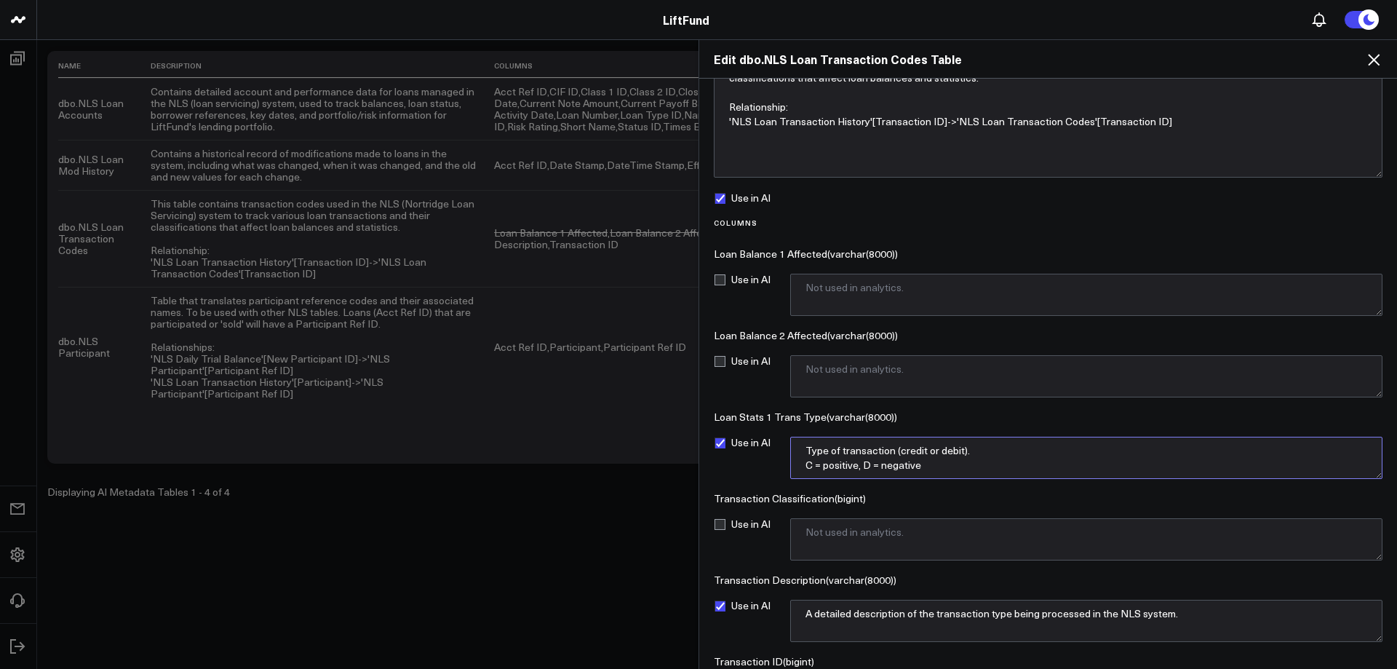
scroll to position [164, 0]
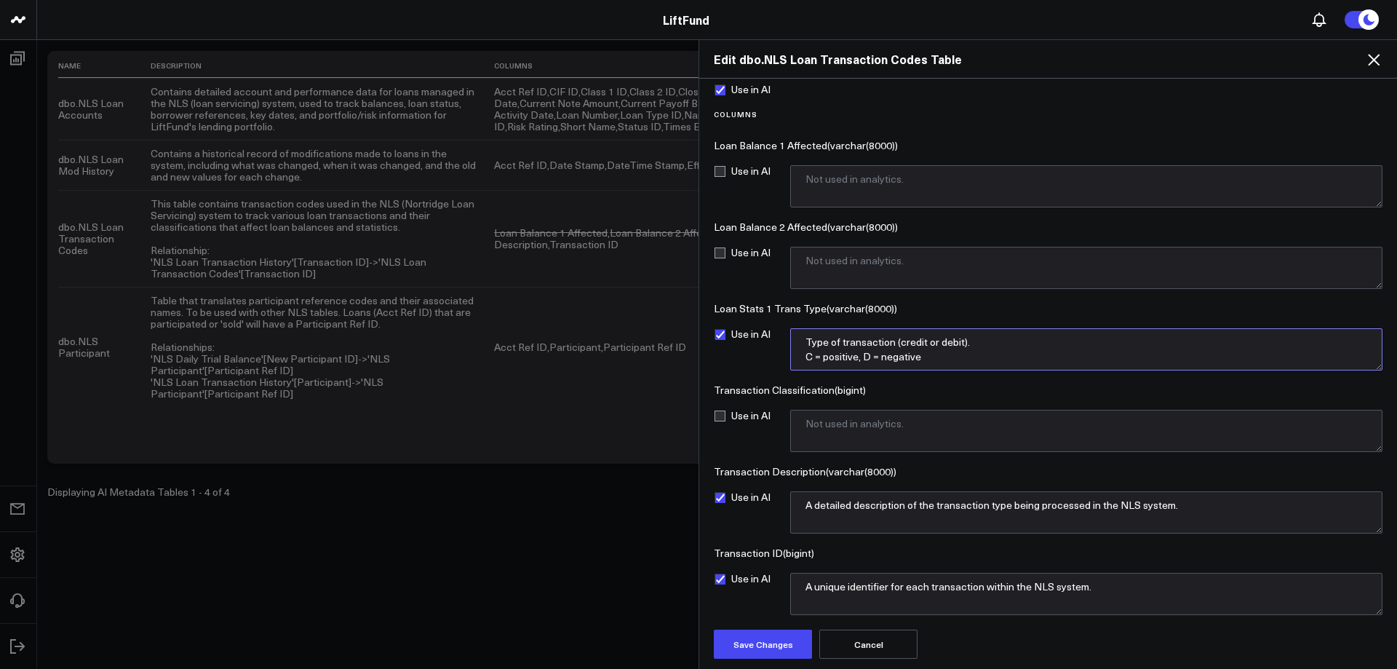
click at [979, 353] on textarea "Type of transaction (credit or debit). C = positive, D = negative" at bounding box center [1086, 349] width 592 height 42
type textarea "Type of transaction (credit or debit). C = positive, D = negative"
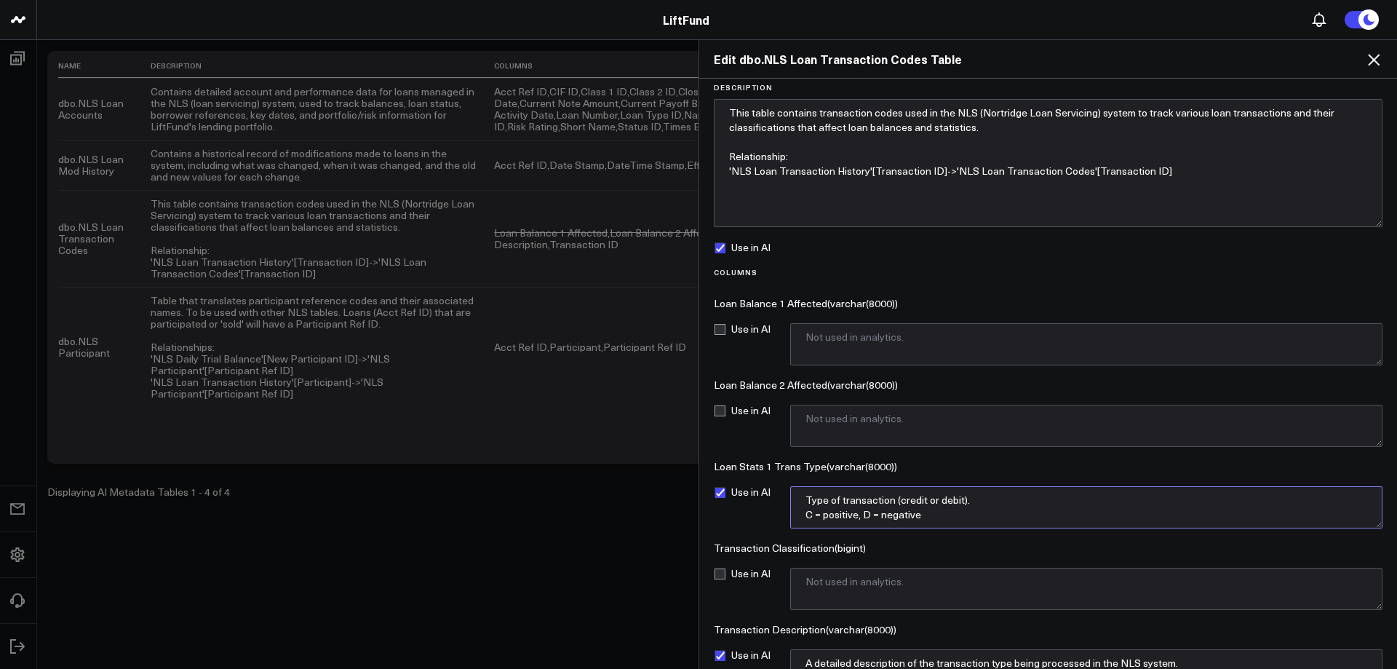
scroll to position [0, 0]
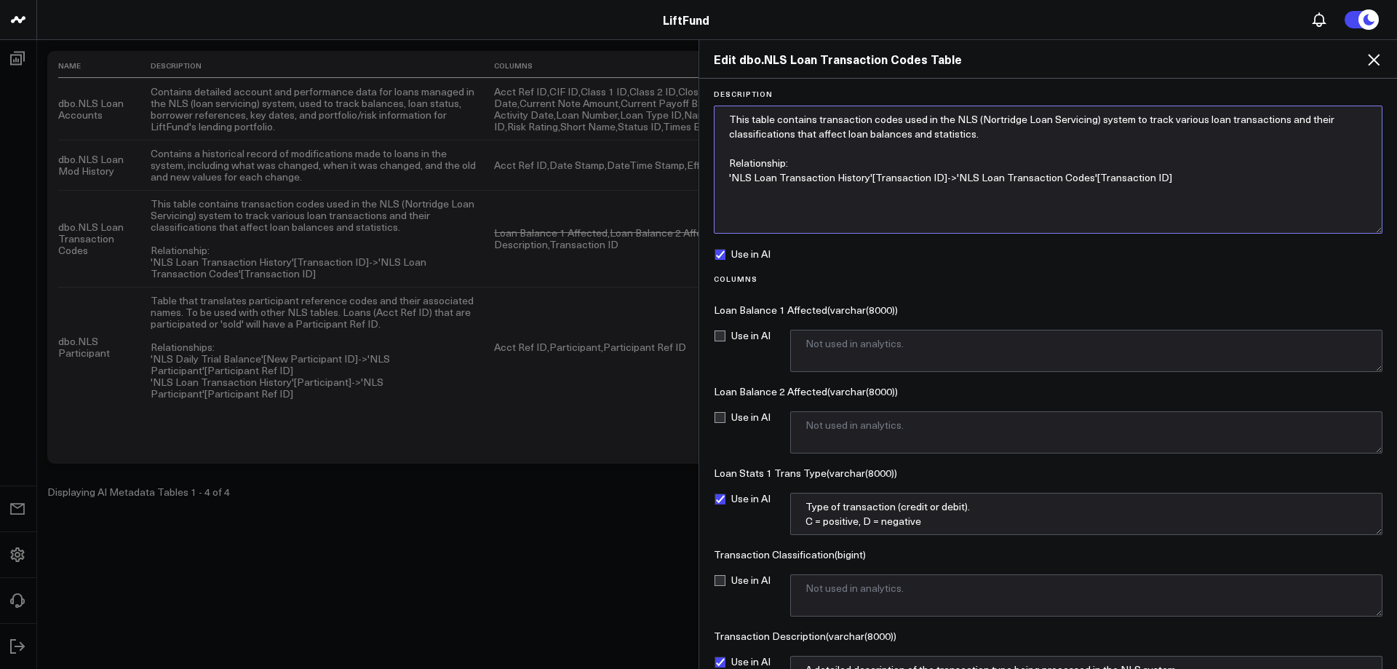
click at [985, 140] on textarea "This table contains transaction codes used in the NLS (Nortridge Loan Servicing…" at bounding box center [1048, 169] width 669 height 128
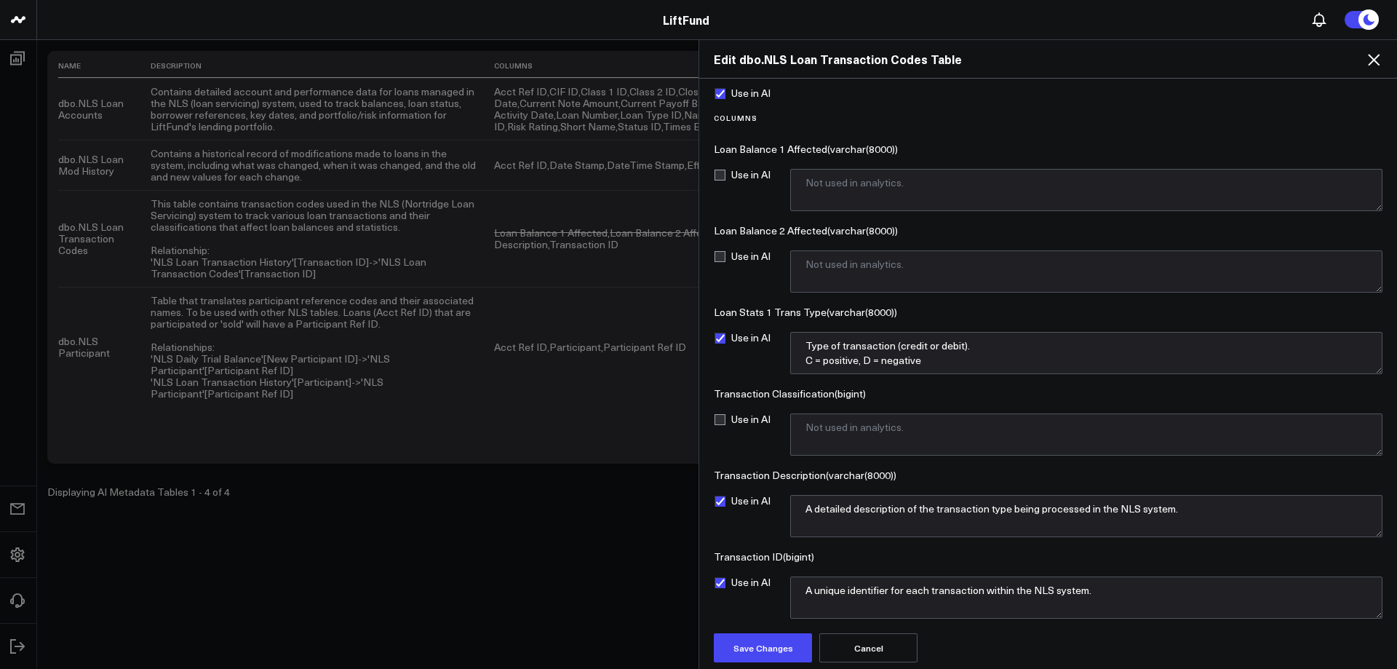
scroll to position [164, 0]
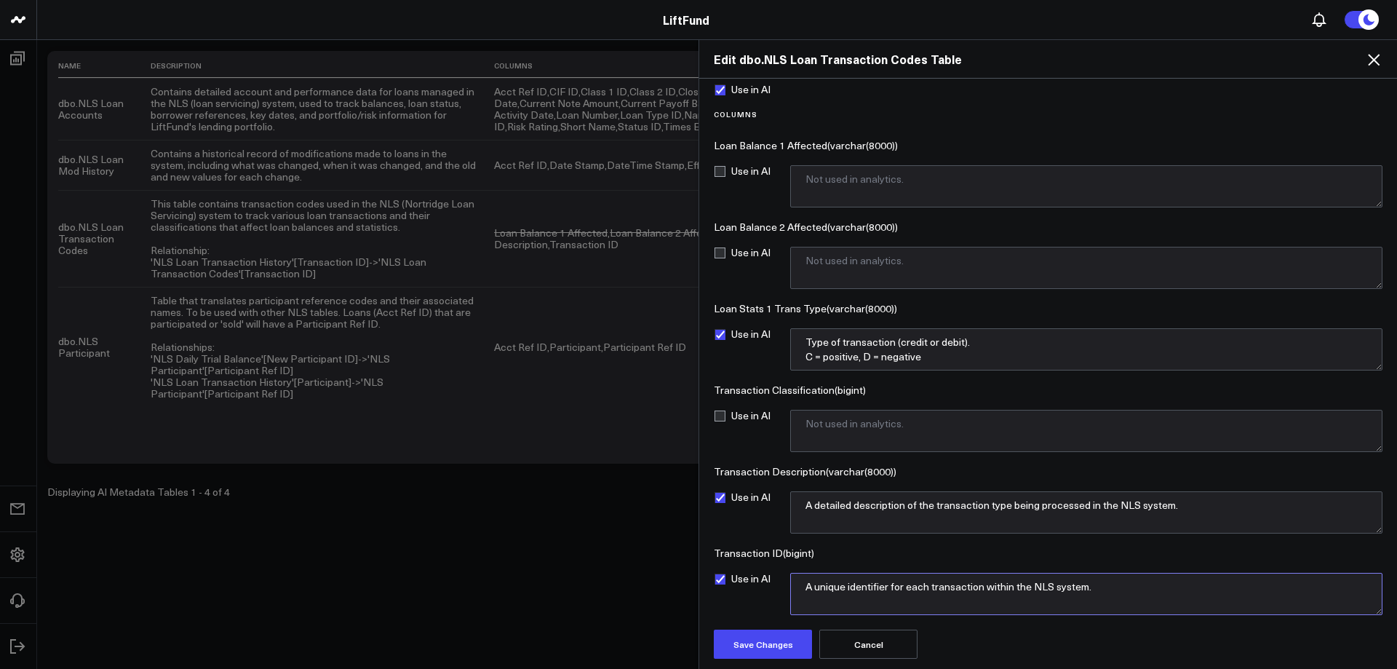
drag, startPoint x: 1112, startPoint y: 590, endPoint x: 768, endPoint y: 581, distance: 343.5
click at [768, 581] on div "Use in AI A unique identifier for each transaction within the NLS system." at bounding box center [1048, 594] width 669 height 42
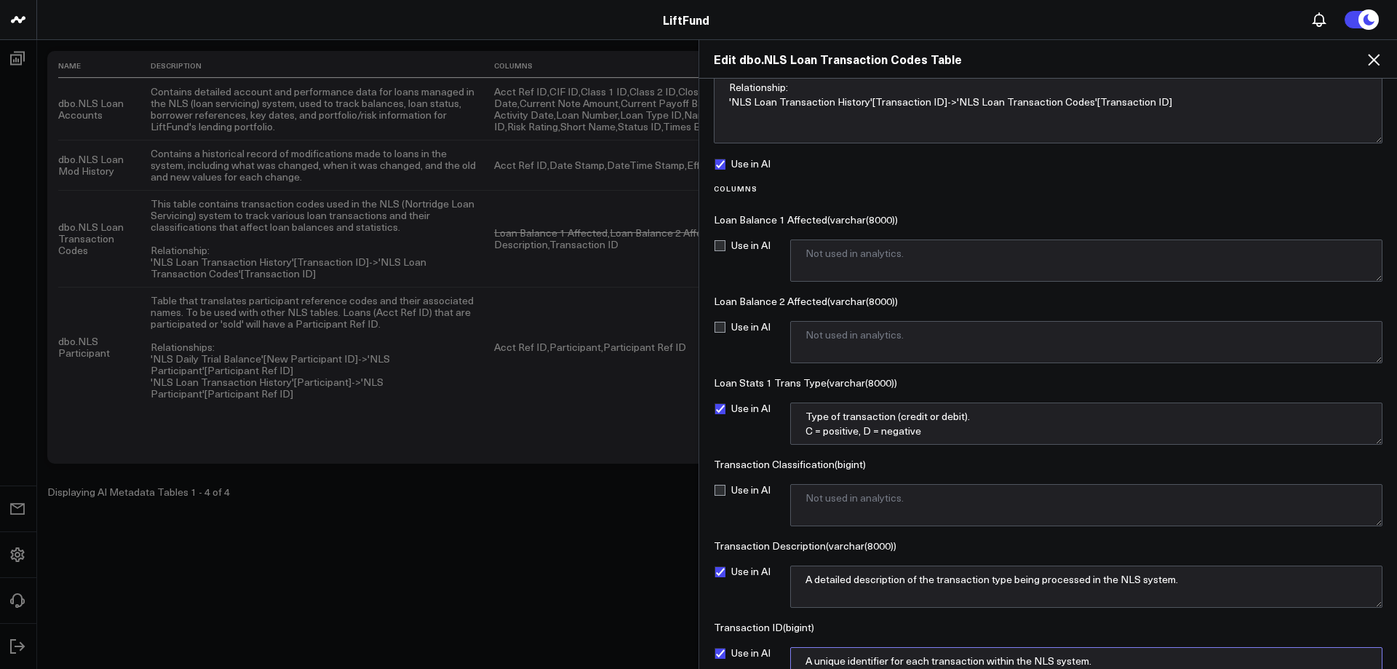
scroll to position [0, 0]
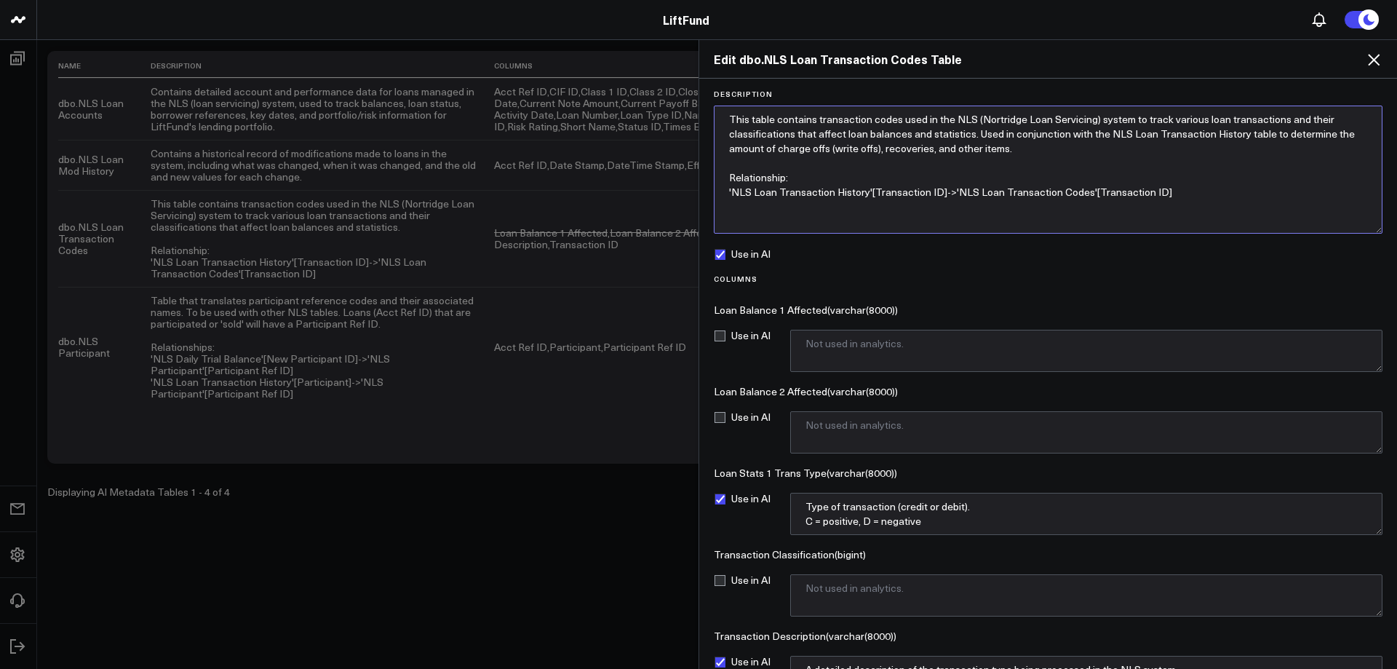
drag, startPoint x: 1144, startPoint y: 121, endPoint x: 1201, endPoint y: 116, distance: 57.7
click at [1201, 116] on textarea "This table contains transaction codes used in the NLS (Nortridge Loan Servicing…" at bounding box center [1048, 169] width 669 height 128
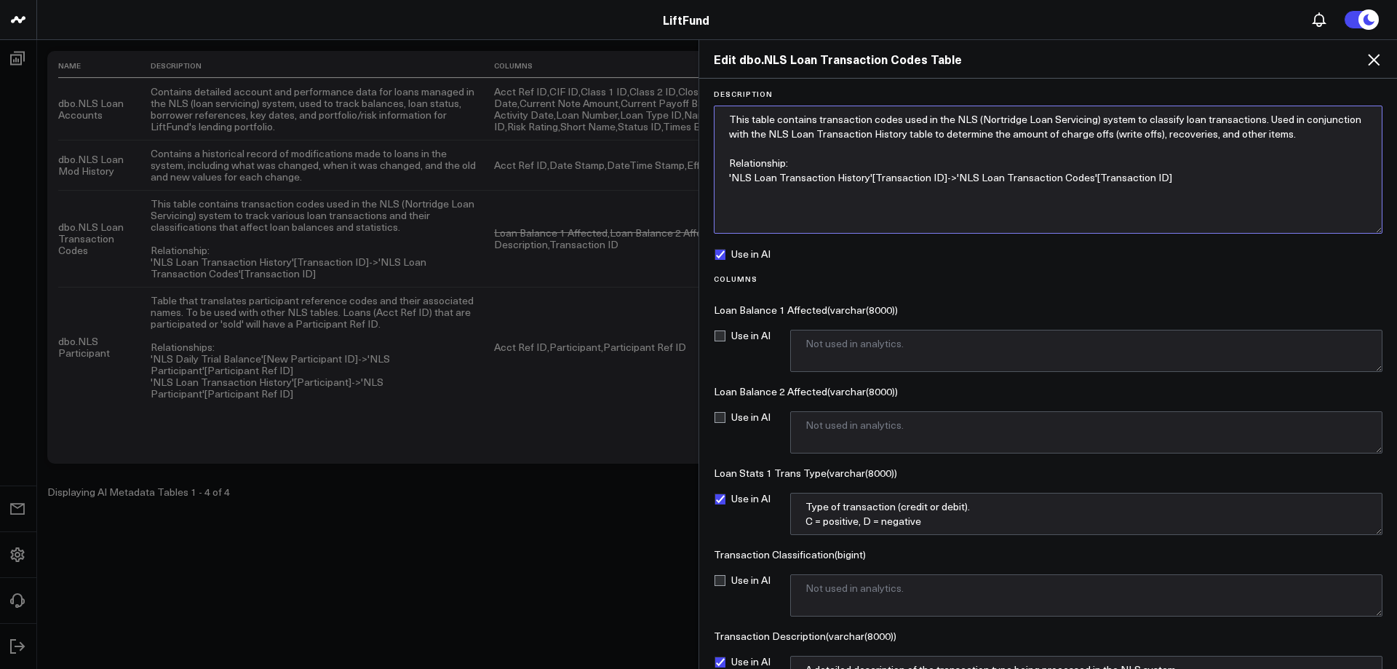
click at [1006, 135] on textarea "This table contains transaction codes used in the NLS (Nortridge Loan Servicing…" at bounding box center [1048, 169] width 669 height 128
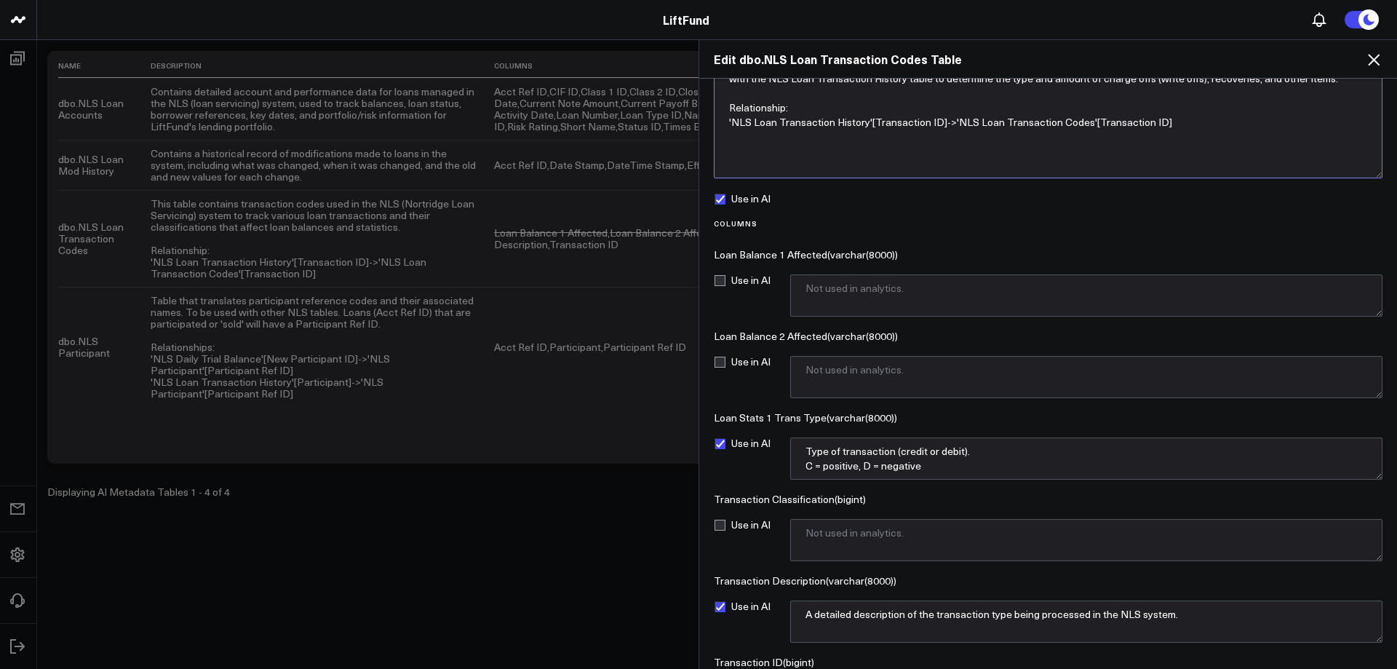
scroll to position [164, 0]
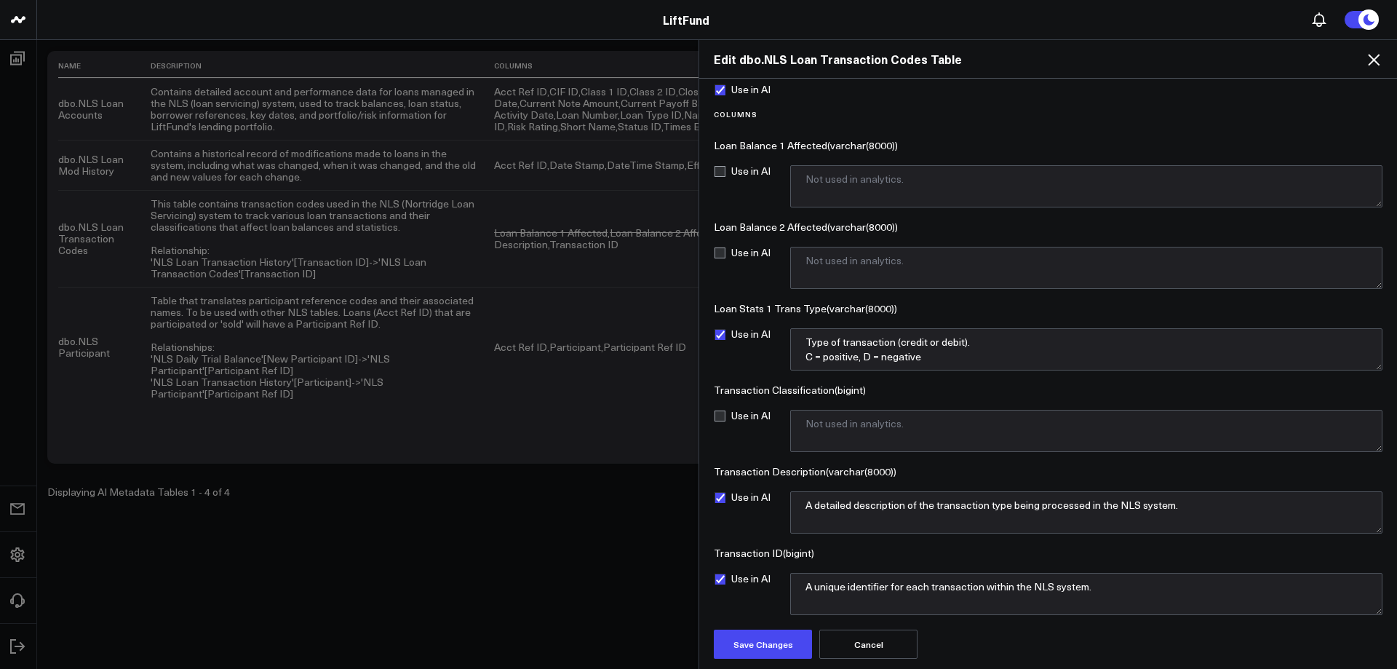
type textarea "This table contains transaction codes used in the NLS (Nortridge Loan Servicing…"
drag, startPoint x: 1125, startPoint y: 590, endPoint x: 950, endPoint y: 605, distance: 175.3
click at [930, 588] on textarea "A unique identifier for each transaction within the NLS system." at bounding box center [1086, 594] width 592 height 42
type textarea "A unique identifier for each transaction type"
drag, startPoint x: 850, startPoint y: 505, endPoint x: 813, endPoint y: 504, distance: 37.1
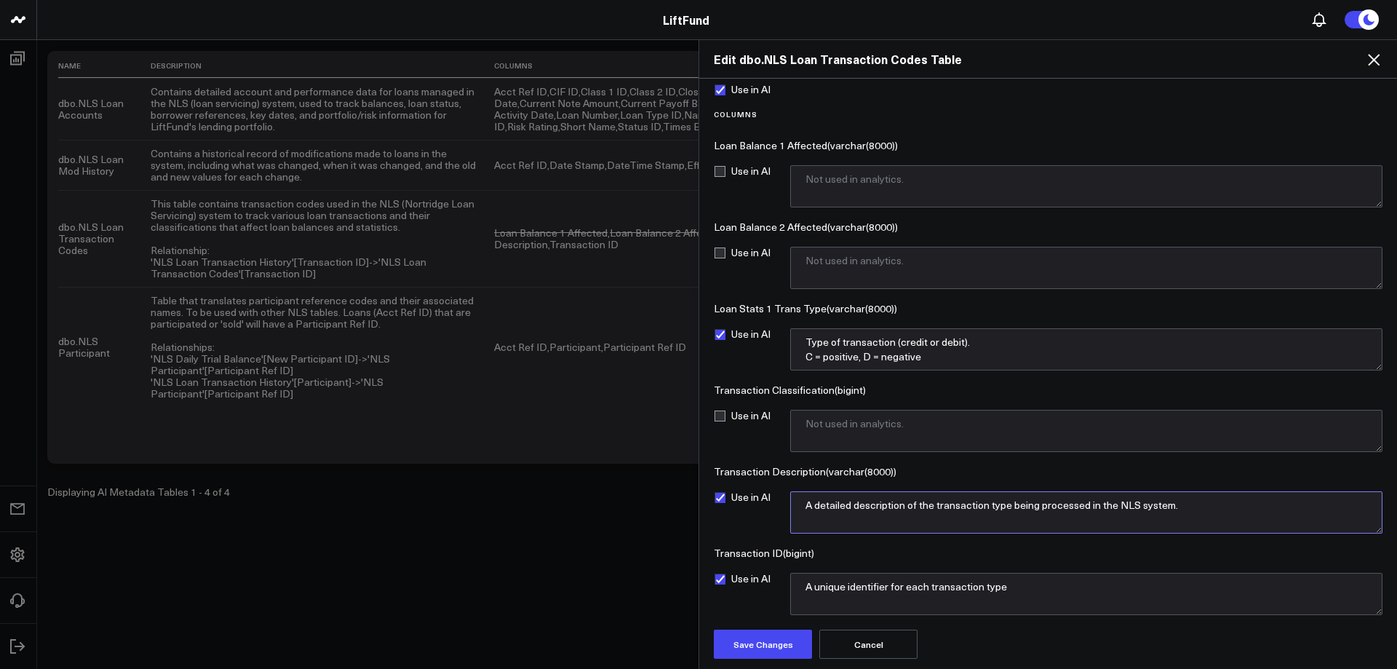
click at [813, 504] on textarea "A detailed description of the transaction type being processed in the NLS syste…" at bounding box center [1086, 512] width 592 height 42
drag, startPoint x: 997, startPoint y: 503, endPoint x: 1157, endPoint y: 504, distance: 160.0
click at [1157, 504] on textarea "A short description of the transaction type being processed in the NLS system." at bounding box center [1086, 512] width 592 height 42
type textarea "A short description of the transaction type."
click at [1107, 588] on textarea "A unique identifier for each transaction type" at bounding box center [1086, 594] width 592 height 42
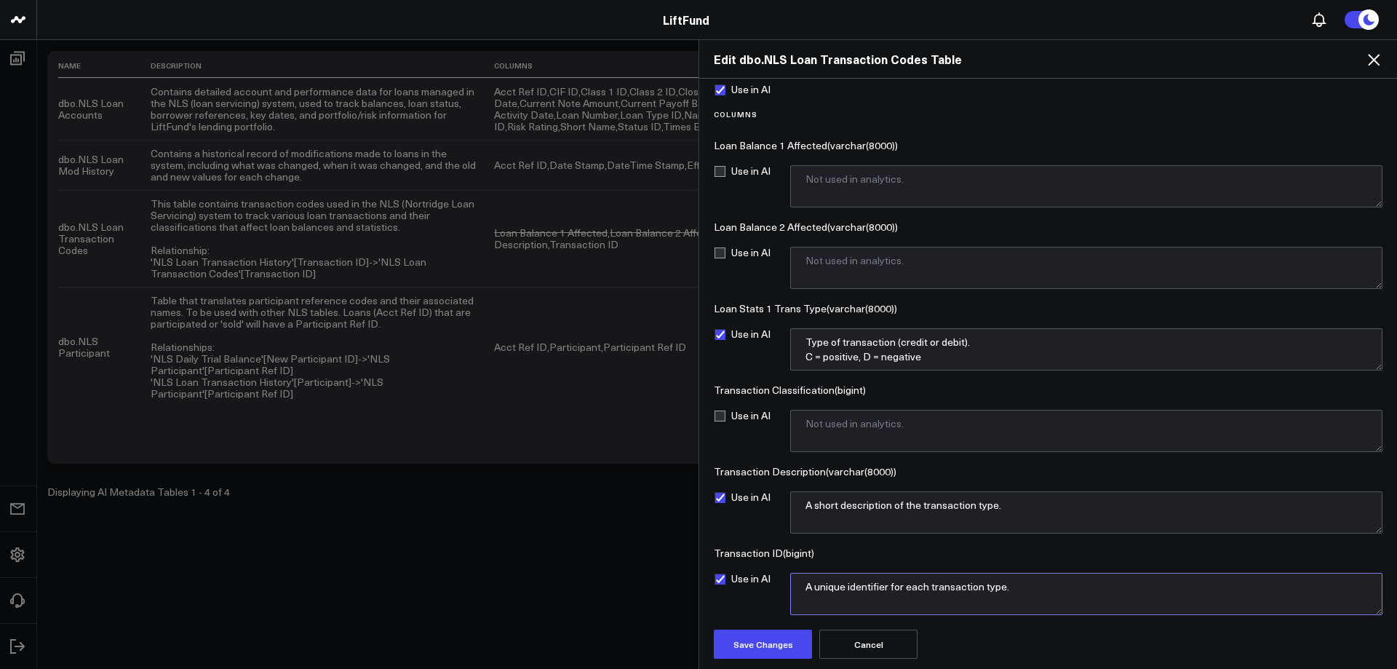
click at [1016, 592] on textarea "A unique identifier for each transaction type." at bounding box center [1086, 594] width 592 height 42
paste textarea "1000, 1001 are explicitly writeoffs"
click at [970, 607] on textarea "A unique identifier for each transaction type. 1000, 1001 are explicitly writeo…" at bounding box center [1086, 594] width 592 height 42
paste textarea "800, 801 used from 2004 to late 2008; after late 2008, 229 and 228 are recoveri…"
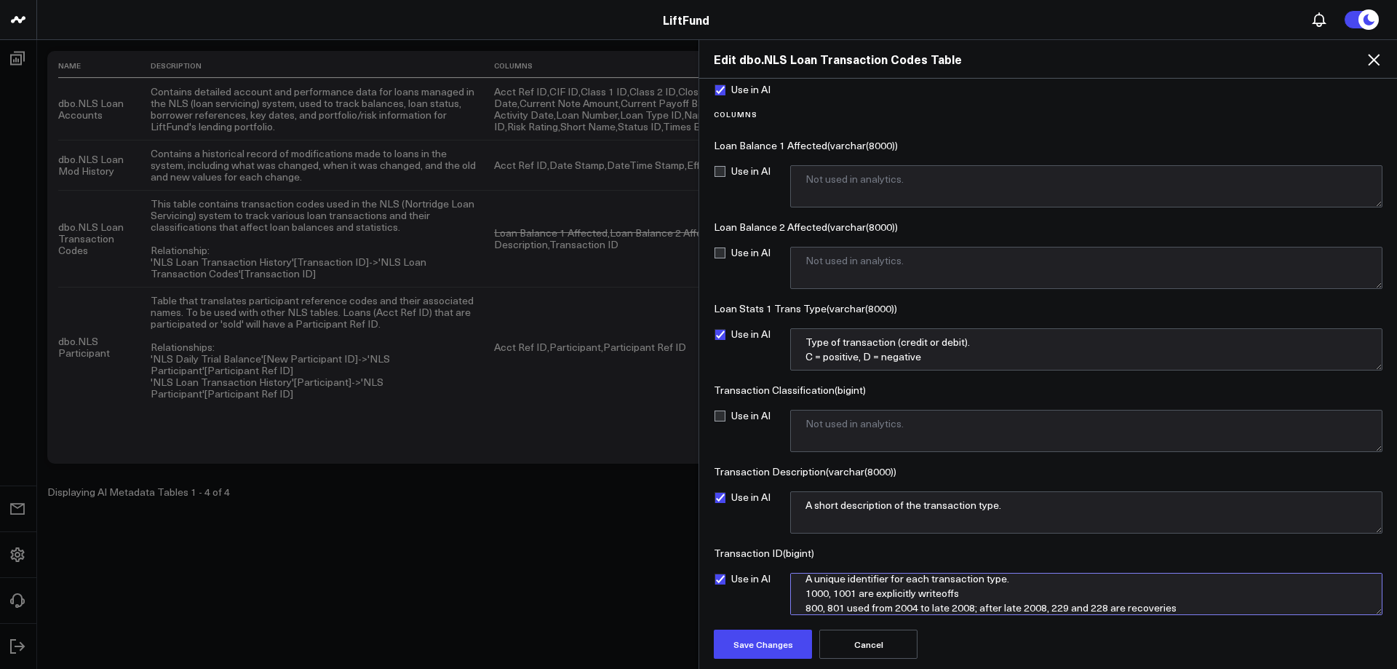
click at [884, 585] on textarea "A unique identifier for each transaction type. 1000, 1001 are explicitly writeo…" at bounding box center [1086, 594] width 592 height 42
click at [1026, 581] on textarea "A unique identifier for each transaction type. 1000, 1001 are explicitly writeo…" at bounding box center [1086, 594] width 592 height 42
click at [1030, 585] on textarea "A unique identifier for each transaction type. 1000, 1001 are explicitly writeo…" at bounding box center [1086, 594] width 592 height 42
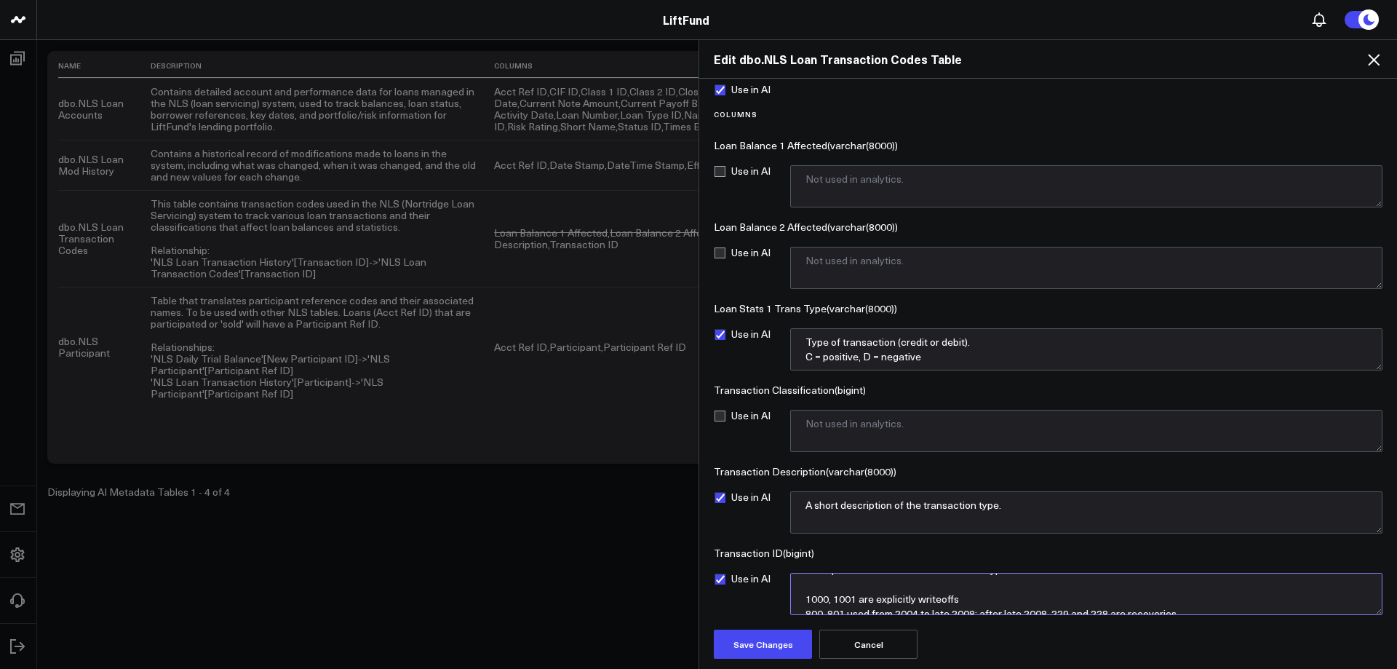
paste textarea "U1 charge-off or recovery codes"
paste textarea "{ 228, 229, 800, 801, 1000, 1001 }"
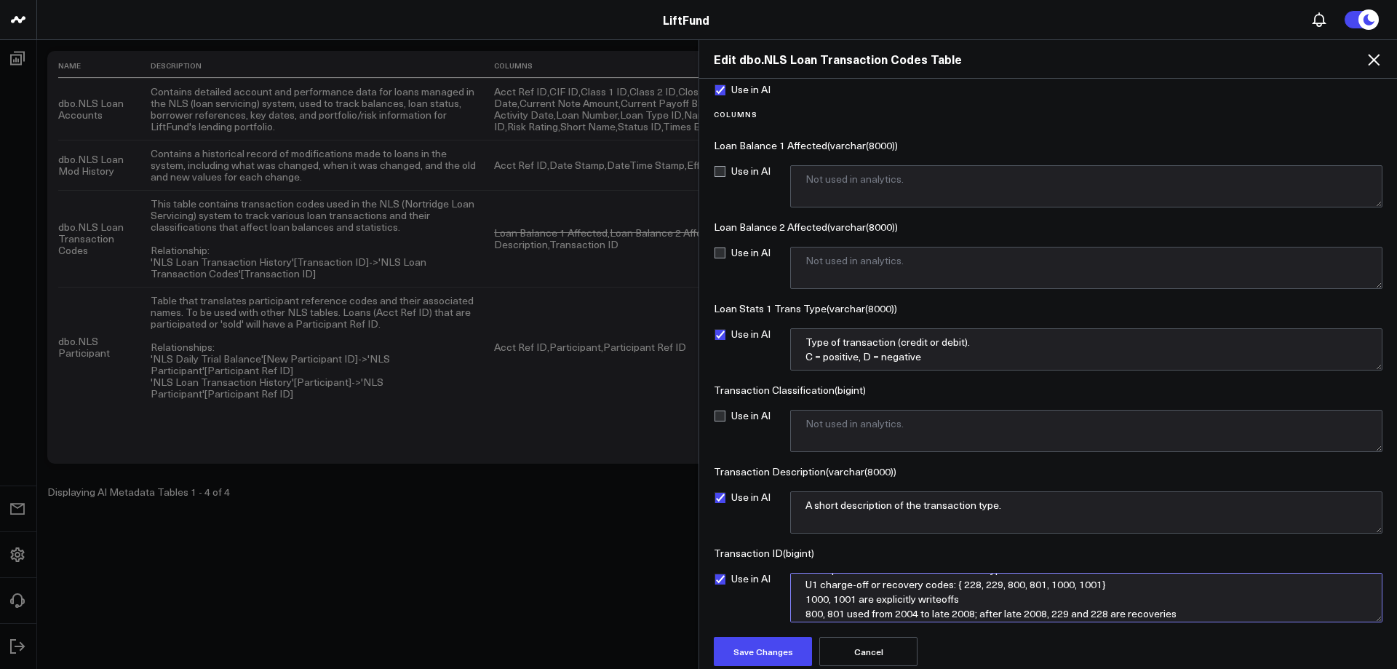
scroll to position [0, 0]
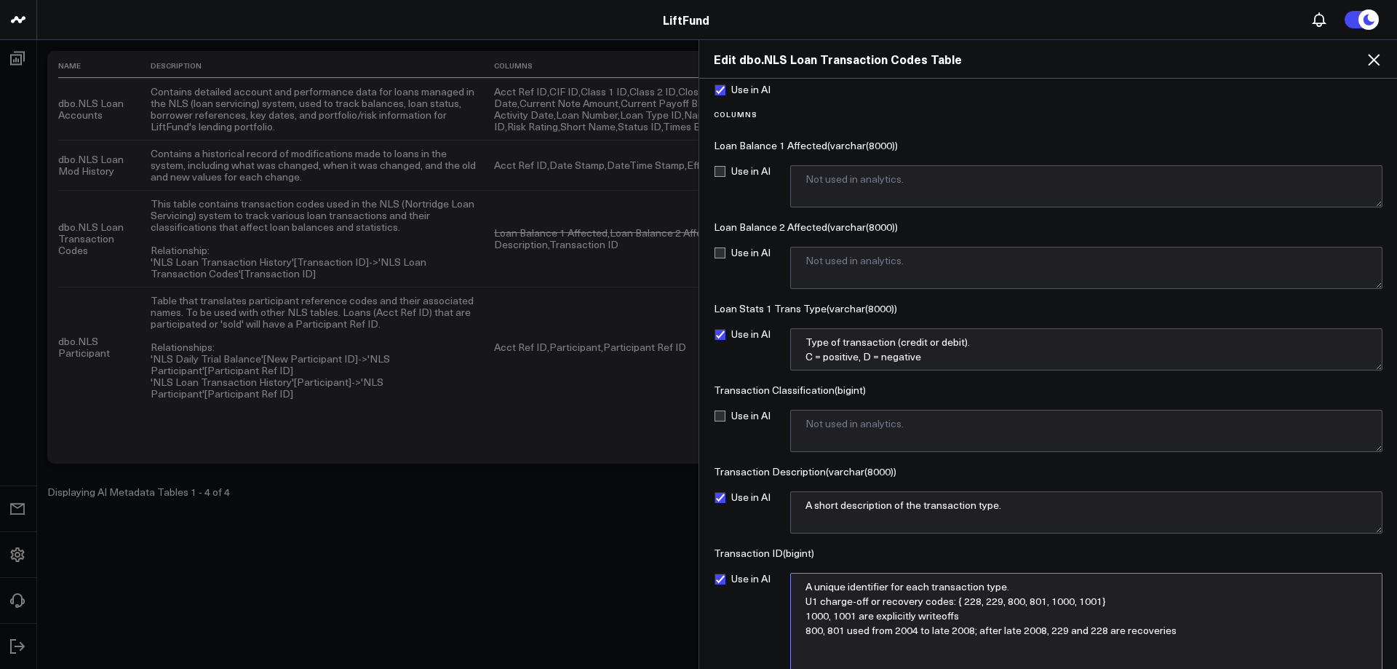
drag, startPoint x: 1371, startPoint y: 610, endPoint x: 1363, endPoint y: 672, distance: 63.2
click at [1363, 668] on html "LiftFund [GEOGRAPHIC_DATA] Boards Executive Summary Exploratory Analytics AI Au…" at bounding box center [698, 334] width 1397 height 669
click at [870, 633] on textarea "A unique identifier for each transaction type. U1 charge-off or recovery codes:…" at bounding box center [1086, 625] width 592 height 105
drag, startPoint x: 941, startPoint y: 618, endPoint x: 954, endPoint y: 619, distance: 13.1
click at [942, 618] on textarea "A unique identifier for each transaction type. U1 charge-off or recovery codes:…" at bounding box center [1086, 625] width 592 height 105
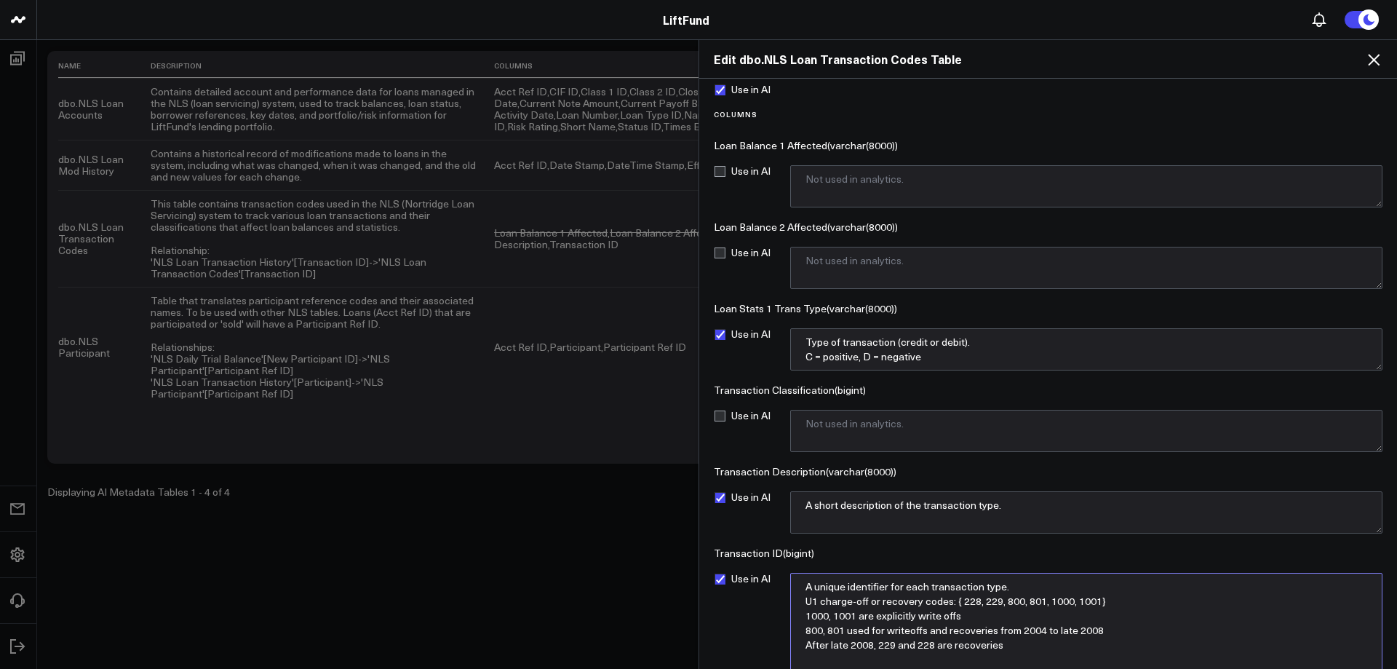
click at [909, 626] on textarea "A unique identifier for each transaction type. U1 charge-off or recovery codes:…" at bounding box center [1086, 625] width 592 height 105
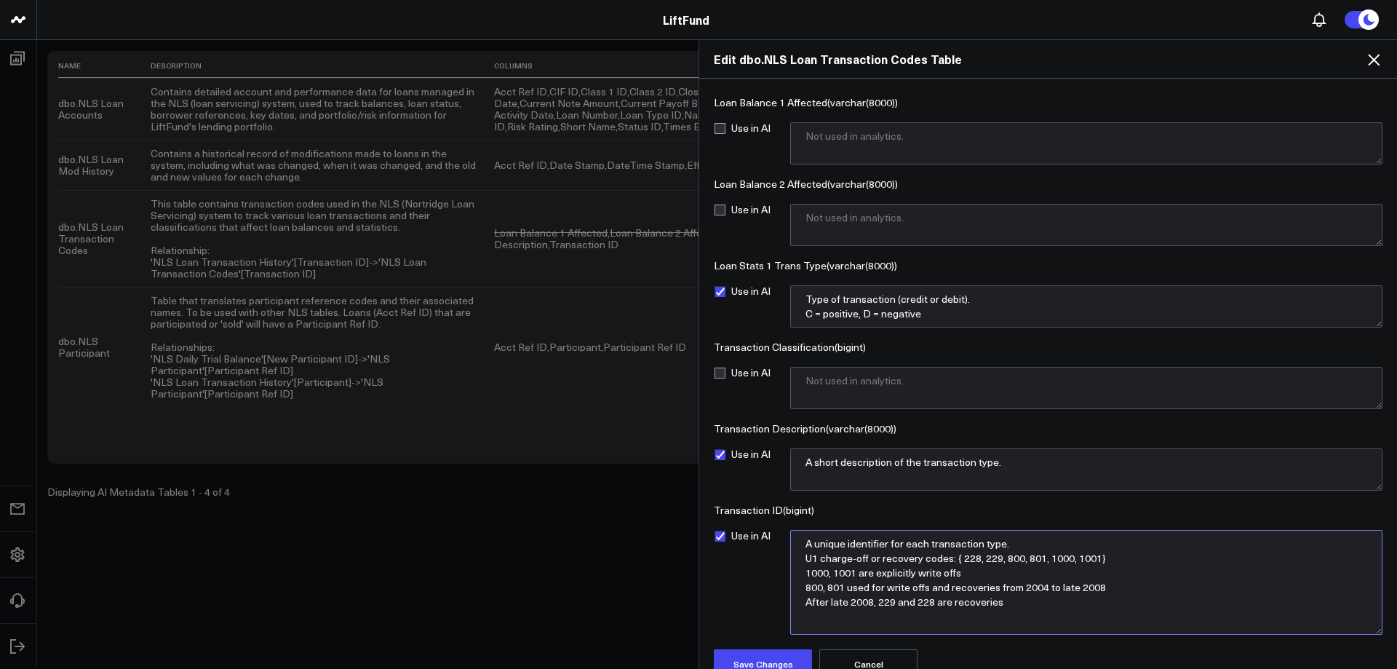
scroll to position [227, 0]
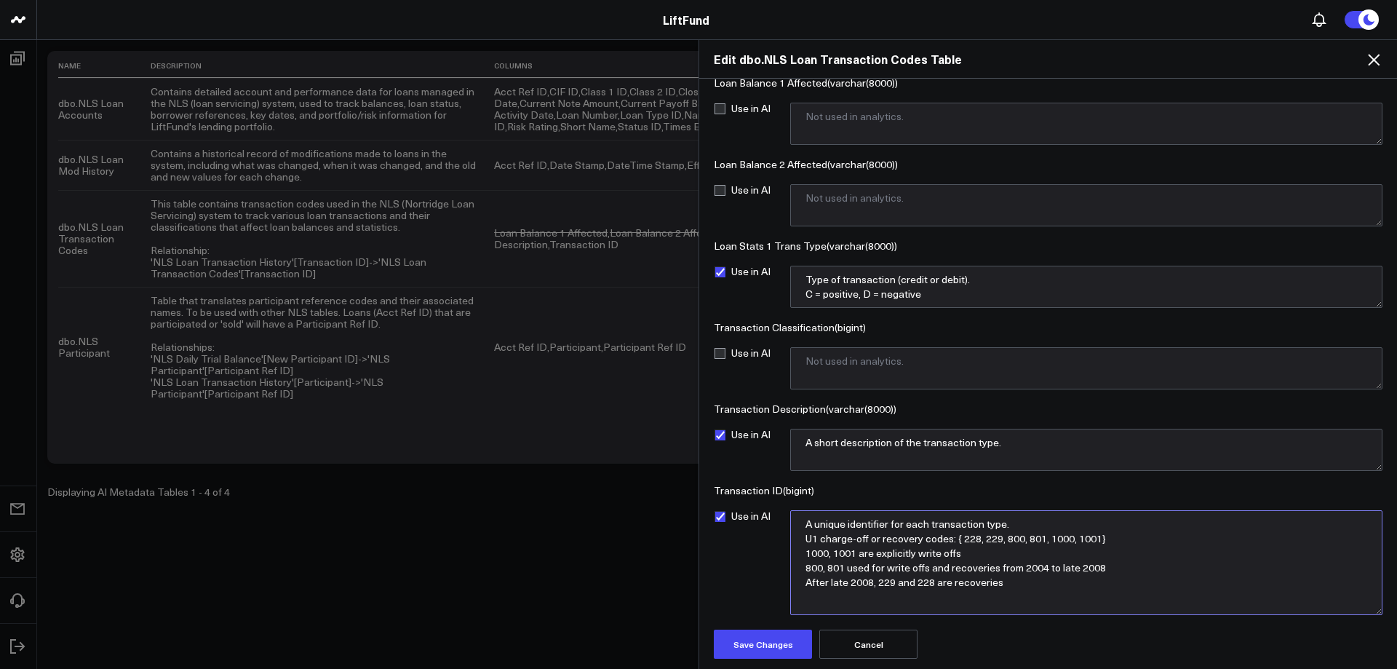
click at [1002, 583] on textarea "A unique identifier for each transaction type. U1 charge-off or recovery codes:…" at bounding box center [1086, 562] width 592 height 105
drag, startPoint x: 947, startPoint y: 568, endPoint x: 957, endPoint y: 570, distance: 10.3
click at [946, 568] on textarea "A unique identifier for each transaction type. U1 charge-off or recovery codes:…" at bounding box center [1086, 562] width 592 height 105
click at [807, 551] on textarea "A unique identifier for each transaction type. U1 charge-off or recovery codes:…" at bounding box center [1086, 562] width 592 height 105
drag, startPoint x: 955, startPoint y: 535, endPoint x: 1119, endPoint y: 539, distance: 163.7
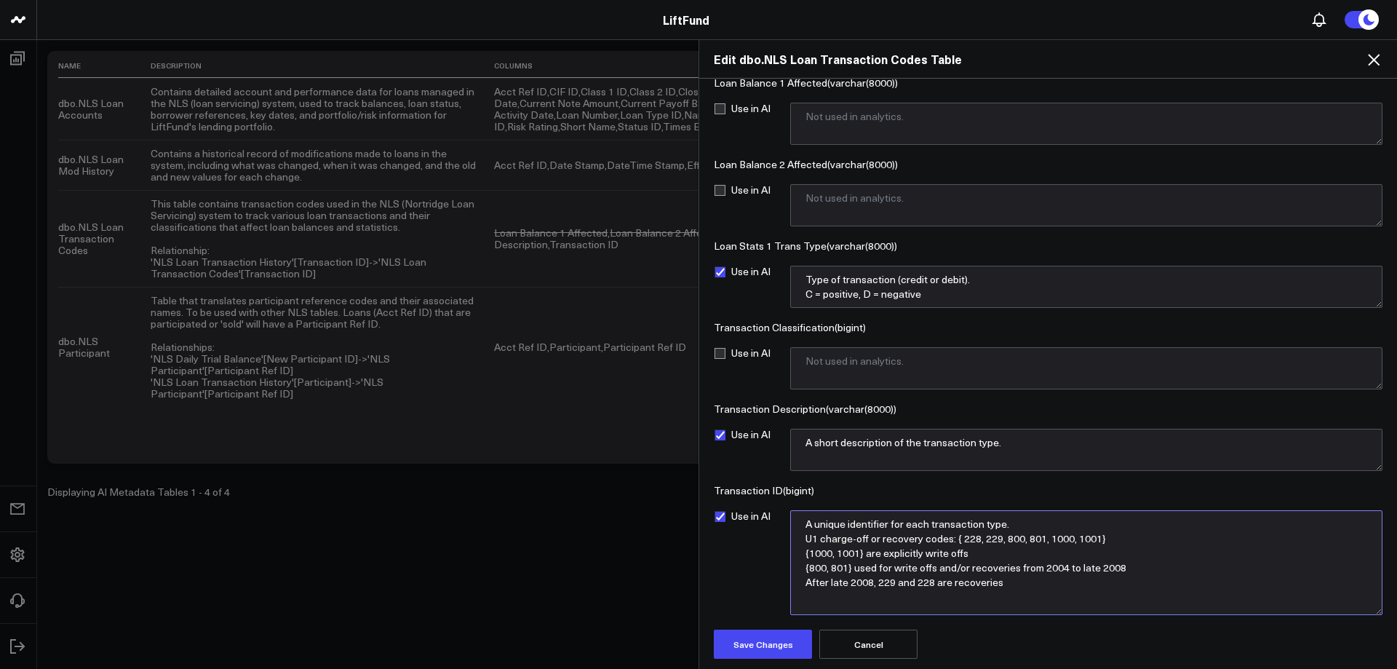
click at [1119, 539] on textarea "A unique identifier for each transaction type. U1 charge-off or recovery codes:…" at bounding box center [1086, 562] width 592 height 105
paste textarea "{ 228, 229, 800, 801, 1000, 1001}"
click at [862, 551] on textarea "A unique identifier for each transaction type. { 228, 229, 800, 801, 1000, 1001…" at bounding box center [1086, 562] width 592 height 105
drag, startPoint x: 854, startPoint y: 567, endPoint x: 904, endPoint y: 567, distance: 50.2
click at [904, 567] on textarea "A unique identifier for each transaction type. { 228, 229, 800, 801, 1000, 1001…" at bounding box center [1086, 562] width 592 height 105
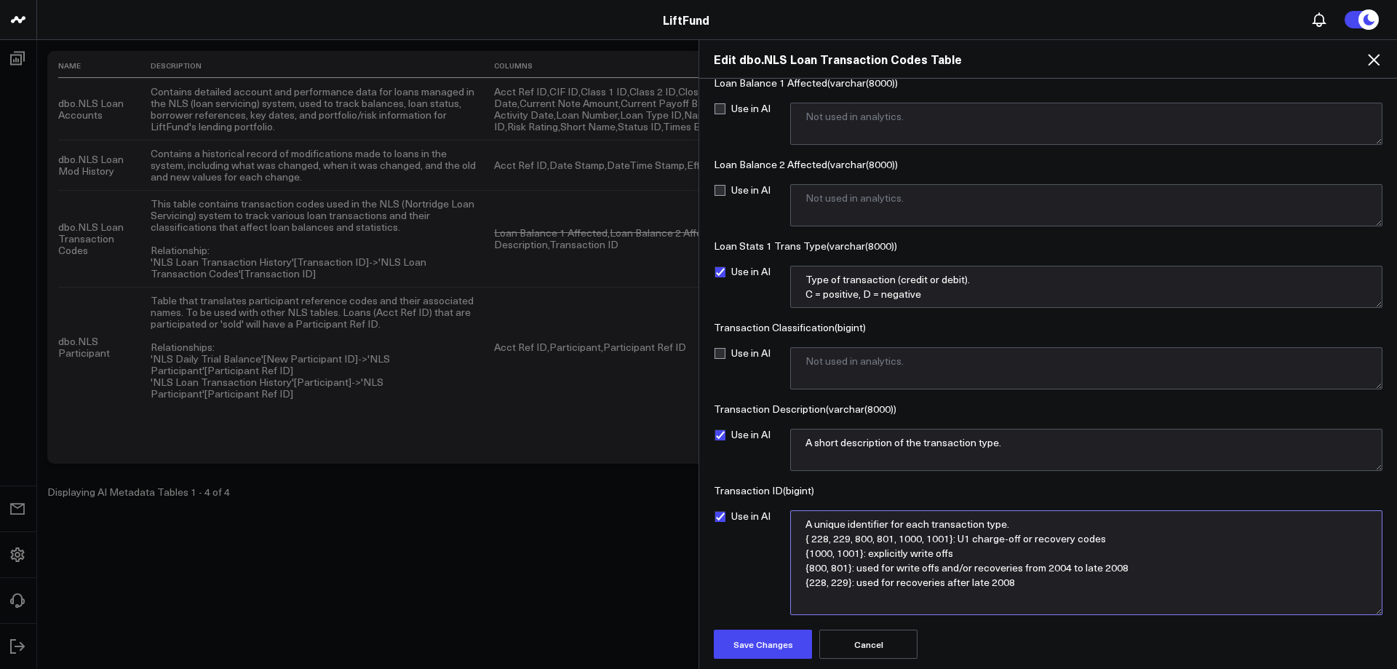
click at [973, 570] on textarea "A unique identifier for each transaction type. { 228, 229, 800, 801, 1000, 1001…" at bounding box center [1086, 562] width 592 height 105
drag, startPoint x: 895, startPoint y: 566, endPoint x: 970, endPoint y: 568, distance: 75.0
click at [970, 568] on textarea "A unique identifier for each transaction type. { 228, 229, 800, 801, 1000, 1001…" at bounding box center [1086, 562] width 592 height 105
click at [959, 537] on textarea "A unique identifier for each transaction type. { 228, 229, 800, 801, 1000, 1001…" at bounding box center [1086, 562] width 592 height 105
type textarea "A unique identifier for each transaction type. { 228, 229, 800, 801, 1000, 1001…"
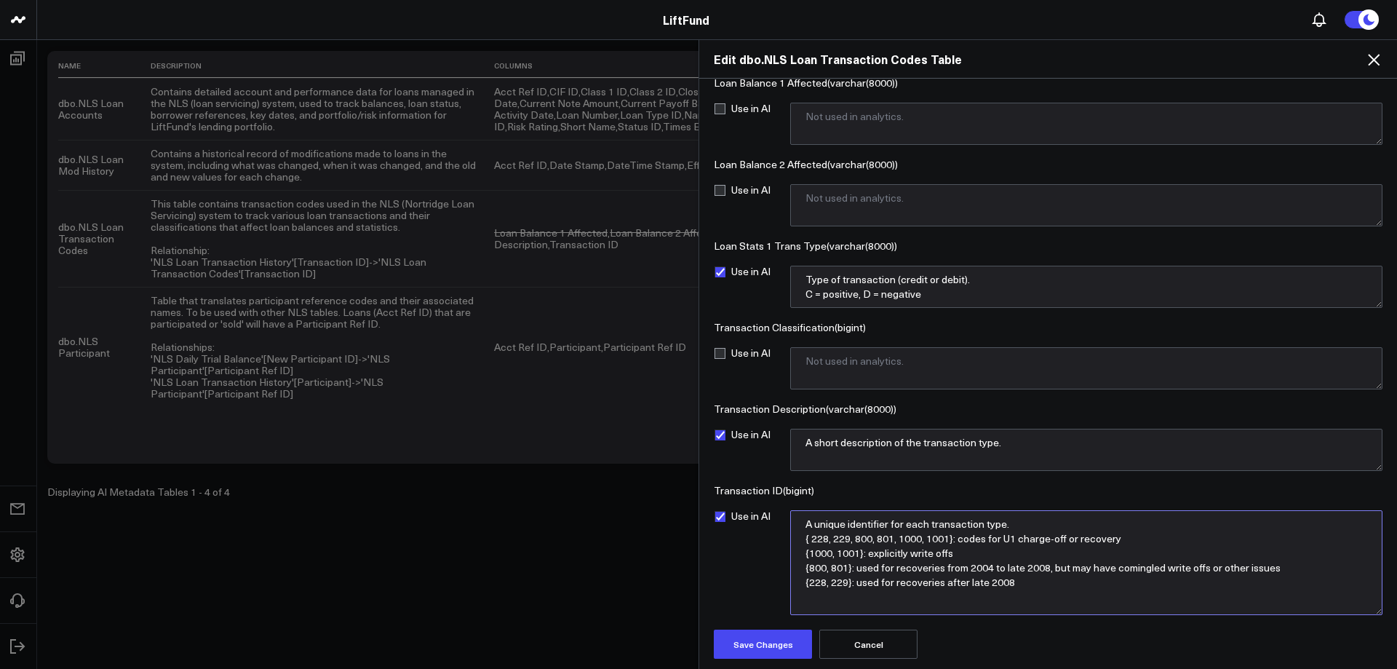
click at [1024, 582] on textarea "A unique identifier for each transaction type. { 228, 229, 800, 801, 1000, 1001…" at bounding box center [1086, 562] width 592 height 105
drag, startPoint x: 1002, startPoint y: 583, endPoint x: 779, endPoint y: 519, distance: 231.4
click at [779, 519] on div "Use in AI A unique identifier for each transaction type. { 228, 229, 800, 801, …" at bounding box center [1048, 562] width 669 height 105
click at [1015, 444] on textarea "A short description of the transaction type." at bounding box center [1086, 449] width 592 height 42
drag, startPoint x: 937, startPoint y: 439, endPoint x: 618, endPoint y: 440, distance: 318.6
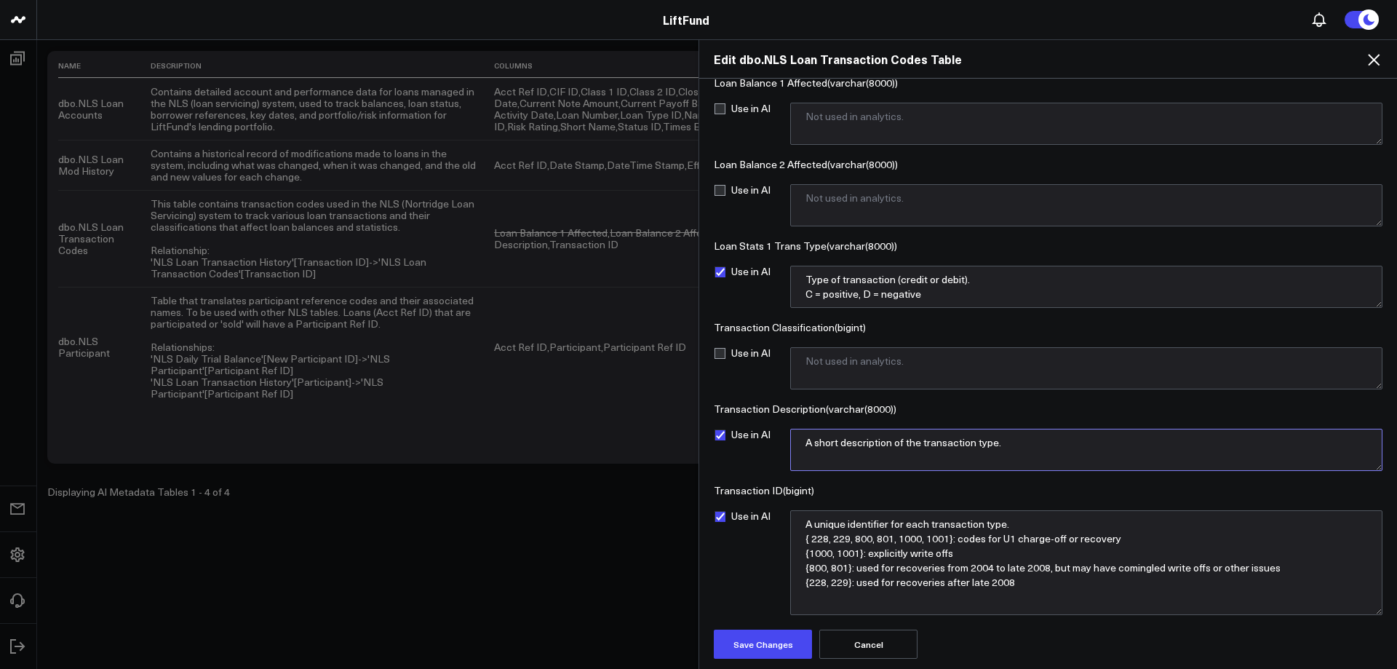
click at [794, 438] on textarea "A short description of the transaction type." at bounding box center [1086, 449] width 592 height 42
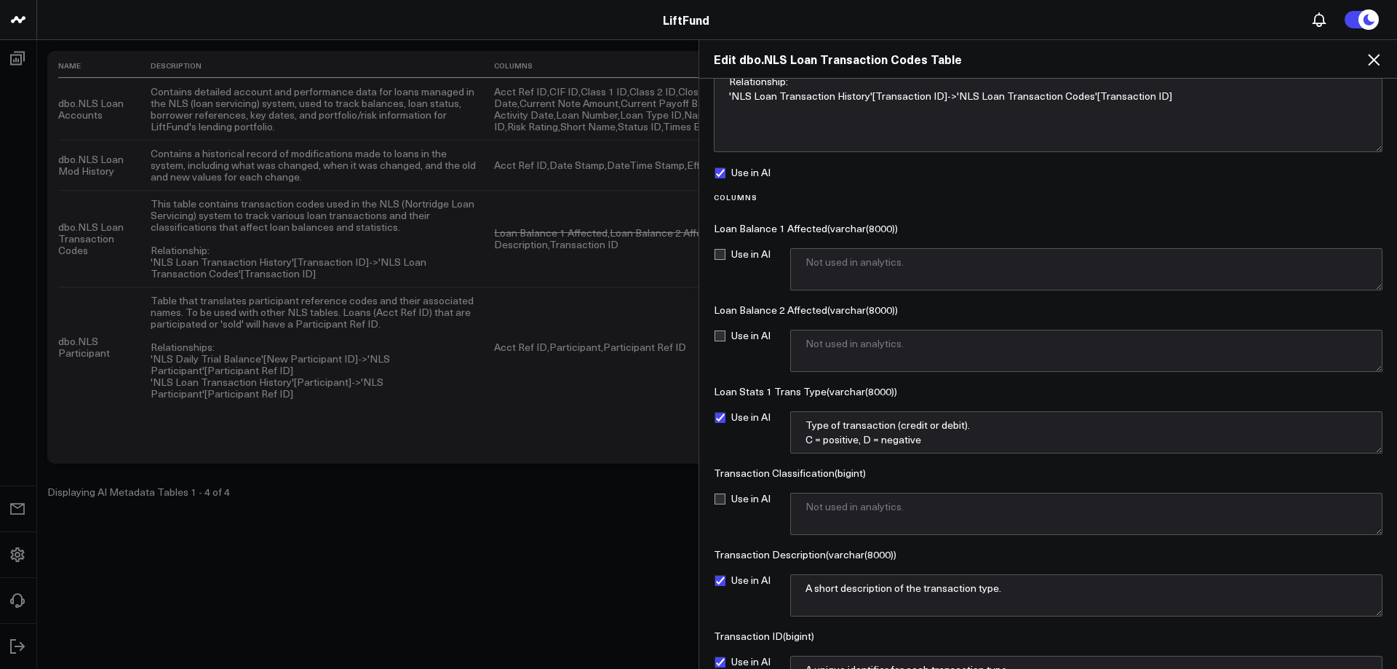
scroll to position [9, 0]
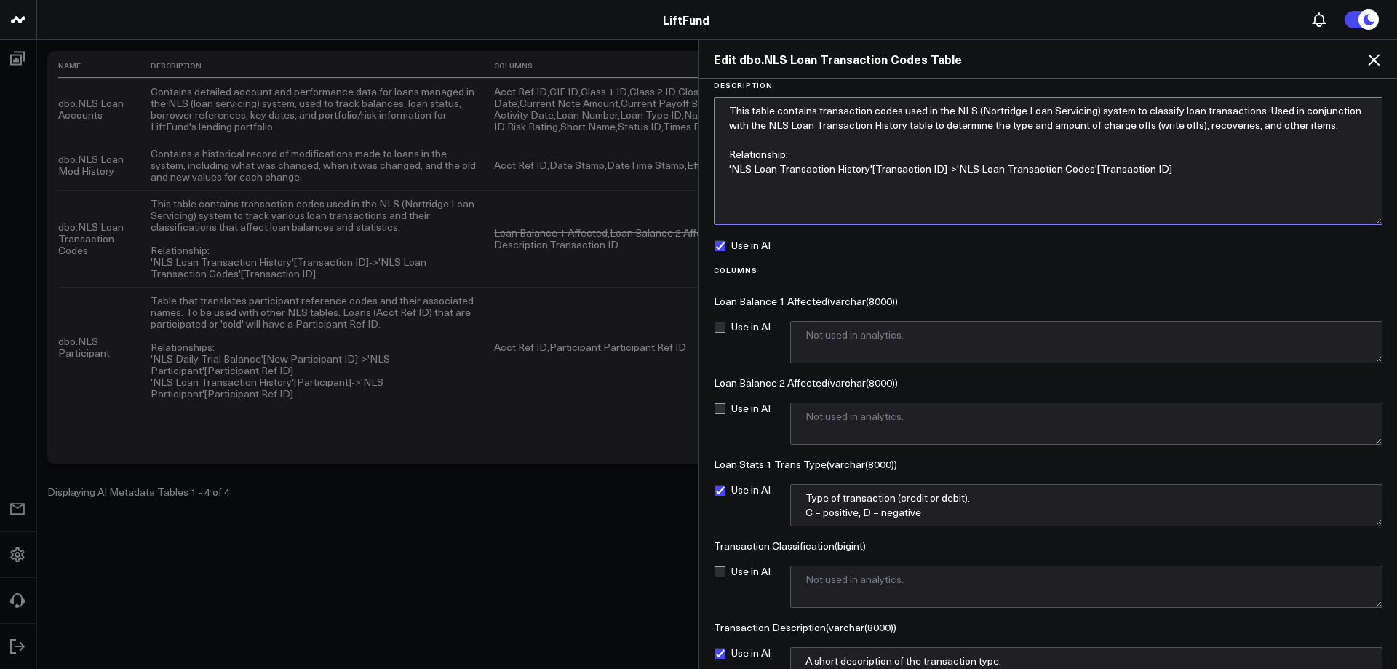
drag, startPoint x: 1162, startPoint y: 169, endPoint x: 720, endPoint y: 109, distance: 446.3
click at [720, 109] on textarea "This table contains transaction codes used in the NLS (Nortridge Loan Servicing…" at bounding box center [1048, 161] width 669 height 128
click at [897, 111] on textarea "This table contains transaction codes used in the NLS (Nortridge Loan Servicing…" at bounding box center [1048, 161] width 669 height 128
click at [822, 139] on textarea "This table contains transaction codes used in the NLS (Nortridge Loan Servicing…" at bounding box center [1048, 161] width 669 height 128
drag, startPoint x: 775, startPoint y: 111, endPoint x: 813, endPoint y: 109, distance: 37.9
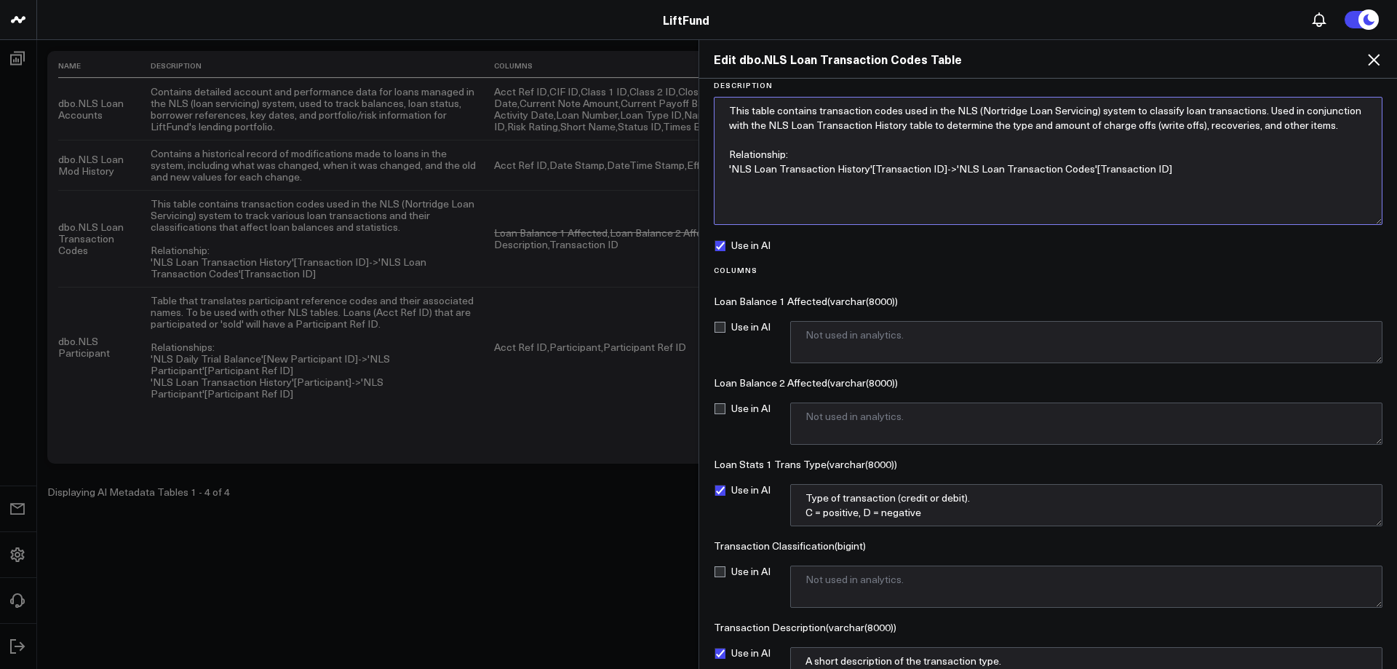
click at [813, 109] on textarea "This table contains transaction codes used in the NLS (Nortridge Loan Servicing…" at bounding box center [1048, 161] width 669 height 128
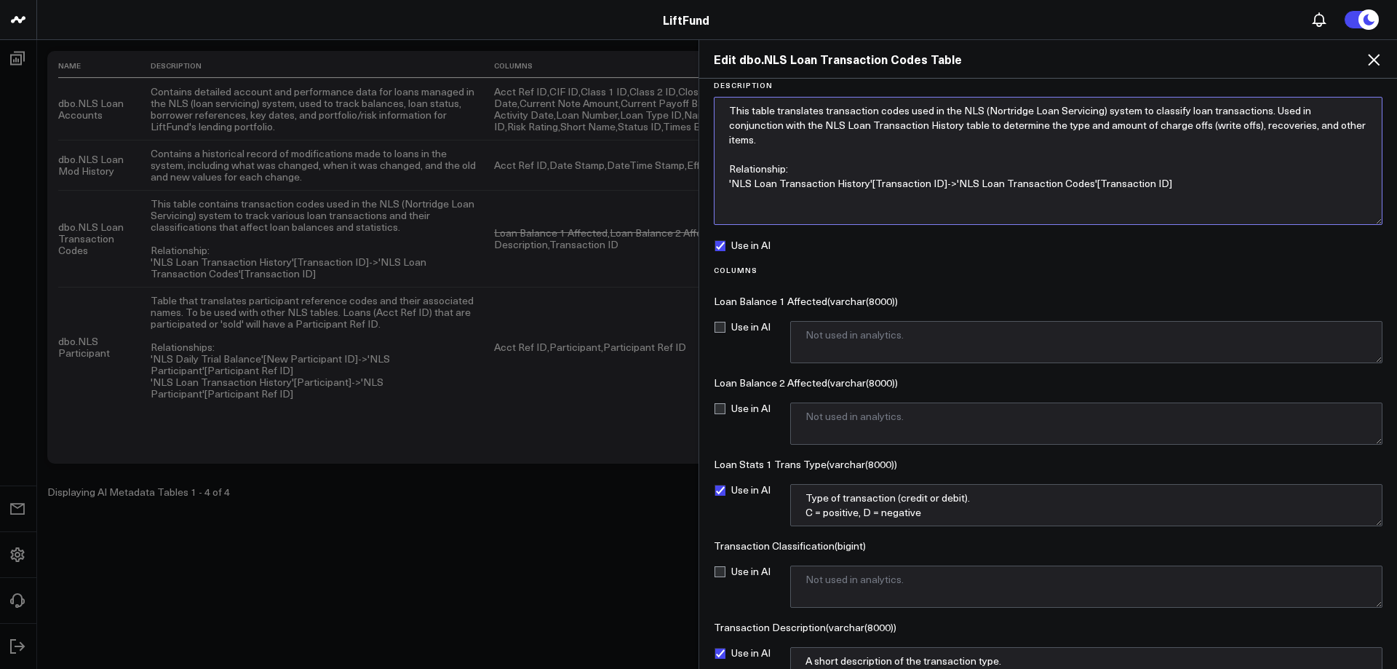
drag, startPoint x: 905, startPoint y: 110, endPoint x: 917, endPoint y: 114, distance: 13.1
click at [909, 111] on textarea "This table translates transaction codes used in the NLS (Nortridge Loan Servici…" at bounding box center [1048, 161] width 669 height 128
drag, startPoint x: 930, startPoint y: 111, endPoint x: 1190, endPoint y: 113, distance: 259.7
click at [1185, 107] on textarea "This table translates transaction codes used in the NLS (Nortridge Loan Servici…" at bounding box center [1048, 161] width 669 height 128
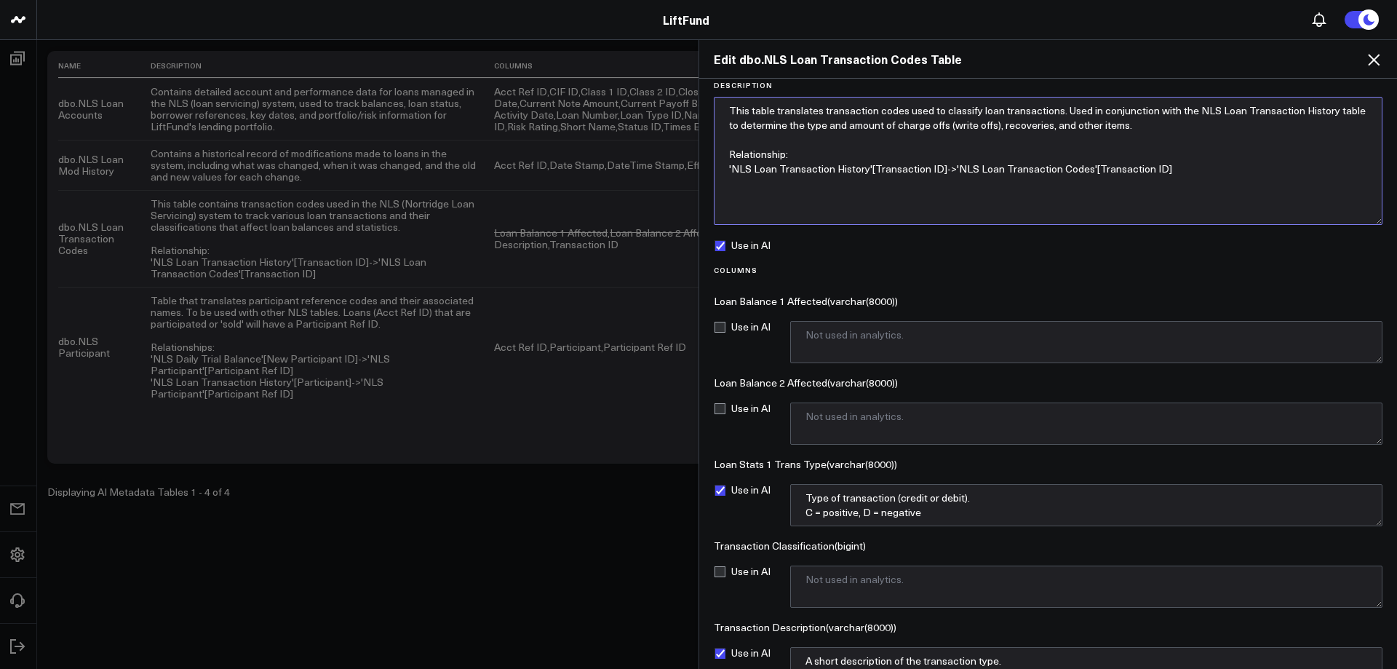
click at [1064, 110] on textarea "This table translates transaction codes used to classify loan transactions. Use…" at bounding box center [1048, 161] width 669 height 128
drag, startPoint x: 1145, startPoint y: 127, endPoint x: 687, endPoint y: 111, distance: 457.8
click at [689, 108] on div "Edit dbo.NLS Loan Transaction Codes Table Description This table translates tra…" at bounding box center [698, 353] width 1397 height 629
click at [1067, 127] on textarea "This table translates transaction codes used to classify loan transactions. Use…" at bounding box center [1048, 161] width 669 height 128
click at [1098, 127] on textarea "This table translates transaction codes used to classify loan transactions. Use…" at bounding box center [1048, 161] width 669 height 128
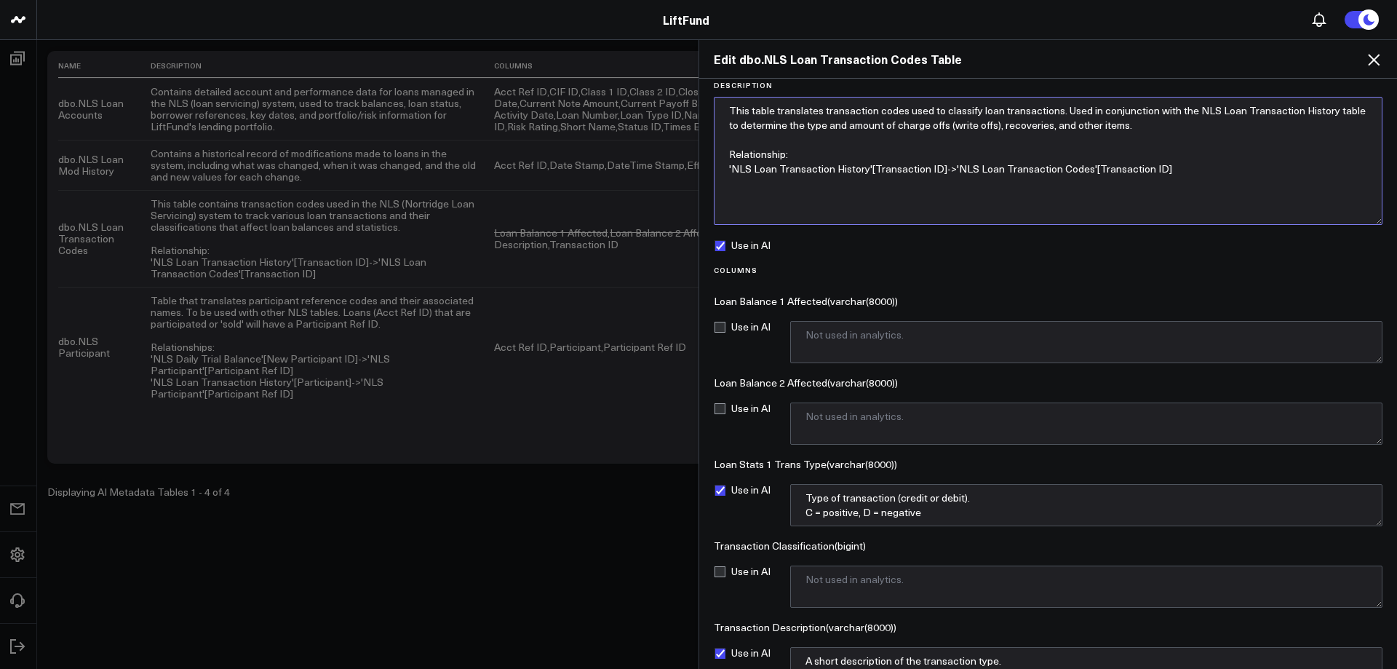
drag, startPoint x: 1099, startPoint y: 125, endPoint x: 1124, endPoint y: 128, distance: 24.9
click at [1123, 123] on textarea "This table translates transaction codes used to classify loan transactions. Use…" at bounding box center [1048, 161] width 669 height 128
click at [1055, 123] on textarea "This table translates transaction codes used to classify loan transactions. Use…" at bounding box center [1048, 161] width 669 height 128
click at [1106, 138] on textarea "This table translates transaction codes used to classify loan transactions. Use…" at bounding box center [1048, 161] width 669 height 128
drag, startPoint x: 1136, startPoint y: 124, endPoint x: 1176, endPoint y: 124, distance: 39.3
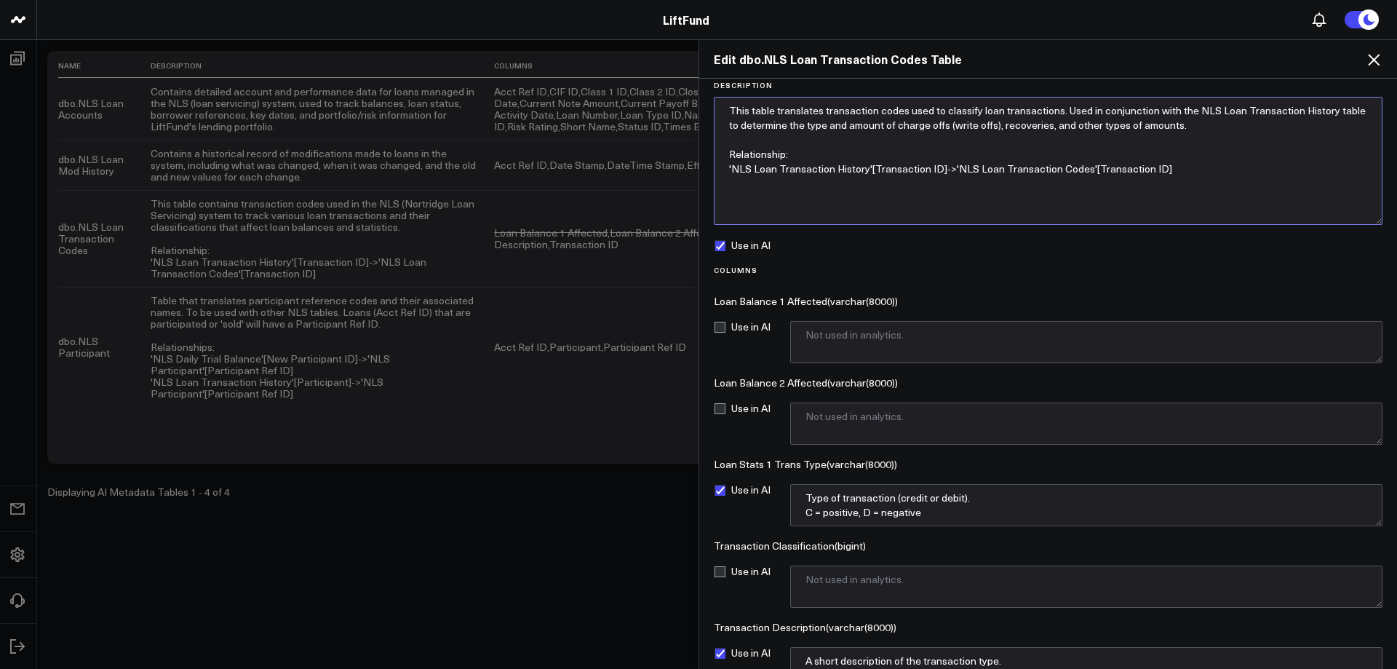
click at [1176, 124] on textarea "This table translates transaction codes used to classify loan transactions. Use…" at bounding box center [1048, 161] width 669 height 128
click at [897, 127] on textarea "This table translates transaction codes used to classify loan transactions. Use…" at bounding box center [1048, 161] width 669 height 128
click at [1219, 124] on textarea "This table translates transaction codes used to classify loan transactions. Use…" at bounding box center [1048, 161] width 669 height 128
click at [808, 127] on textarea "This table translates transaction codes used to classify loan transactions. Use…" at bounding box center [1048, 161] width 669 height 128
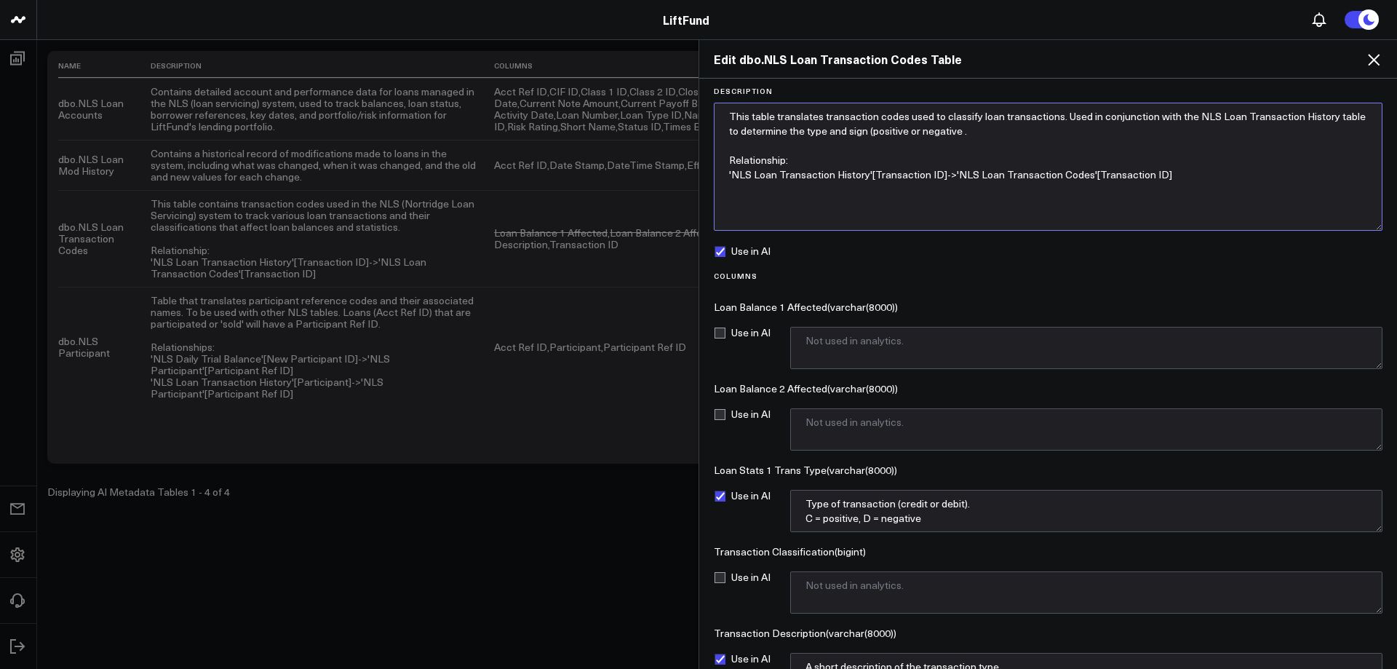
scroll to position [0, 0]
drag, startPoint x: 829, startPoint y: 136, endPoint x: 965, endPoint y: 138, distance: 135.3
click at [959, 135] on textarea "This table translates transaction codes used to classify loan transactions. Use…" at bounding box center [1048, 169] width 669 height 128
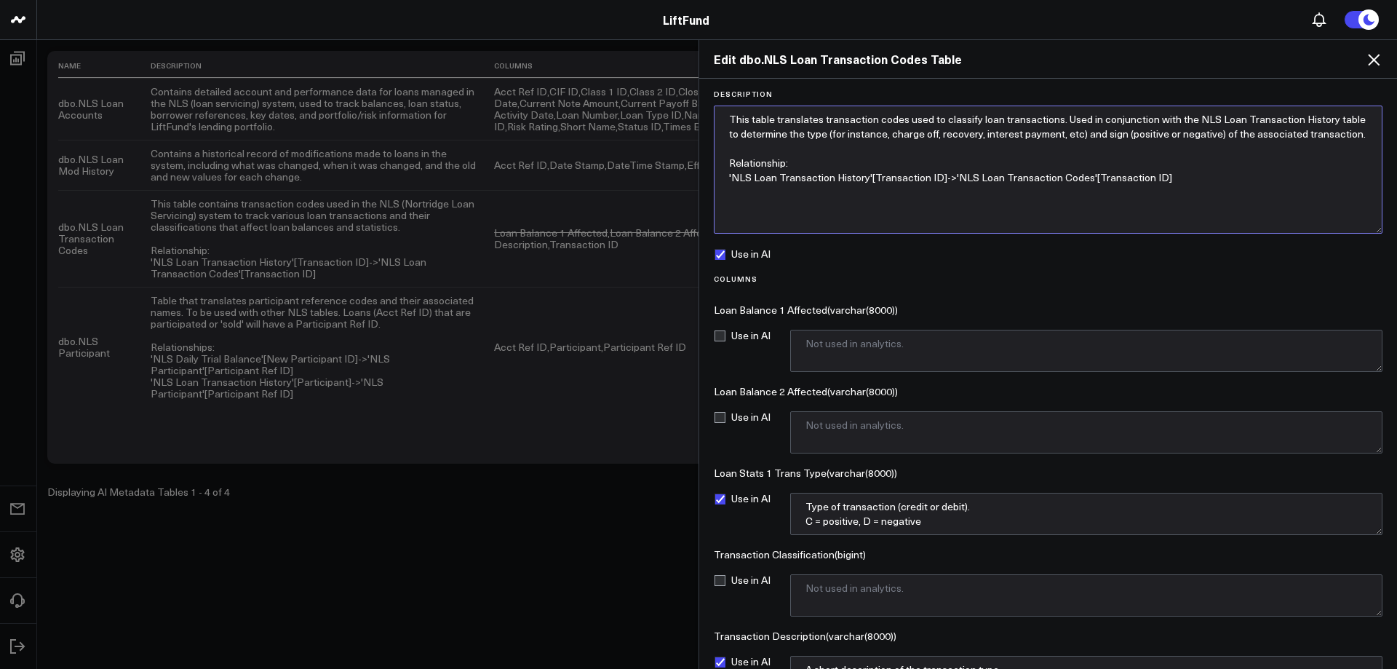
click at [1331, 121] on textarea "This table translates transaction codes used to classify loan transactions. Use…" at bounding box center [1048, 169] width 669 height 128
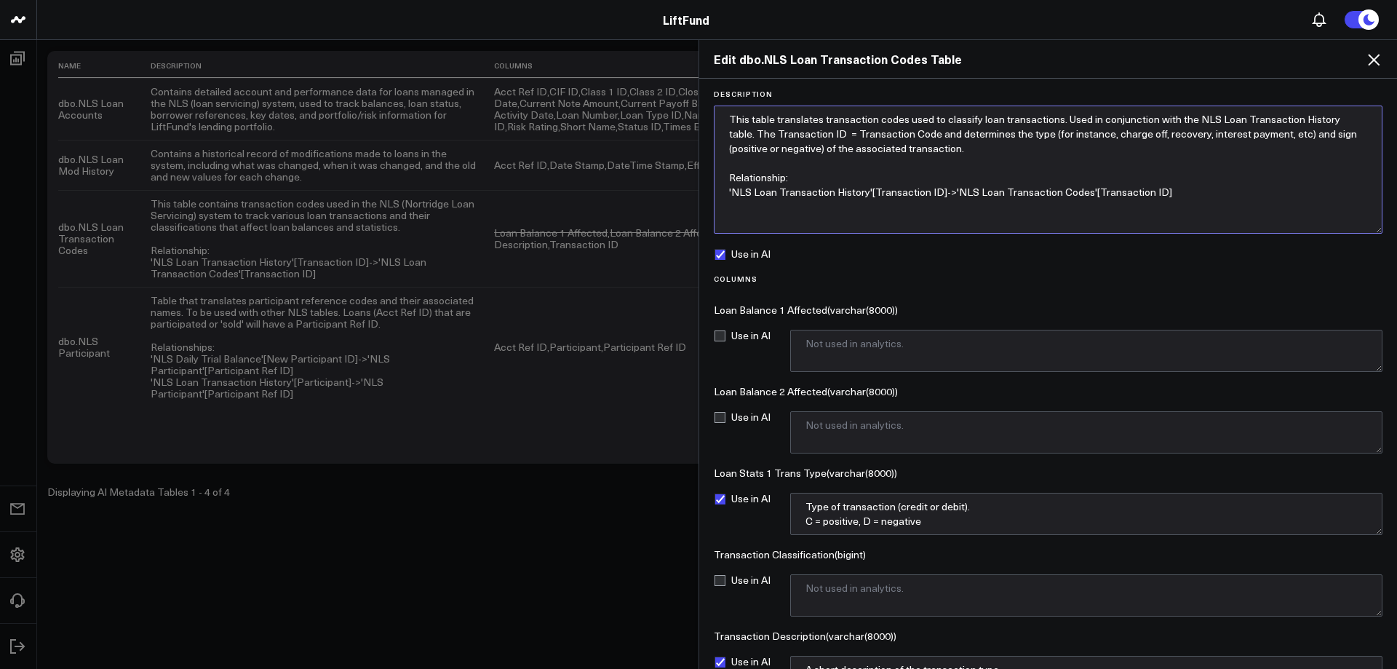
drag, startPoint x: 917, startPoint y: 151, endPoint x: 924, endPoint y: 153, distance: 7.4
click at [918, 151] on textarea "This table translates transaction codes used to classify loan transactions. Use…" at bounding box center [1048, 169] width 669 height 128
drag, startPoint x: 1080, startPoint y: 131, endPoint x: 1026, endPoint y: 132, distance: 53.1
click at [1026, 132] on textarea "This table translates transaction codes used to classify loan transactions. Use…" at bounding box center [1048, 169] width 669 height 128
click at [1220, 137] on textarea "This table translates transaction codes used to classify loan transactions. Use…" at bounding box center [1048, 169] width 669 height 128
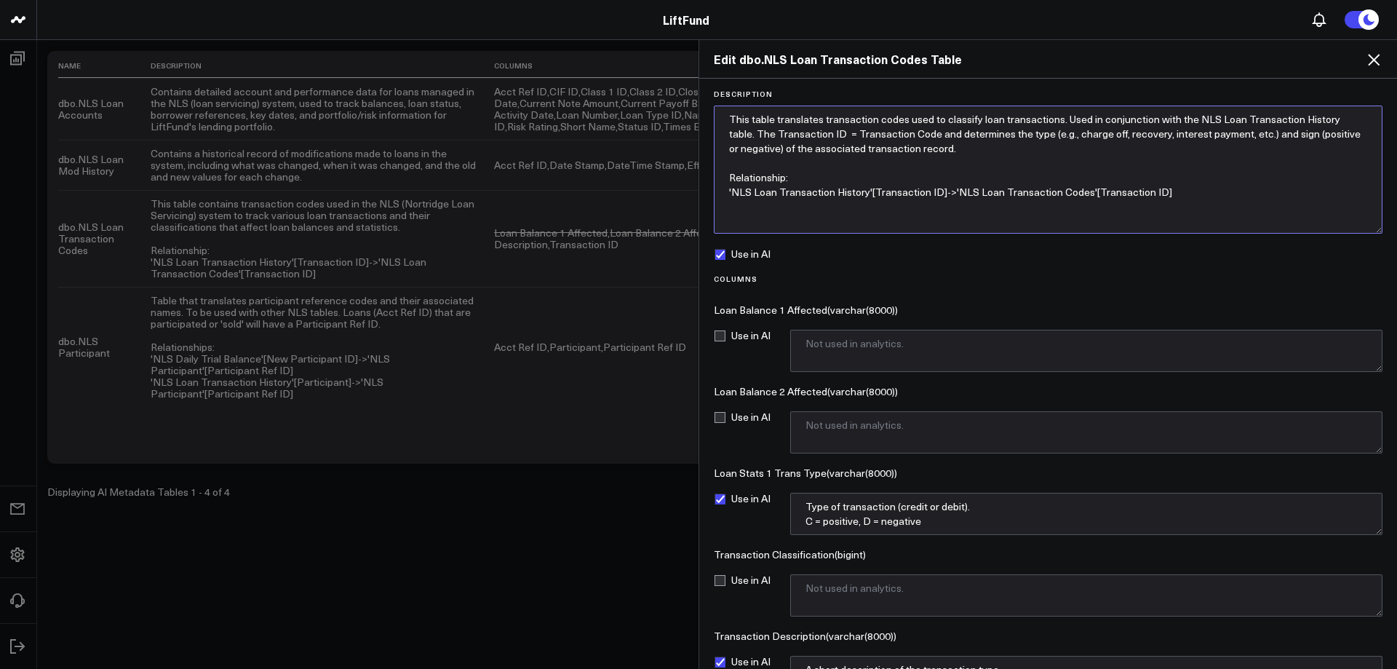
drag, startPoint x: 1009, startPoint y: 152, endPoint x: 714, endPoint y: 121, distance: 296.2
click at [714, 121] on textarea "This table translates transaction codes used to classify loan transactions. Use…" at bounding box center [1048, 169] width 669 height 128
drag, startPoint x: 831, startPoint y: 133, endPoint x: 837, endPoint y: 138, distance: 7.7
click at [831, 133] on textarea "This table translates transaction codes used to classify loan transactions. Use…" at bounding box center [1048, 169] width 669 height 128
click at [746, 139] on textarea "This table translates transaction codes used to classify loan transactions. Use…" at bounding box center [1048, 169] width 669 height 128
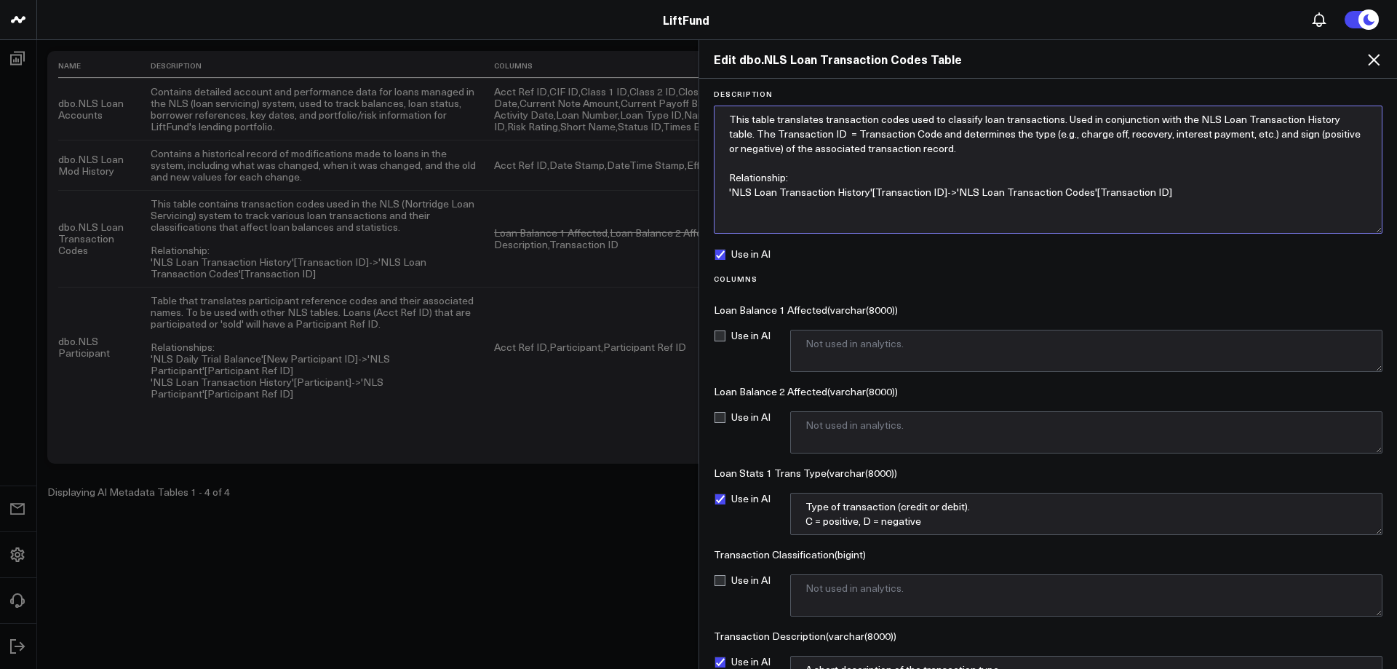
click at [750, 135] on textarea "This table translates transaction codes used to classify loan transactions. Use…" at bounding box center [1048, 169] width 669 height 128
click at [829, 134] on textarea "This table translates transaction codes used to classify loan transactions. Use…" at bounding box center [1048, 169] width 669 height 128
type textarea "This table translates transaction codes used to classify loan transactions. Use…"
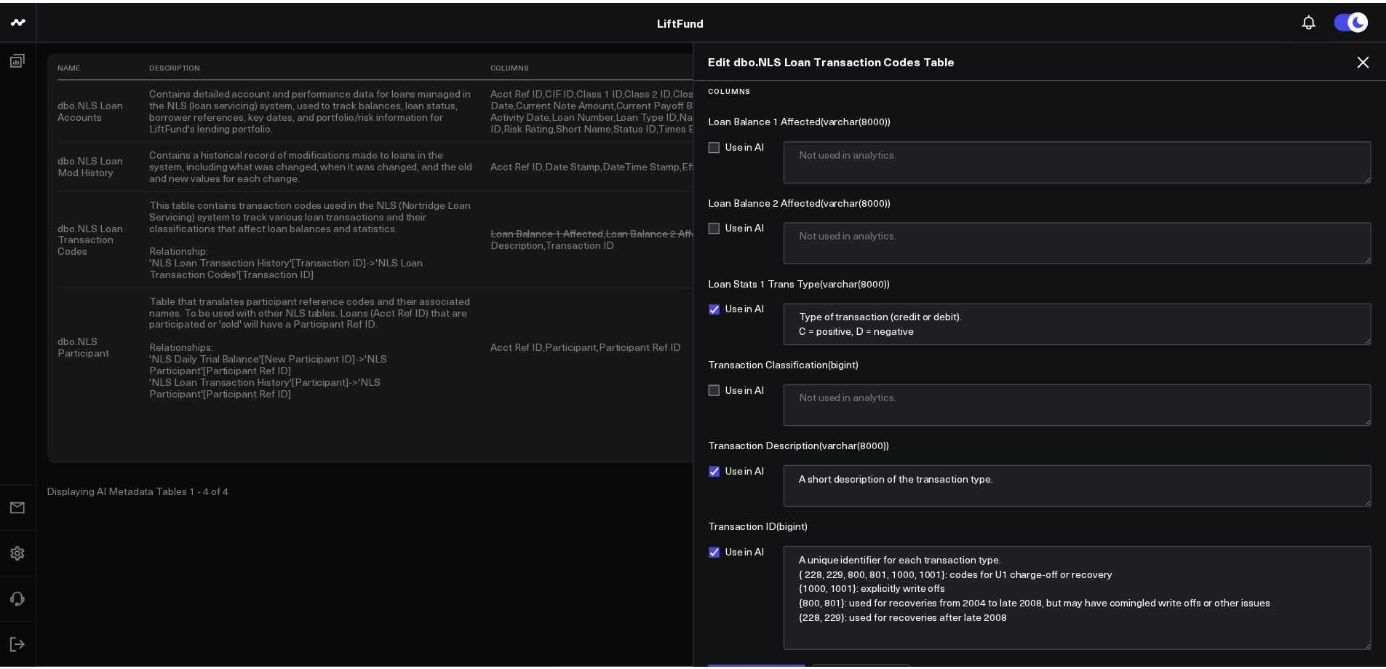
scroll to position [227, 0]
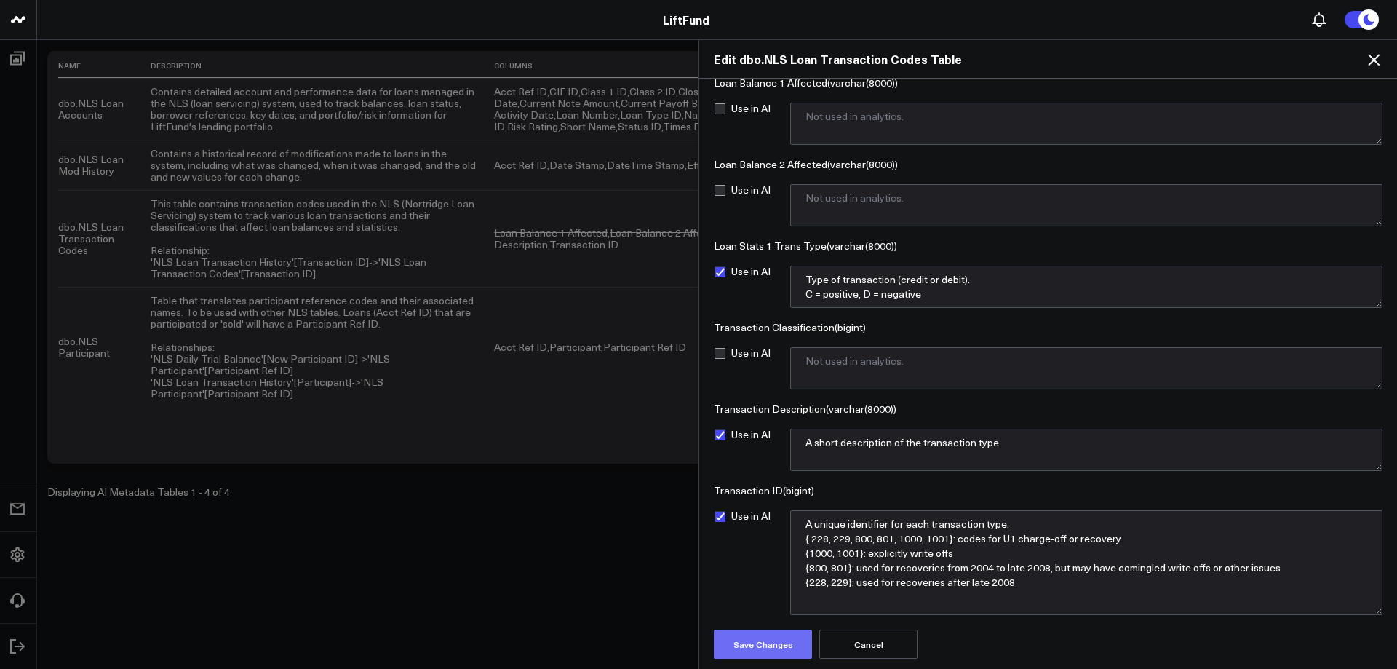
click at [765, 653] on button "Save Changes" at bounding box center [763, 643] width 98 height 29
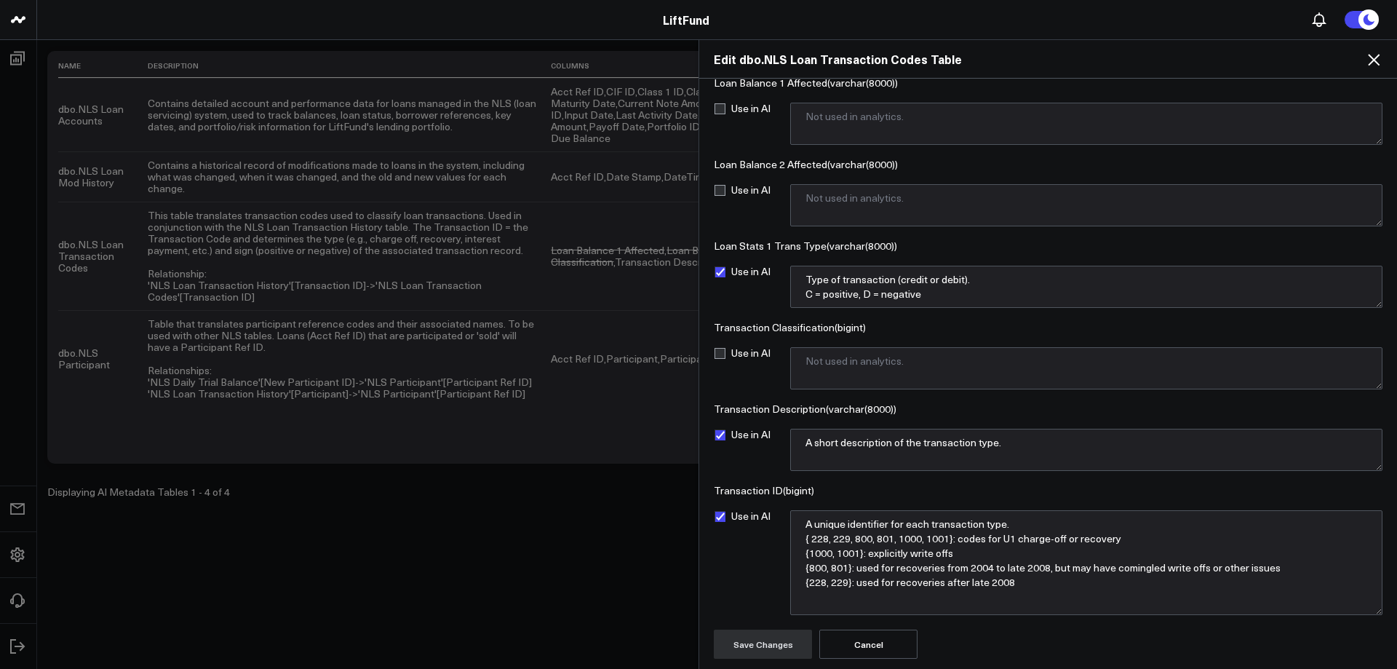
click at [1373, 62] on icon at bounding box center [1374, 60] width 12 height 12
